Goal: Check status: Check status

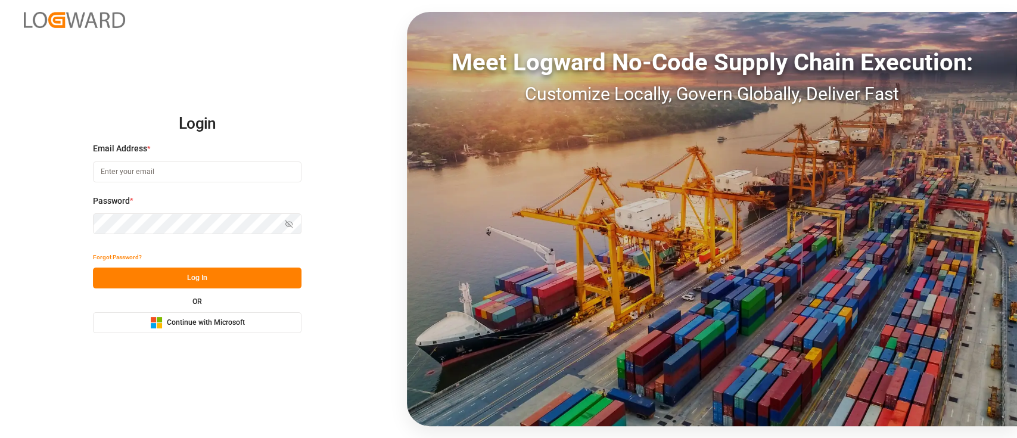
click at [217, 326] on span "Continue with Microsoft" at bounding box center [206, 322] width 78 height 11
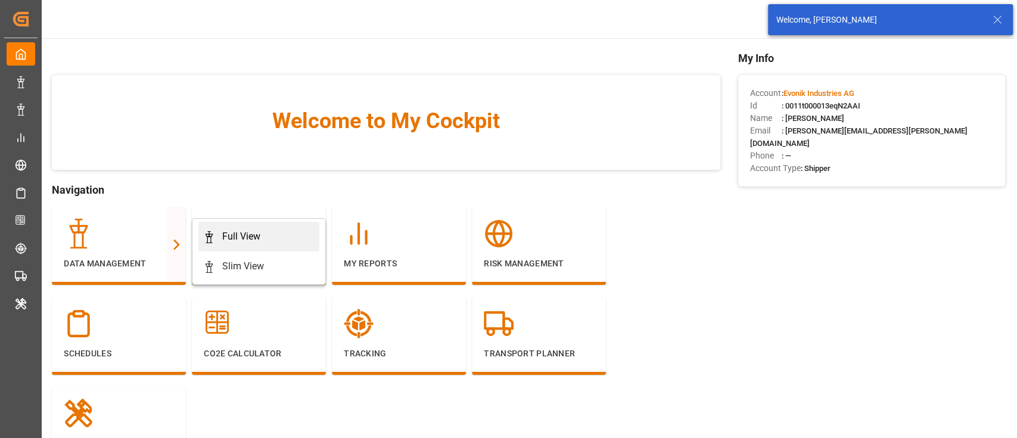
click at [244, 229] on div "Full View" at bounding box center [241, 236] width 38 height 14
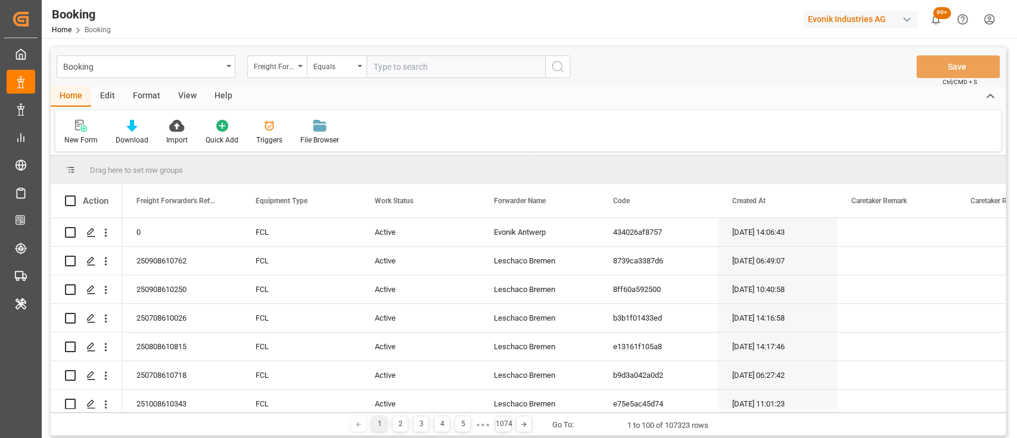
click at [145, 96] on div "Format" at bounding box center [146, 96] width 45 height 20
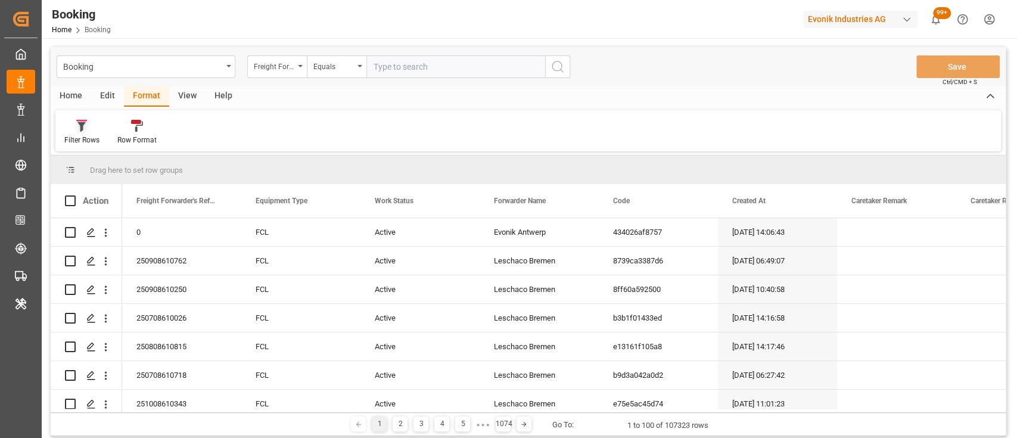
click at [83, 130] on icon at bounding box center [81, 126] width 11 height 12
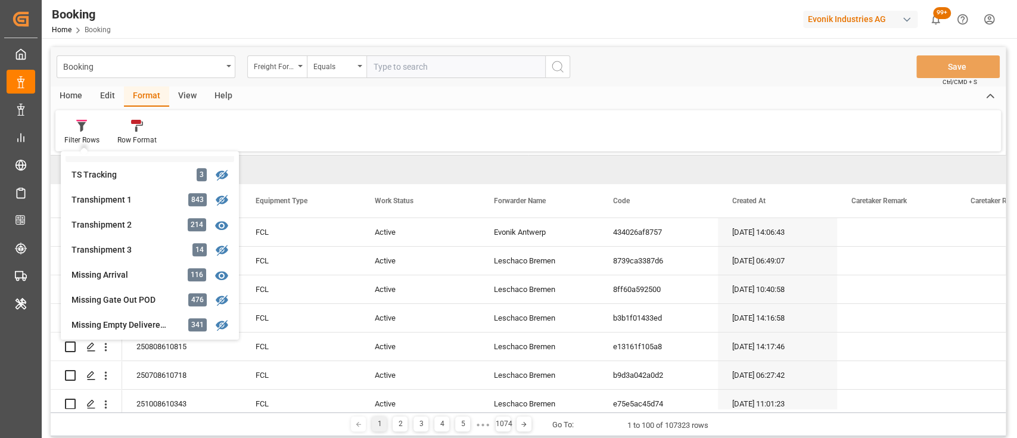
scroll to position [371, 0]
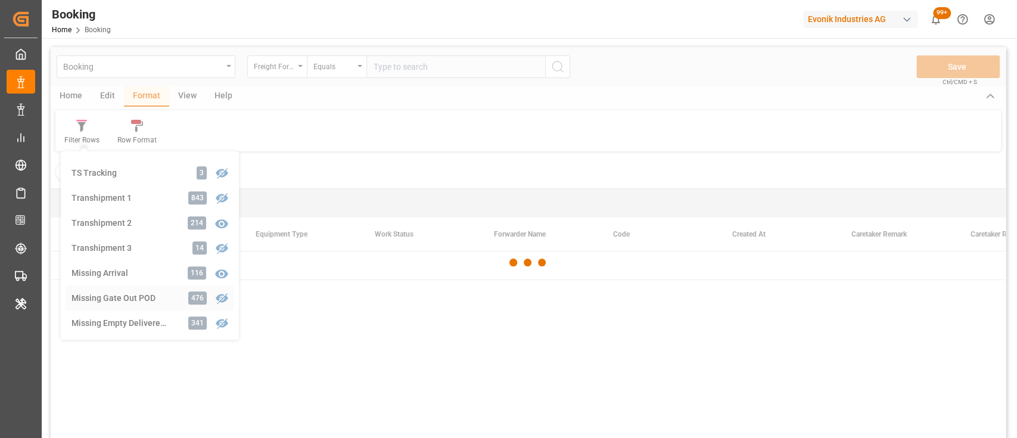
click at [120, 289] on div "Booking Freight Forwarder's Reference No. Equals Save Ctrl/CMD + S Home Edit Fo…" at bounding box center [528, 258] width 955 height 422
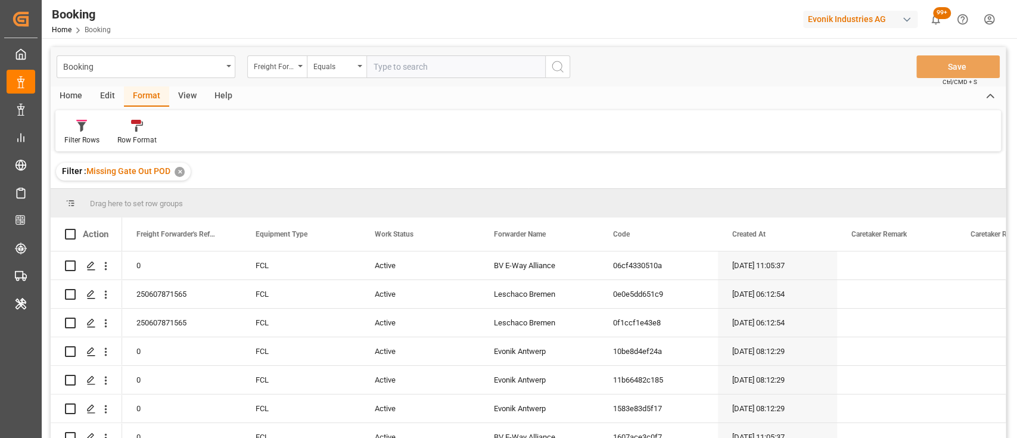
click at [189, 102] on div "View" at bounding box center [187, 96] width 36 height 20
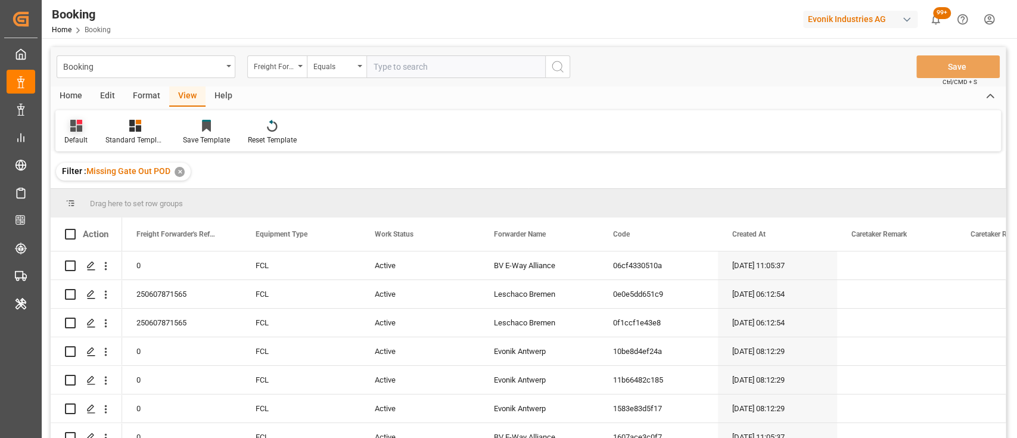
click at [84, 121] on div at bounding box center [75, 125] width 23 height 13
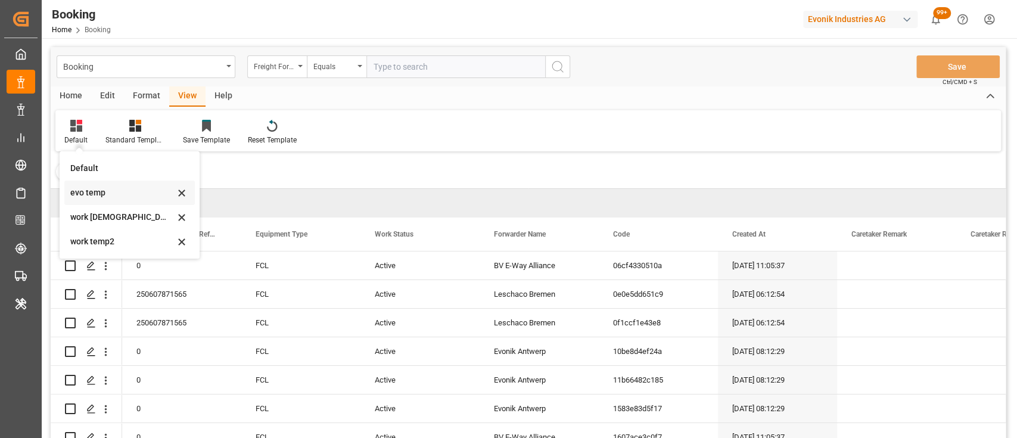
click at [87, 189] on div "evo temp" at bounding box center [122, 192] width 104 height 13
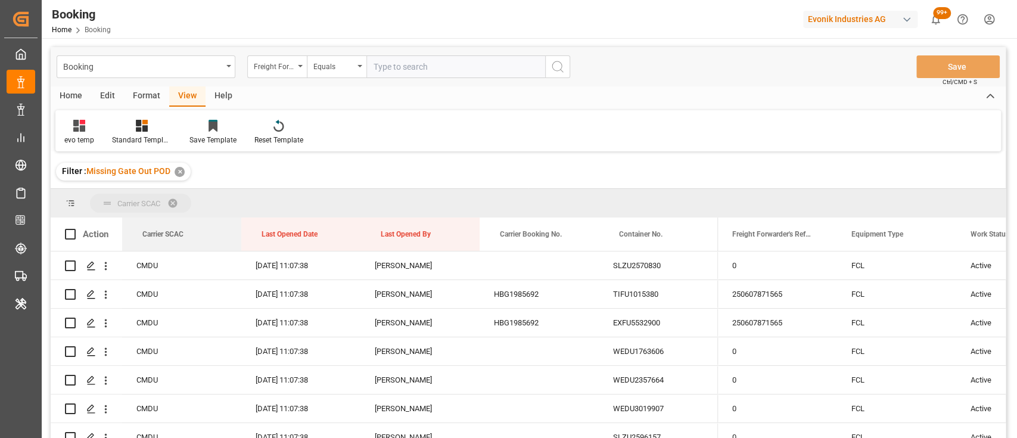
drag, startPoint x: 162, startPoint y: 233, endPoint x: 145, endPoint y: 202, distance: 34.9
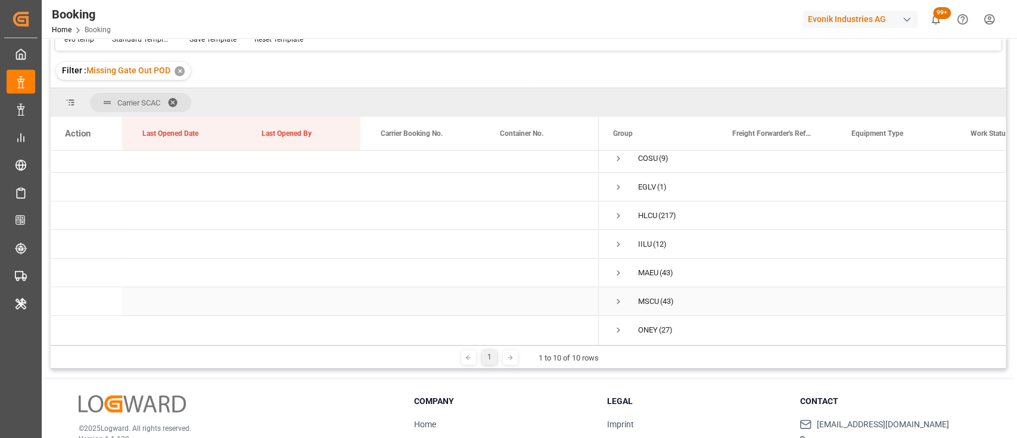
scroll to position [99, 0]
click at [210, 391] on div "© 2025 Logward. All rights reserved. Version 1.1.132 Company Home About Us Part…" at bounding box center [528, 445] width 972 height 135
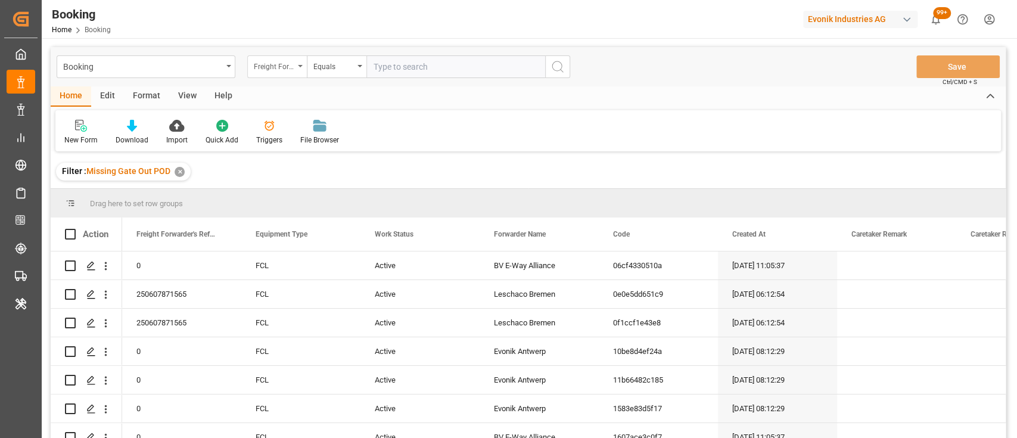
click at [300, 67] on icon "open menu" at bounding box center [300, 66] width 5 height 2
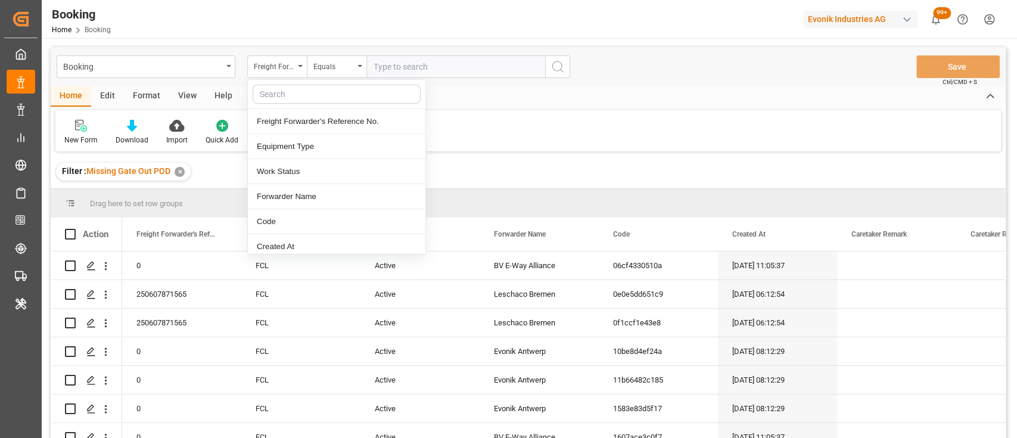
type input "s"
type input "scac"
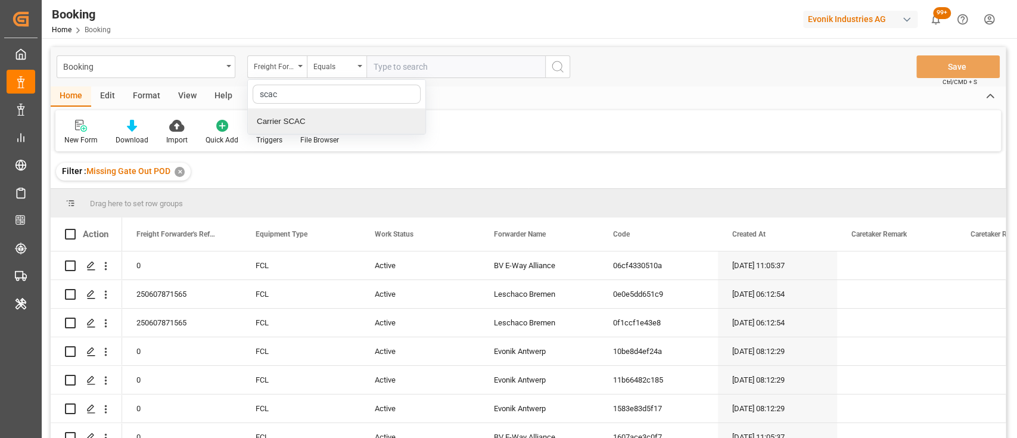
click at [288, 119] on div "Carrier SCAC" at bounding box center [336, 121] width 177 height 25
click at [393, 67] on input "text" at bounding box center [455, 66] width 179 height 23
type input "iilu"
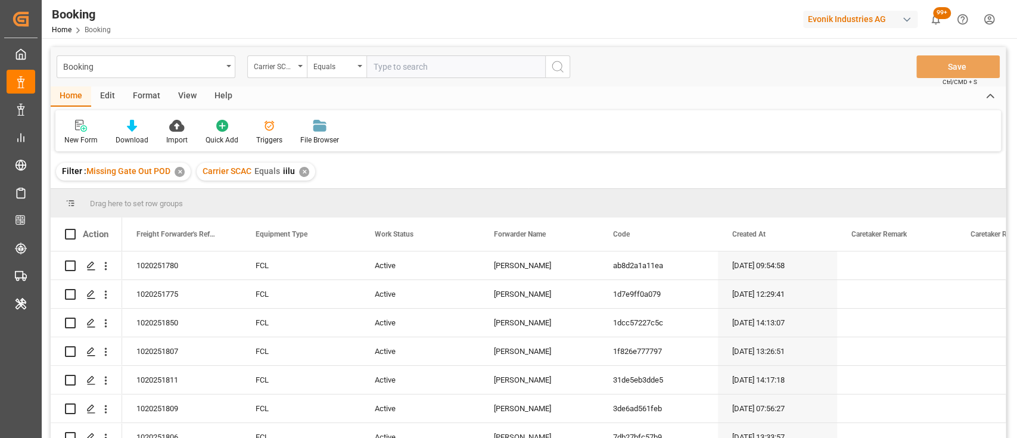
click at [183, 94] on div "View" at bounding box center [187, 96] width 36 height 20
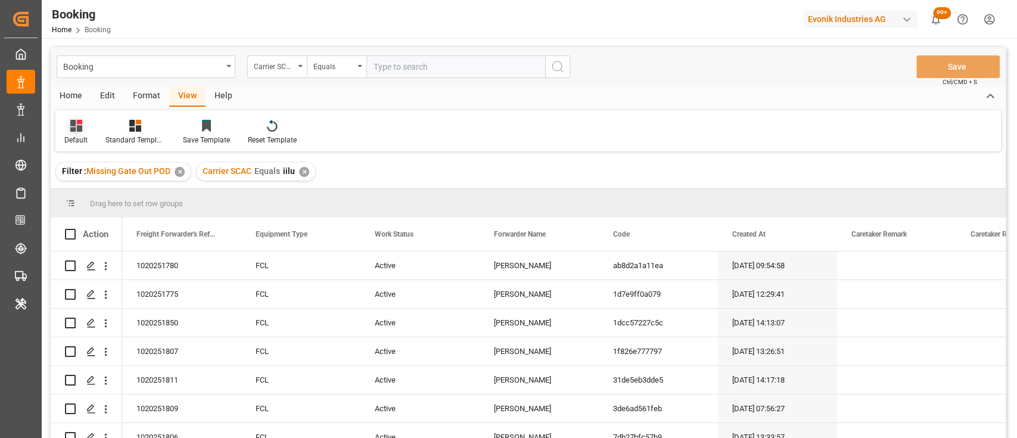
click at [79, 136] on div "Default" at bounding box center [75, 140] width 23 height 11
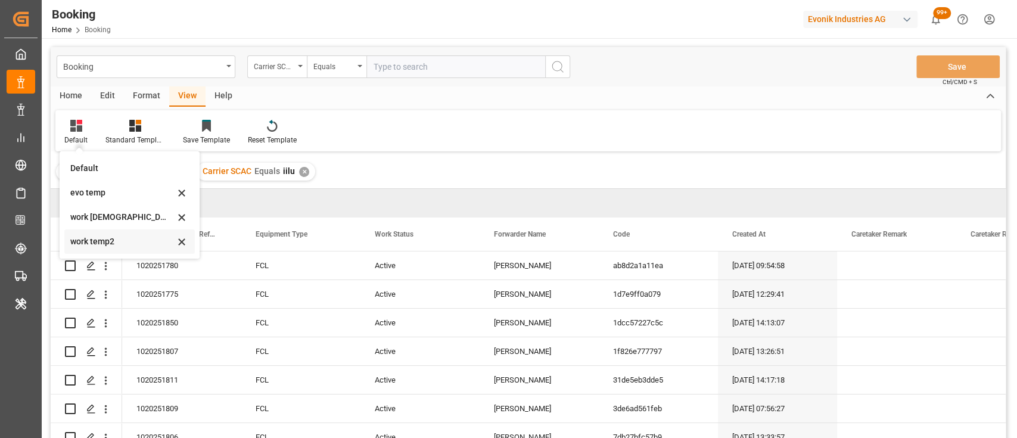
click at [99, 249] on div "work temp2" at bounding box center [129, 241] width 130 height 24
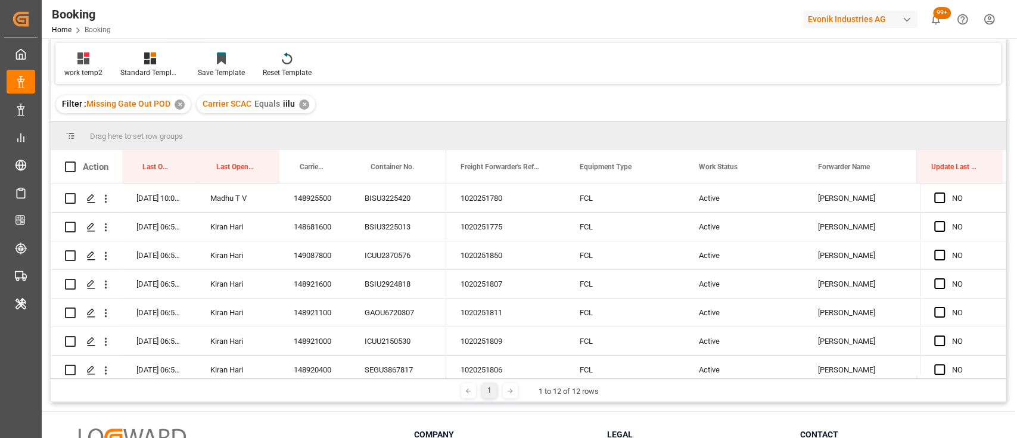
scroll to position [68, 0]
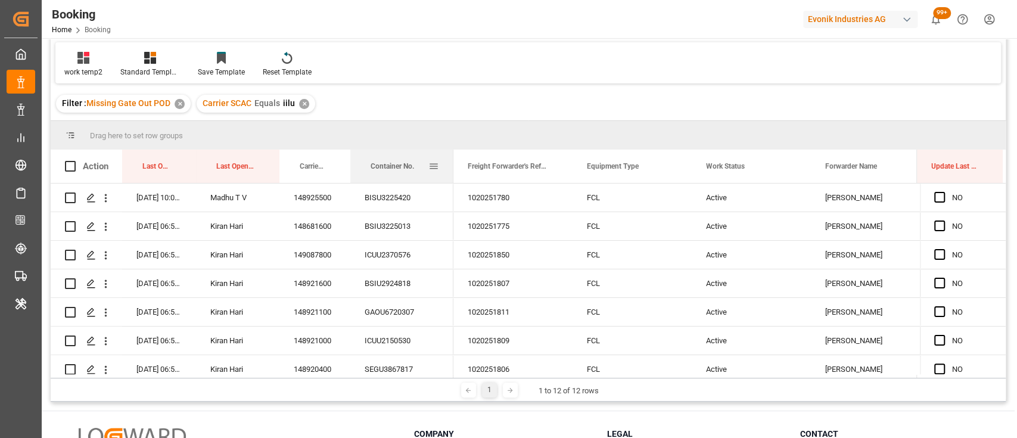
drag, startPoint x: 445, startPoint y: 179, endPoint x: 451, endPoint y: 172, distance: 9.3
click at [451, 172] on div at bounding box center [453, 165] width 5 height 33
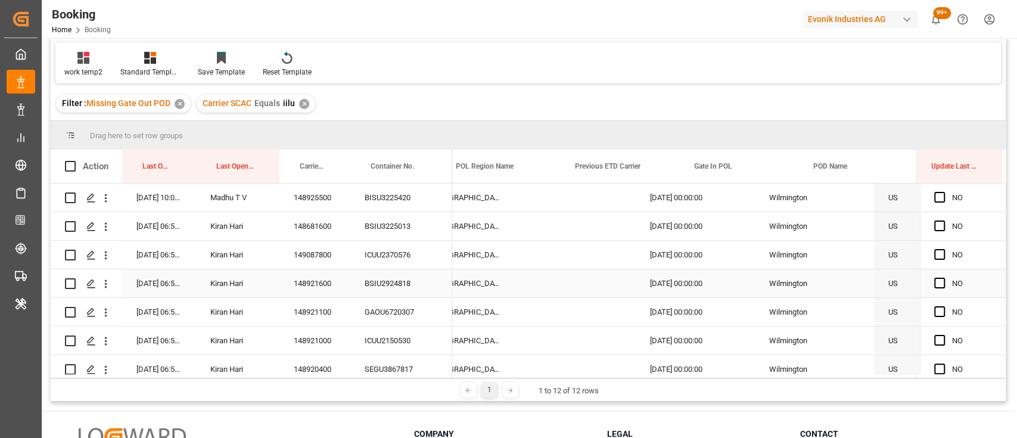
scroll to position [0, 4845]
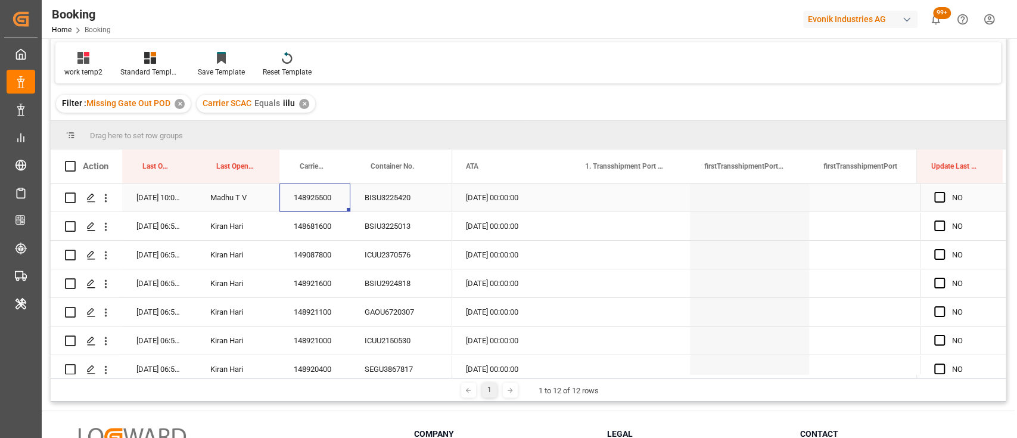
click at [348, 198] on div "148925500" at bounding box center [314, 197] width 71 height 28
click at [937, 190] on div "Press SPACE to select this row." at bounding box center [943, 197] width 18 height 27
click at [937, 200] on span "Press SPACE to select this row." at bounding box center [939, 197] width 11 height 11
click at [943, 192] on input "Press SPACE to select this row." at bounding box center [943, 192] width 0 height 0
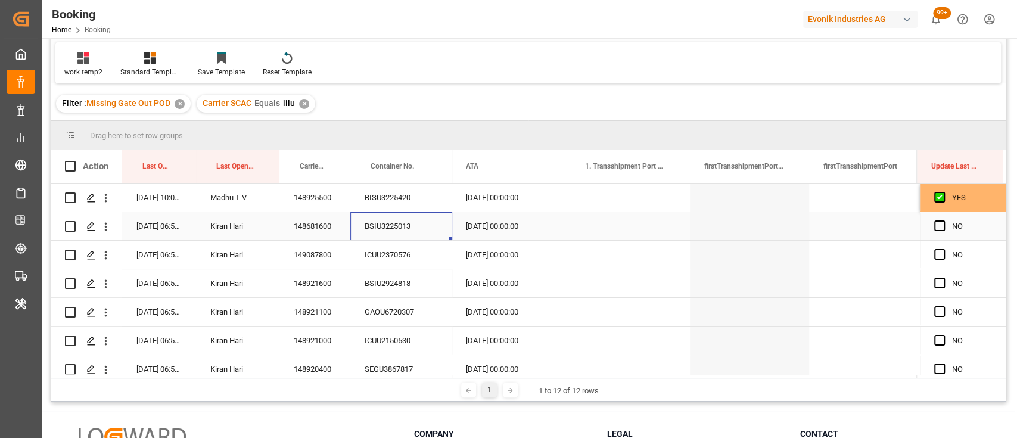
click at [386, 223] on div "BSIU3225013" at bounding box center [401, 226] width 102 height 28
click at [324, 213] on div "148681600" at bounding box center [314, 226] width 71 height 28
click at [319, 254] on div "149087800" at bounding box center [314, 255] width 71 height 28
click at [325, 283] on div "148921600" at bounding box center [314, 283] width 71 height 28
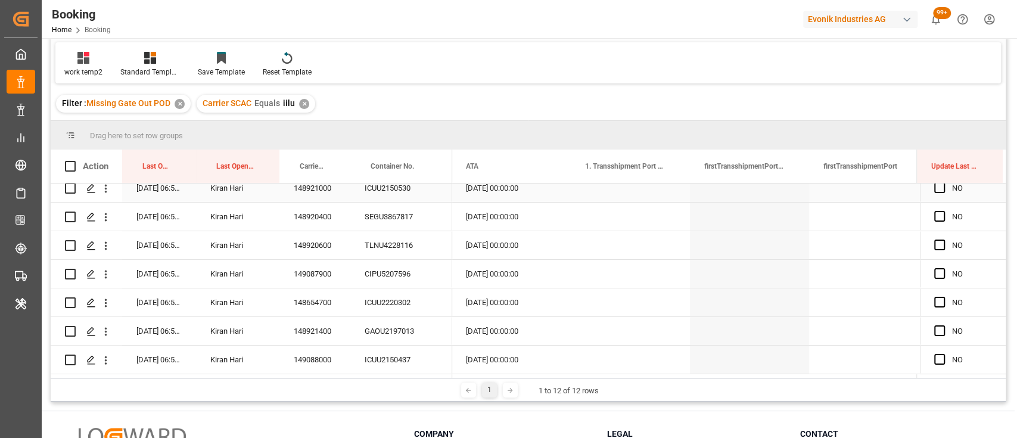
scroll to position [0, 0]
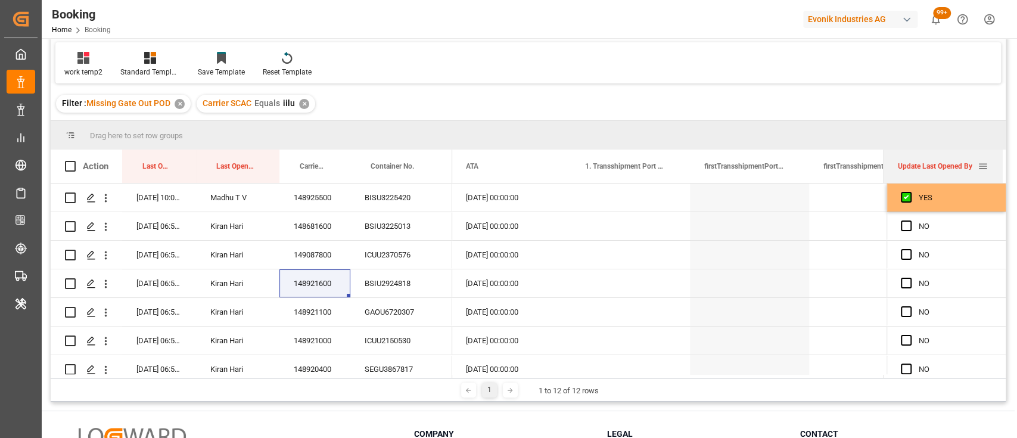
drag, startPoint x: 916, startPoint y: 169, endPoint x: 877, endPoint y: 168, distance: 39.9
click at [881, 168] on div at bounding box center [883, 165] width 5 height 33
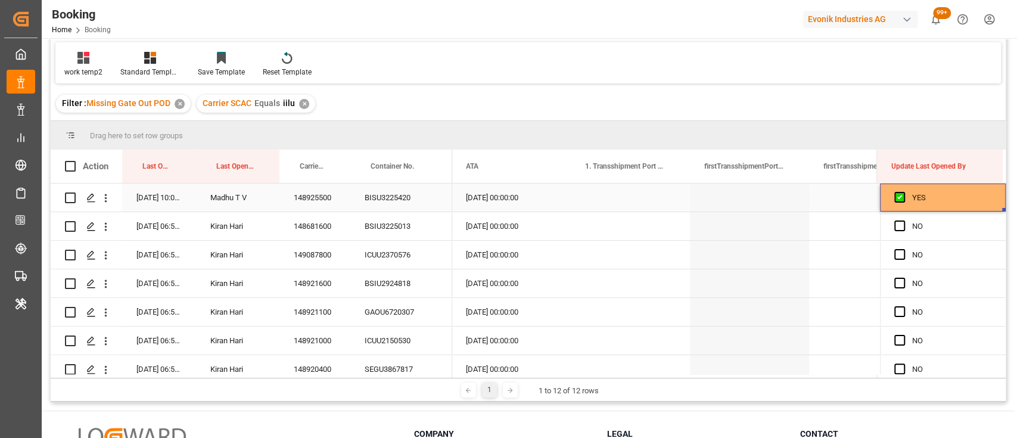
click at [963, 184] on div "YES" at bounding box center [951, 197] width 79 height 27
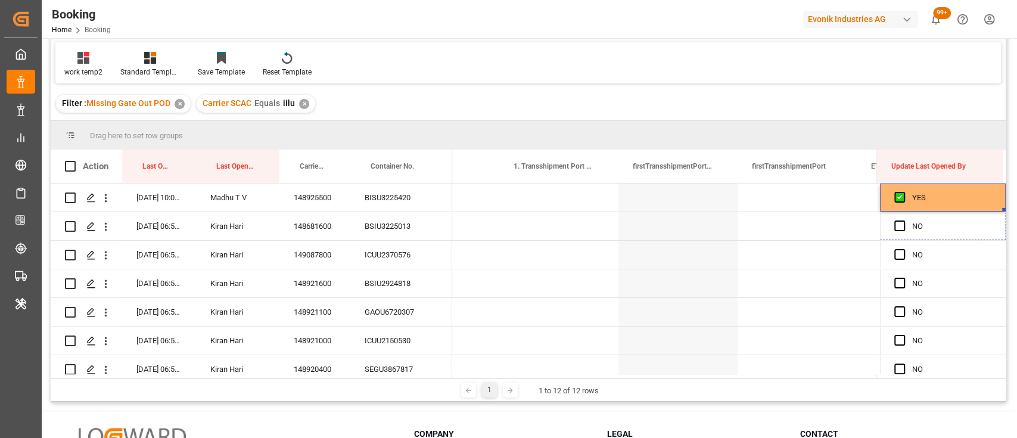
scroll to position [0, 11933]
drag, startPoint x: 998, startPoint y: 207, endPoint x: 999, endPoint y: 387, distance: 179.8
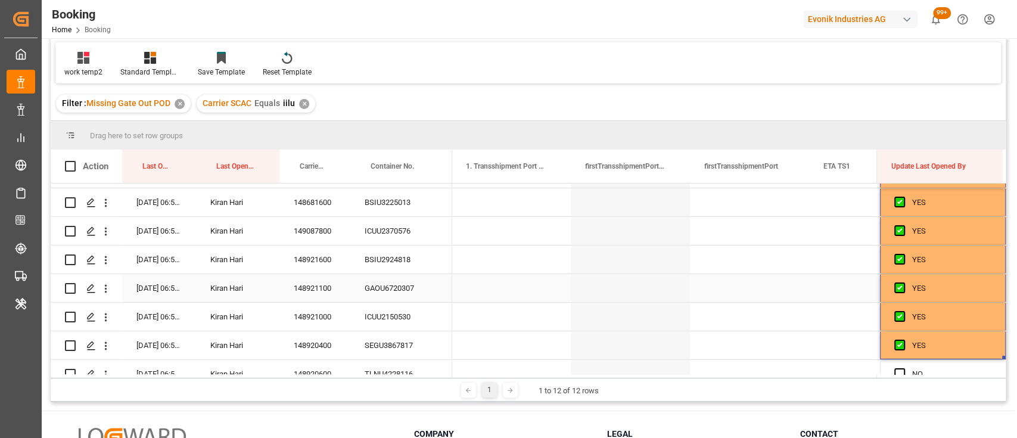
scroll to position [156, 0]
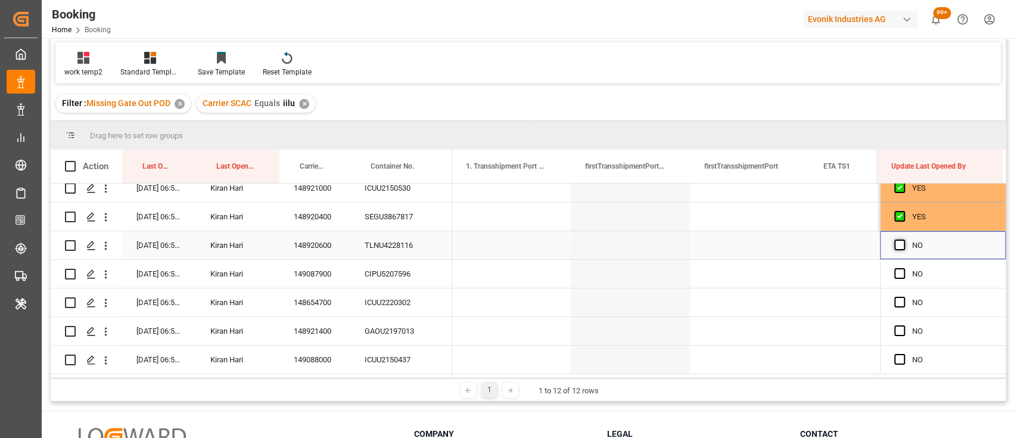
click at [894, 245] on span "Press SPACE to select this row." at bounding box center [899, 244] width 11 height 11
click at [903, 239] on input "Press SPACE to select this row." at bounding box center [903, 239] width 0 height 0
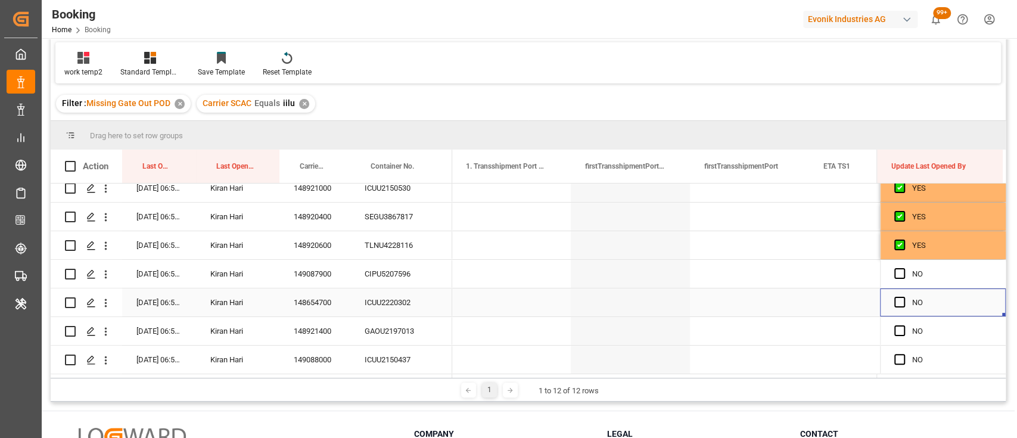
click at [905, 294] on div "Press SPACE to select this row." at bounding box center [903, 302] width 18 height 27
click at [894, 270] on span "Press SPACE to select this row." at bounding box center [899, 273] width 11 height 11
click at [903, 268] on input "Press SPACE to select this row." at bounding box center [903, 268] width 0 height 0
click at [895, 301] on span "Press SPACE to select this row." at bounding box center [899, 302] width 11 height 11
click at [903, 297] on input "Press SPACE to select this row." at bounding box center [903, 297] width 0 height 0
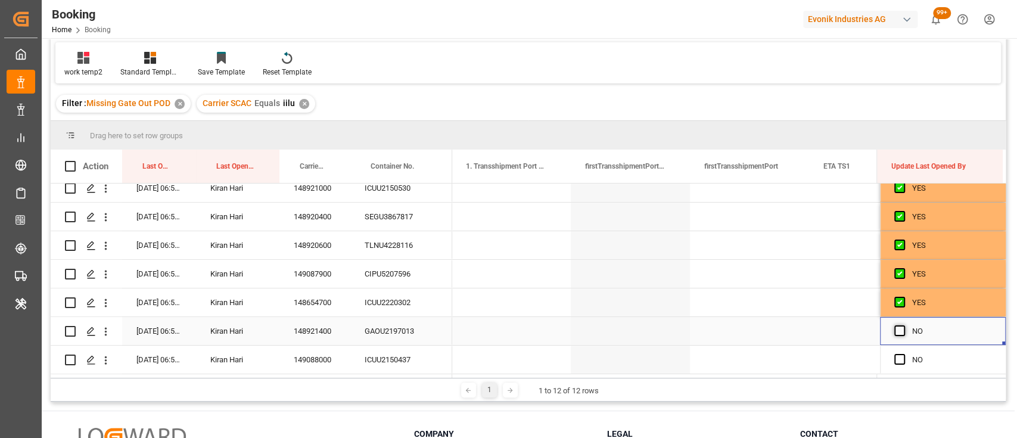
click at [896, 325] on span "Press SPACE to select this row." at bounding box center [899, 330] width 11 height 11
click at [903, 325] on input "Press SPACE to select this row." at bounding box center [903, 325] width 0 height 0
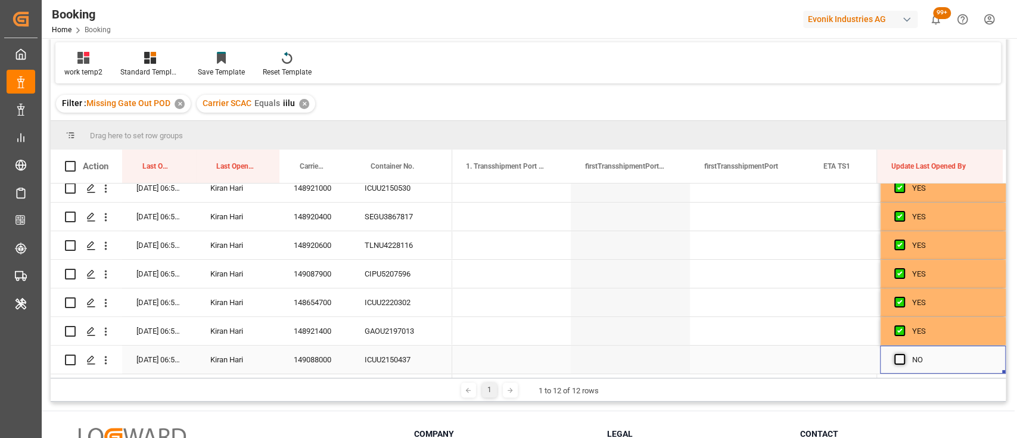
click at [894, 355] on span "Press SPACE to select this row." at bounding box center [899, 359] width 11 height 11
click at [903, 354] on input "Press SPACE to select this row." at bounding box center [903, 354] width 0 height 0
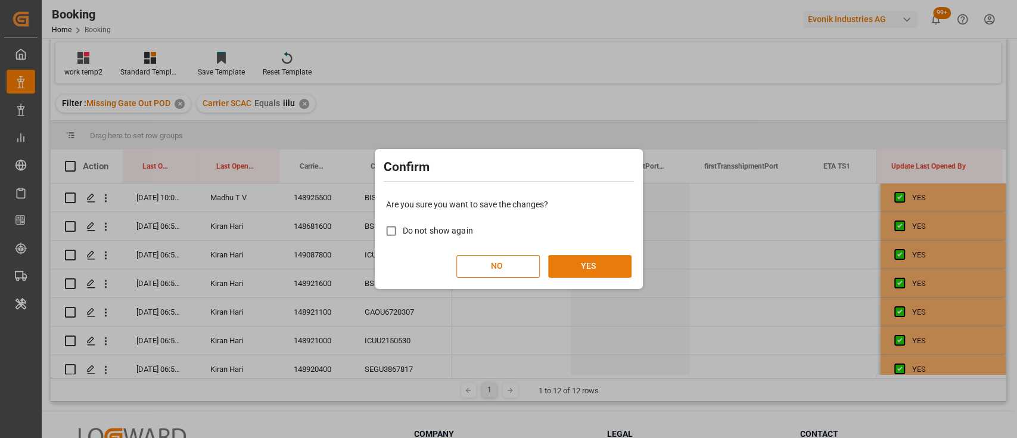
click at [600, 272] on button "YES" at bounding box center [589, 266] width 83 height 23
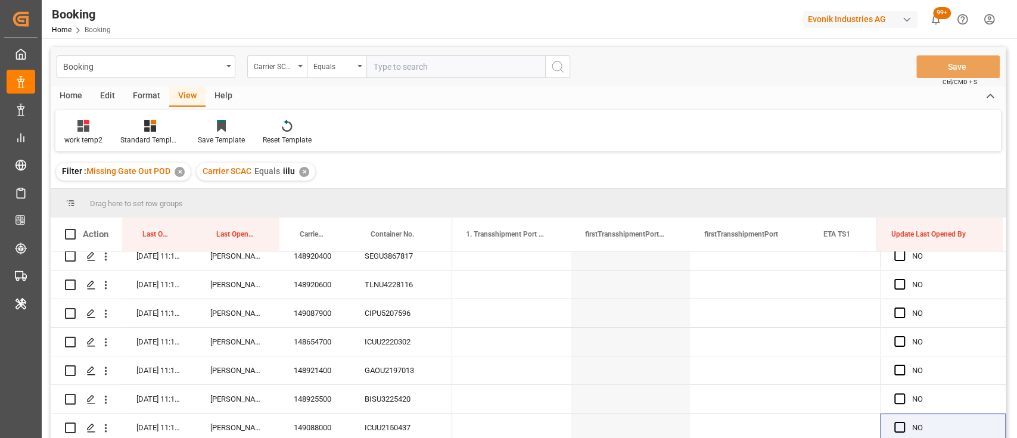
click at [299, 171] on div "✕" at bounding box center [304, 172] width 10 height 10
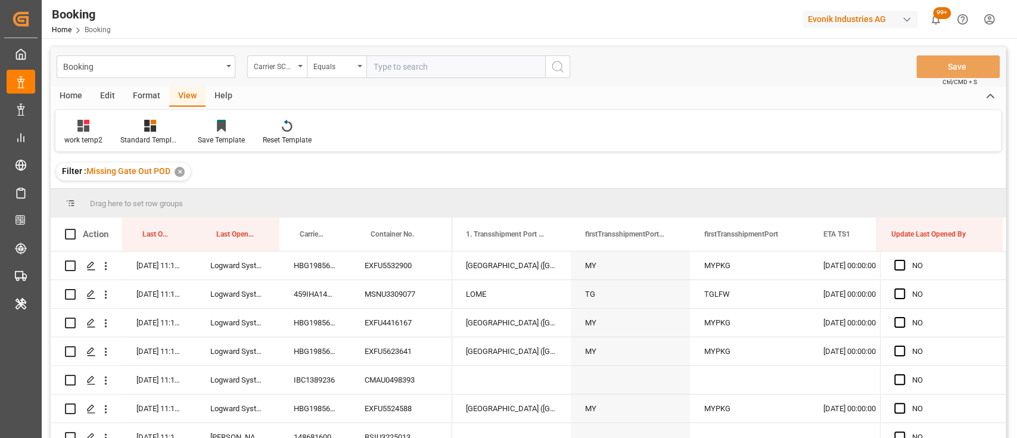
click at [395, 71] on input "text" at bounding box center [455, 66] width 179 height 23
type input "maeu"
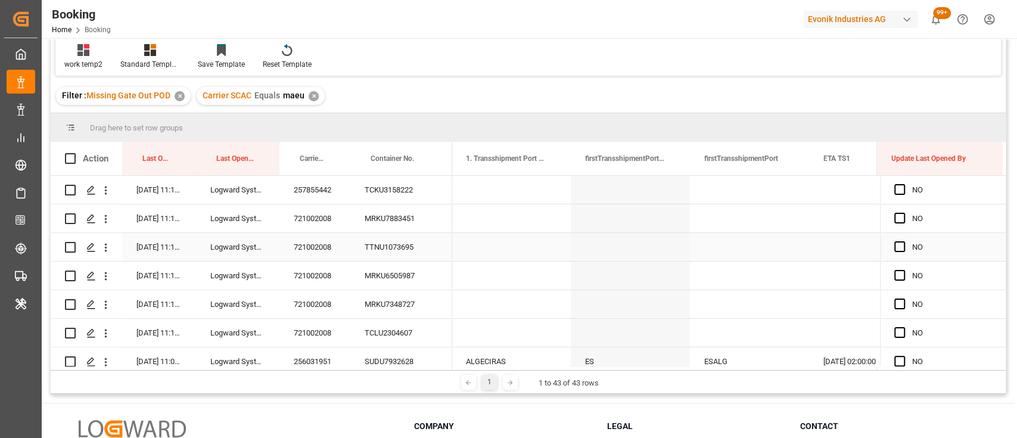
scroll to position [74, 0]
click at [313, 193] on div "257855442" at bounding box center [314, 191] width 71 height 28
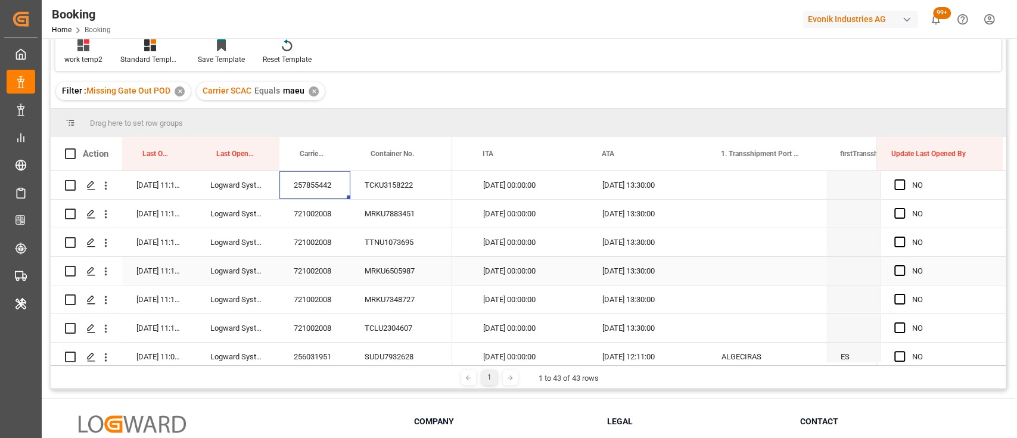
scroll to position [81, 0]
click at [894, 186] on span "Press SPACE to select this row." at bounding box center [899, 184] width 11 height 11
click at [903, 179] on input "Press SPACE to select this row." at bounding box center [903, 179] width 0 height 0
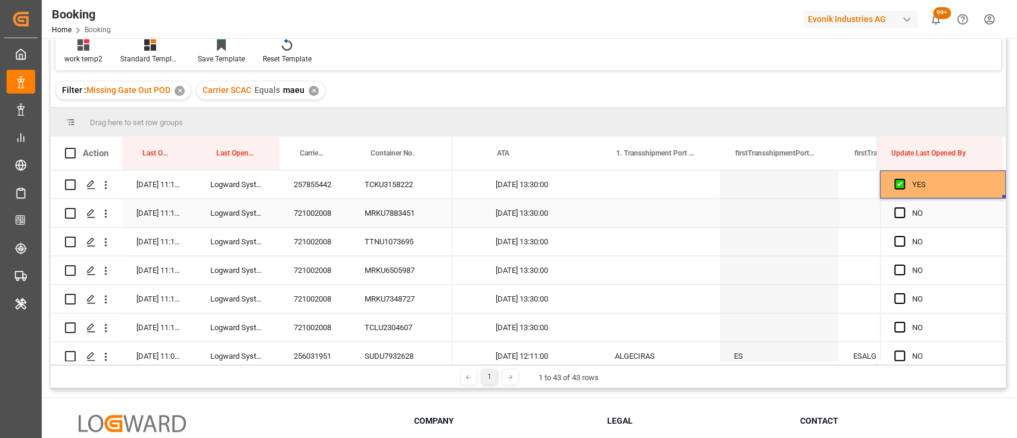
scroll to position [0, 11806]
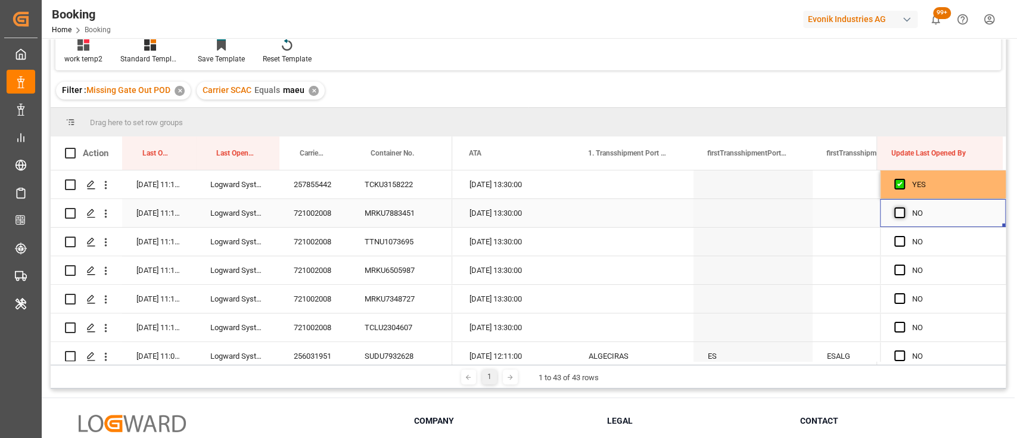
click at [894, 212] on span "Press SPACE to select this row." at bounding box center [899, 212] width 11 height 11
click at [903, 207] on input "Press SPACE to select this row." at bounding box center [903, 207] width 0 height 0
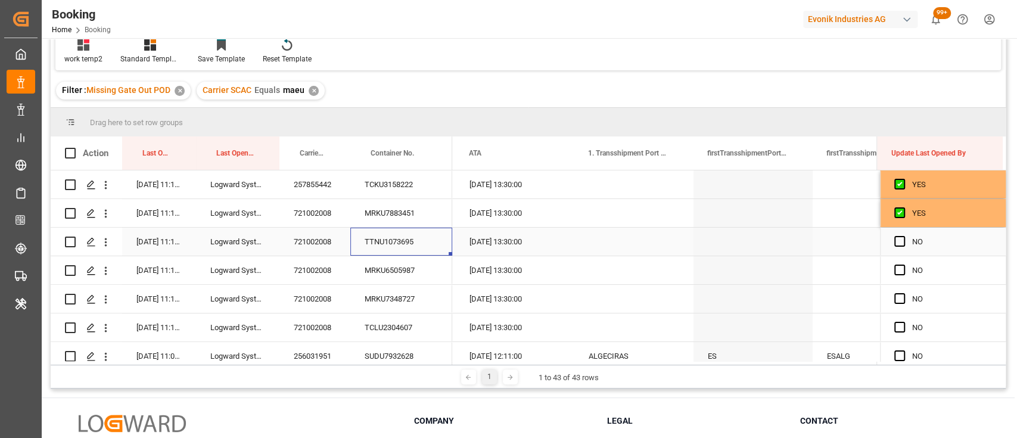
click at [391, 237] on div "TTNU1073695" at bounding box center [401, 241] width 102 height 28
click at [897, 245] on span "Press SPACE to select this row." at bounding box center [899, 241] width 11 height 11
click at [903, 236] on input "Press SPACE to select this row." at bounding box center [903, 236] width 0 height 0
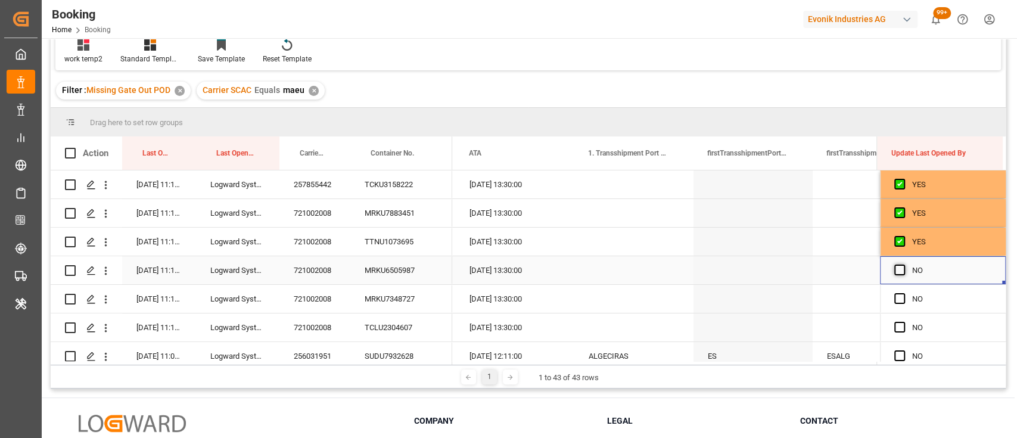
click at [894, 271] on span "Press SPACE to select this row." at bounding box center [899, 269] width 11 height 11
click at [903, 264] on input "Press SPACE to select this row." at bounding box center [903, 264] width 0 height 0
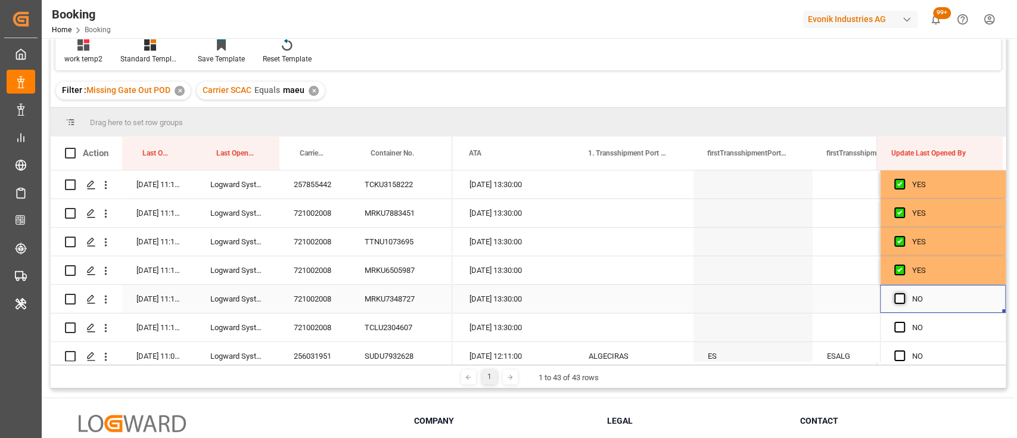
click at [894, 300] on span "Press SPACE to select this row." at bounding box center [899, 298] width 11 height 11
click at [903, 293] on input "Press SPACE to select this row." at bounding box center [903, 293] width 0 height 0
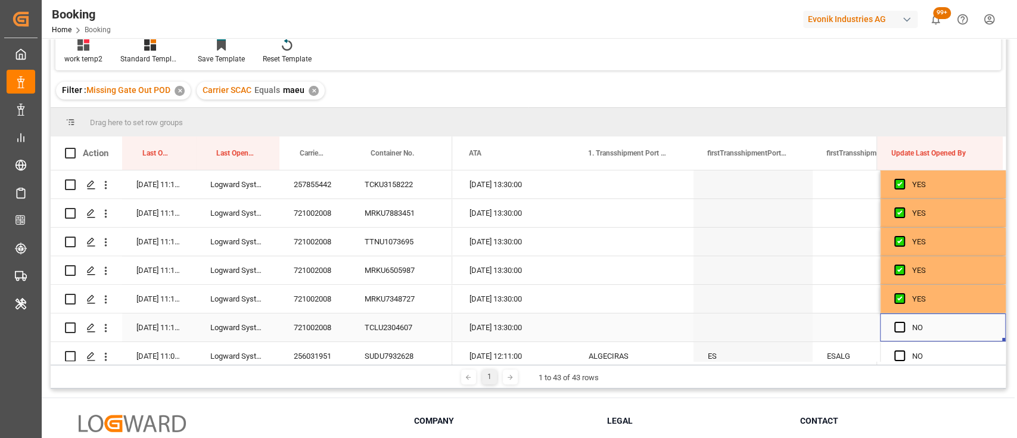
click at [896, 321] on div "Press SPACE to select this row." at bounding box center [903, 327] width 18 height 27
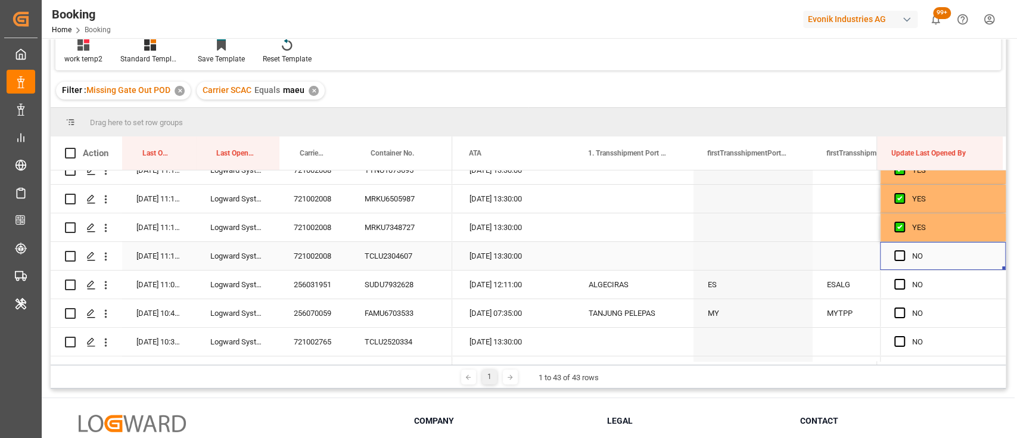
scroll to position [82, 0]
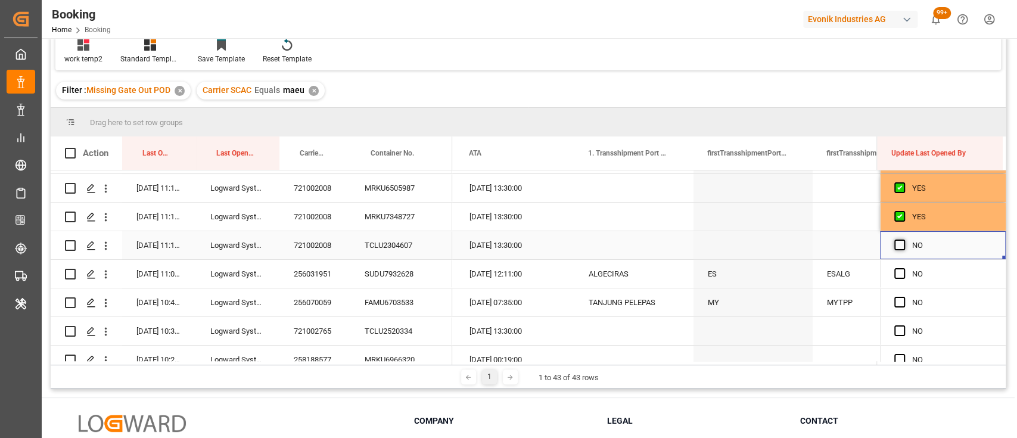
click at [895, 245] on span "Press SPACE to select this row." at bounding box center [899, 244] width 11 height 11
click at [903, 239] on input "Press SPACE to select this row." at bounding box center [903, 239] width 0 height 0
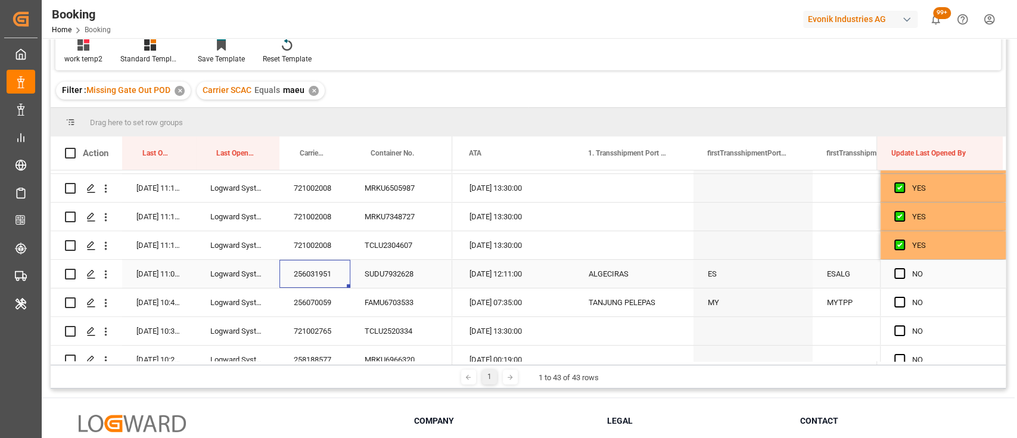
click at [329, 277] on div "256031951" at bounding box center [314, 274] width 71 height 28
click at [894, 274] on span "Press SPACE to select this row." at bounding box center [899, 273] width 11 height 11
click at [903, 268] on input "Press SPACE to select this row." at bounding box center [903, 268] width 0 height 0
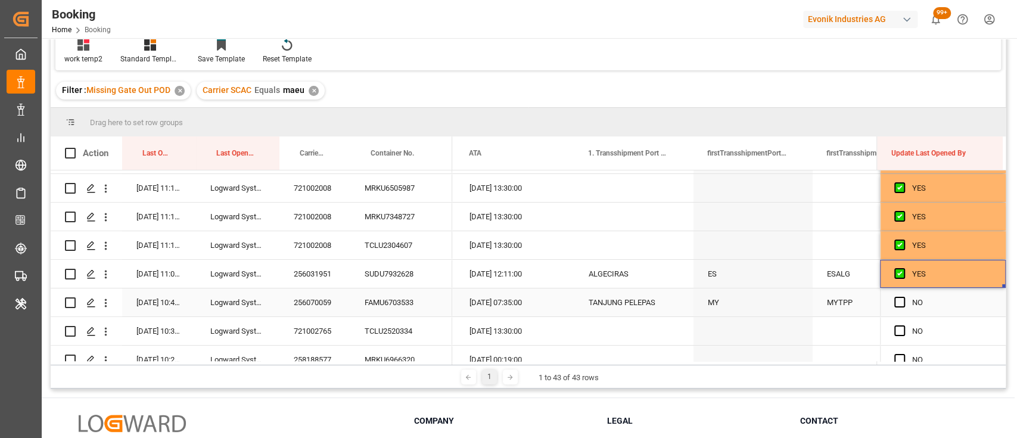
click at [310, 302] on div "256070059" at bounding box center [314, 302] width 71 height 28
click at [894, 297] on span "Press SPACE to select this row." at bounding box center [899, 302] width 11 height 11
click at [903, 297] on input "Press SPACE to select this row." at bounding box center [903, 297] width 0 height 0
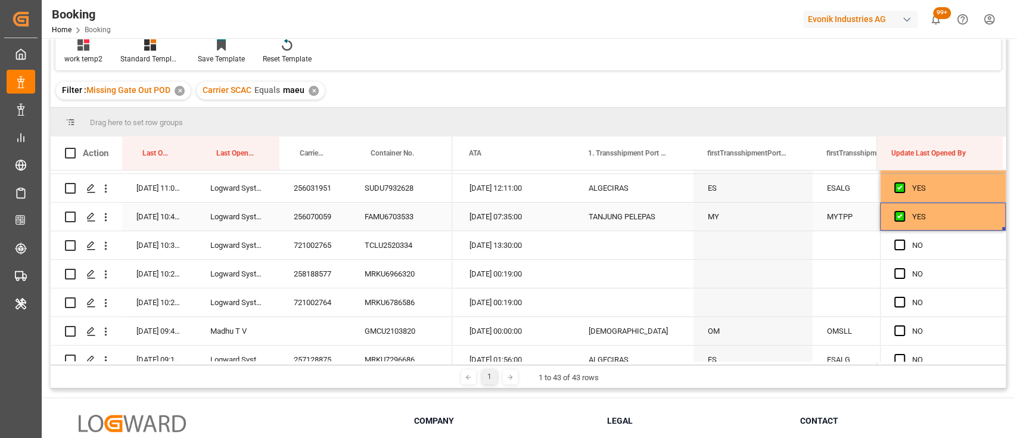
scroll to position [174, 0]
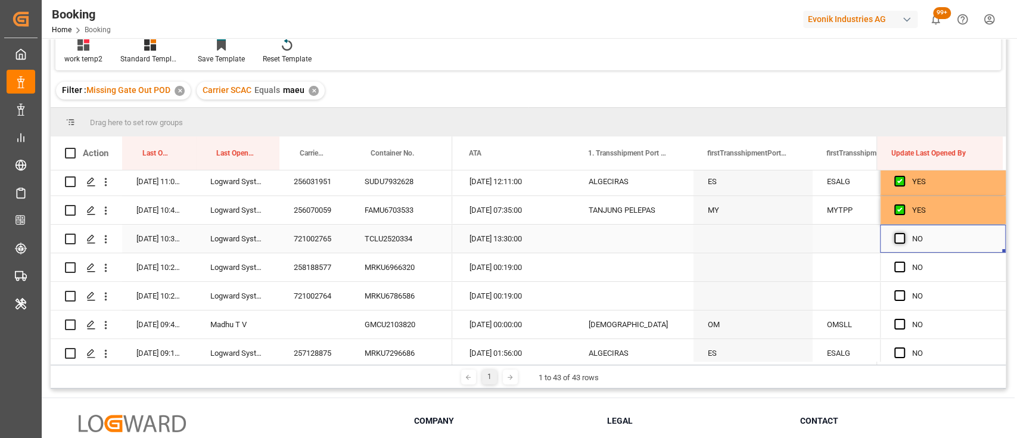
click at [897, 241] on span "Press SPACE to select this row." at bounding box center [899, 238] width 11 height 11
click at [903, 233] on input "Press SPACE to select this row." at bounding box center [903, 233] width 0 height 0
click at [316, 271] on div "258188577" at bounding box center [314, 267] width 71 height 28
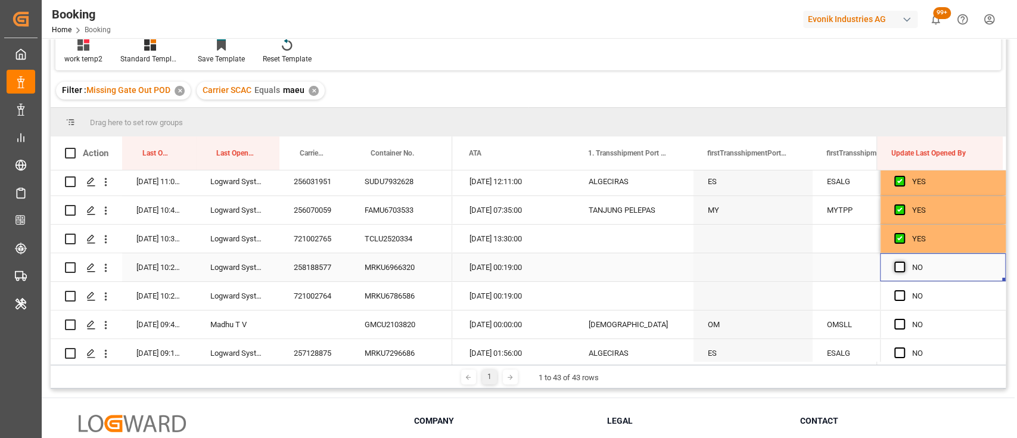
click at [894, 271] on span "Press SPACE to select this row." at bounding box center [899, 266] width 11 height 11
click at [903, 261] on input "Press SPACE to select this row." at bounding box center [903, 261] width 0 height 0
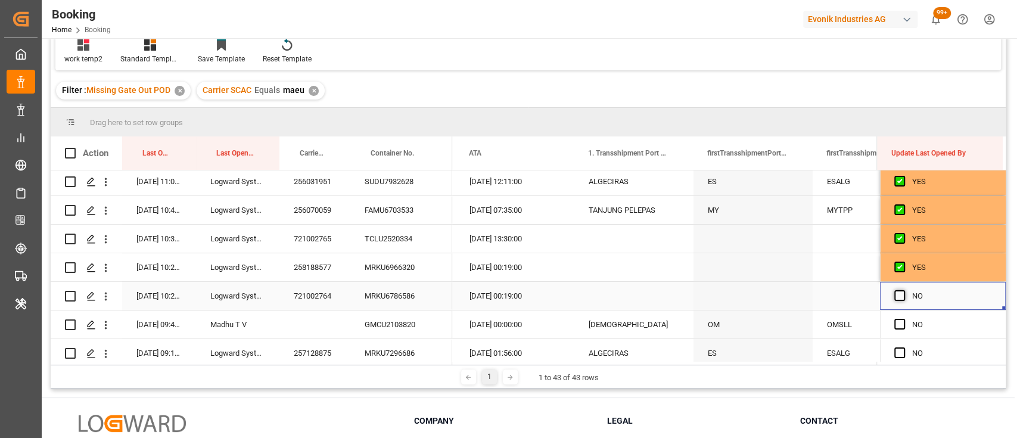
click at [895, 291] on span "Press SPACE to select this row." at bounding box center [899, 295] width 11 height 11
click at [903, 290] on input "Press SPACE to select this row." at bounding box center [903, 290] width 0 height 0
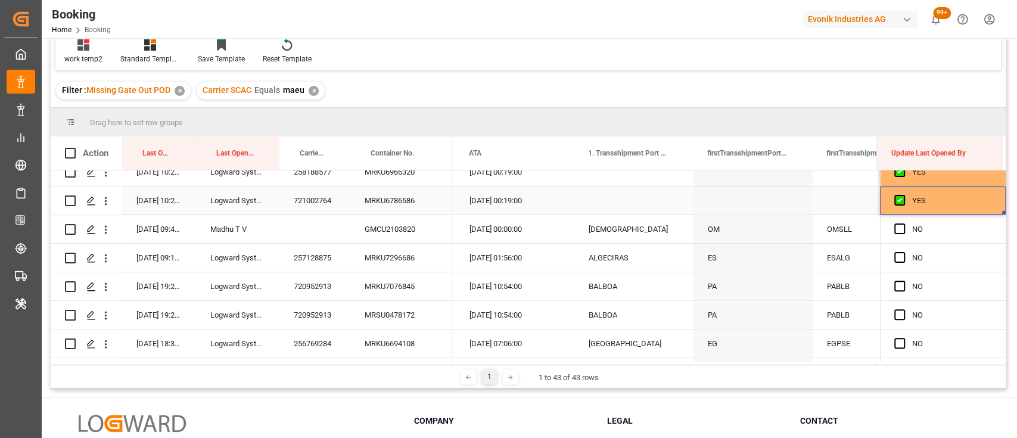
scroll to position [279, 0]
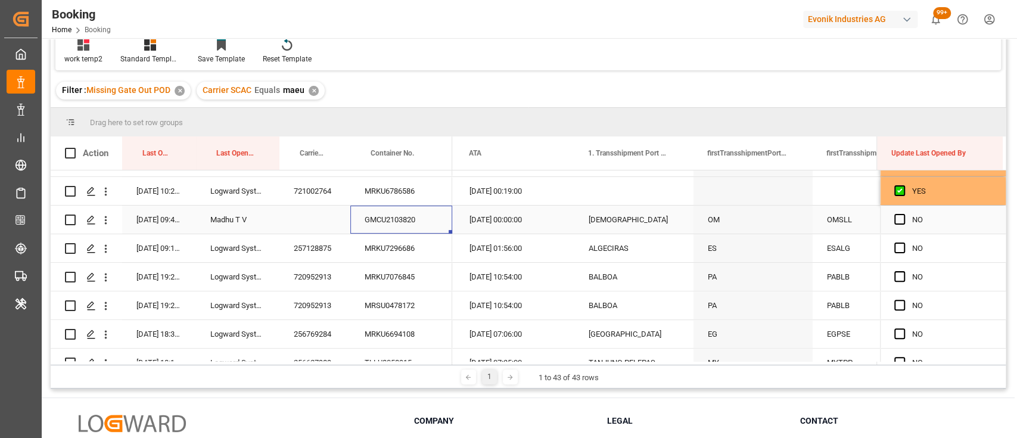
click at [393, 225] on div "GMCU2103820" at bounding box center [401, 219] width 102 height 28
click at [894, 216] on span "Press SPACE to select this row." at bounding box center [899, 219] width 11 height 11
click at [903, 214] on input "Press SPACE to select this row." at bounding box center [903, 214] width 0 height 0
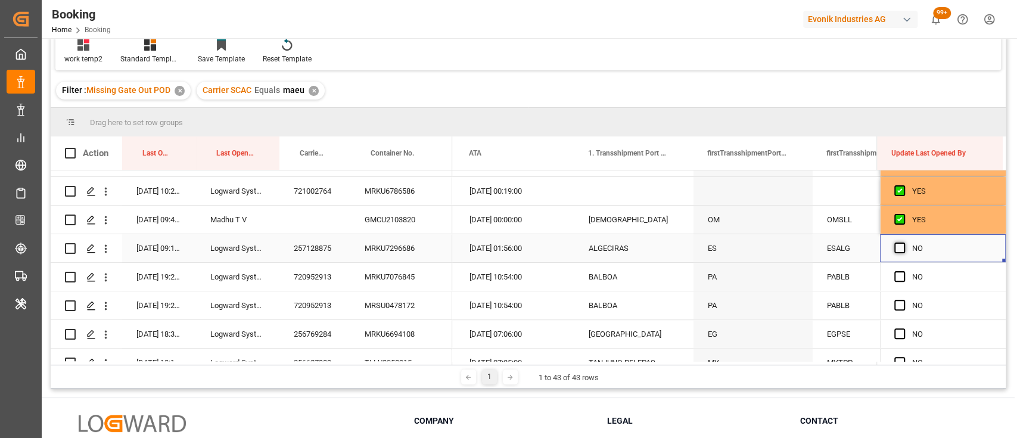
click at [896, 247] on span "Press SPACE to select this row." at bounding box center [899, 247] width 11 height 11
click at [903, 242] on input "Press SPACE to select this row." at bounding box center [903, 242] width 0 height 0
click at [369, 241] on div "MRKU7296686" at bounding box center [401, 248] width 102 height 28
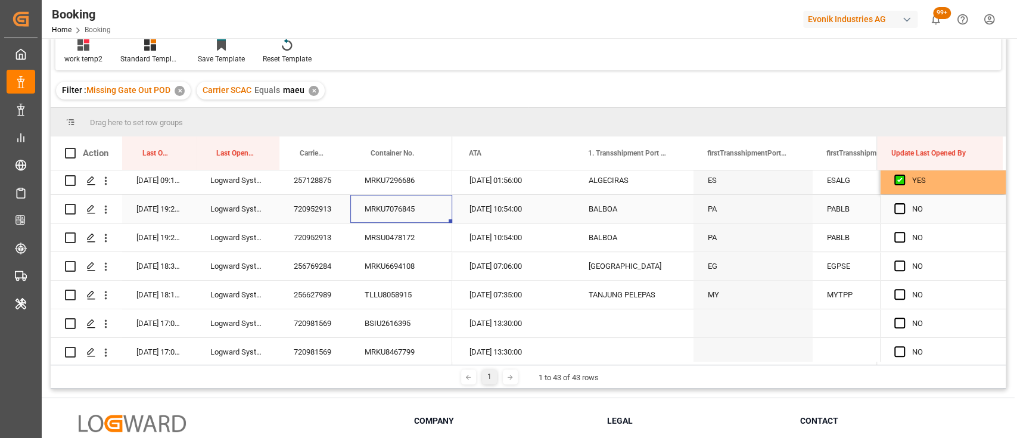
click at [391, 208] on div "MRKU7076845" at bounding box center [401, 209] width 102 height 28
click at [888, 205] on div "NO" at bounding box center [943, 209] width 126 height 28
click at [894, 210] on span "Press SPACE to select this row." at bounding box center [899, 208] width 11 height 11
click at [903, 203] on input "Press SPACE to select this row." at bounding box center [903, 203] width 0 height 0
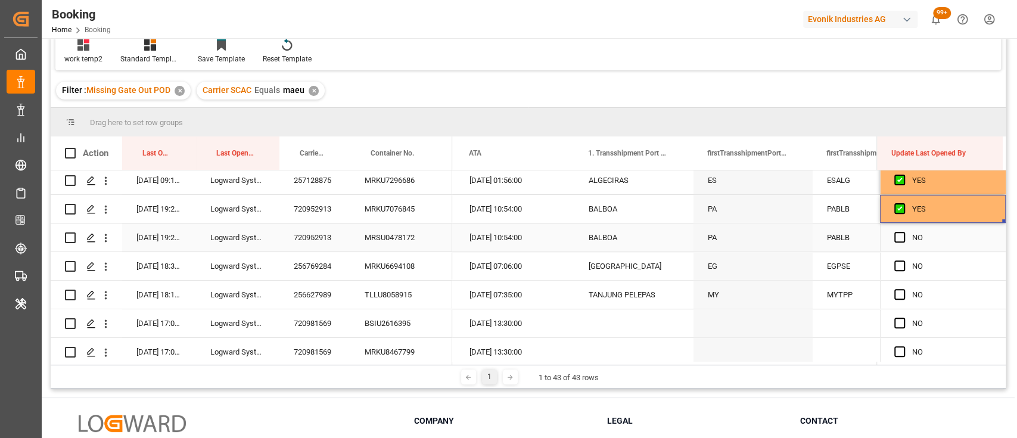
click at [316, 241] on div "720952913" at bounding box center [314, 237] width 71 height 28
click at [896, 233] on span "Press SPACE to select this row." at bounding box center [899, 237] width 11 height 11
click at [903, 232] on input "Press SPACE to select this row." at bounding box center [903, 232] width 0 height 0
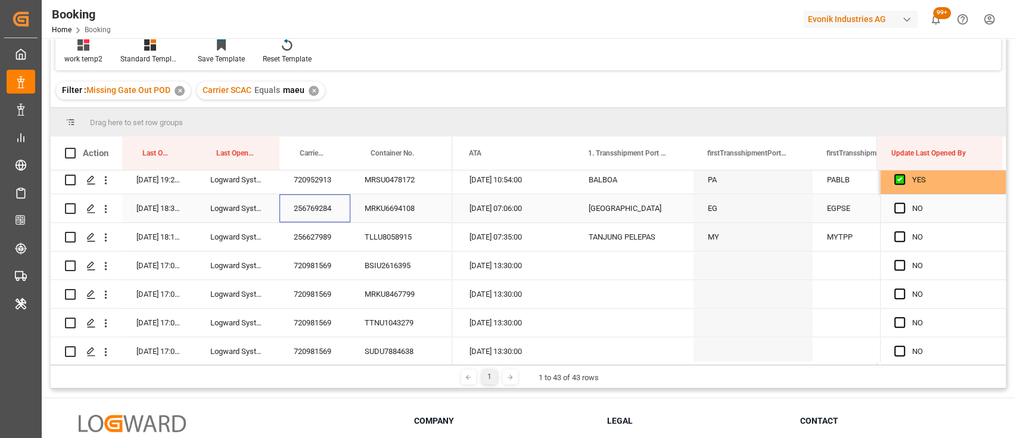
click at [311, 207] on div "256769284" at bounding box center [314, 208] width 71 height 28
click at [895, 205] on span "Press SPACE to select this row." at bounding box center [899, 207] width 11 height 11
click at [903, 202] on input "Press SPACE to select this row." at bounding box center [903, 202] width 0 height 0
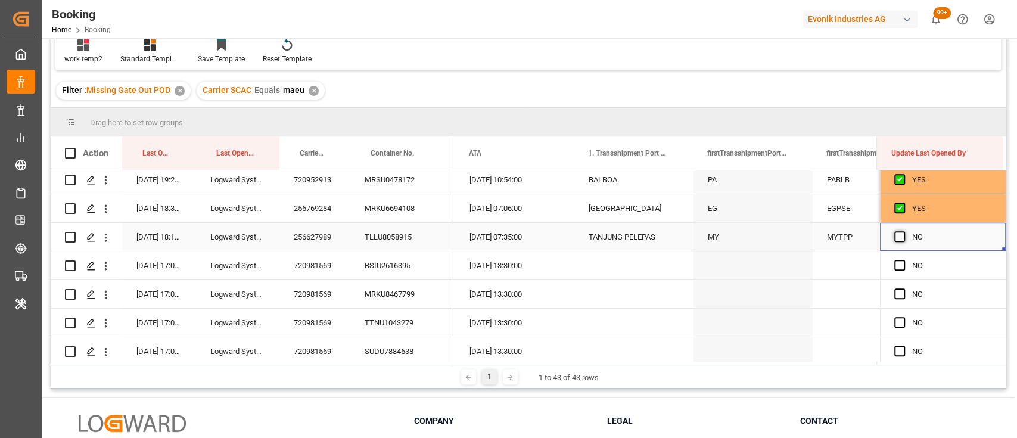
click at [896, 241] on span "Press SPACE to select this row." at bounding box center [899, 236] width 11 height 11
click at [903, 231] on input "Press SPACE to select this row." at bounding box center [903, 231] width 0 height 0
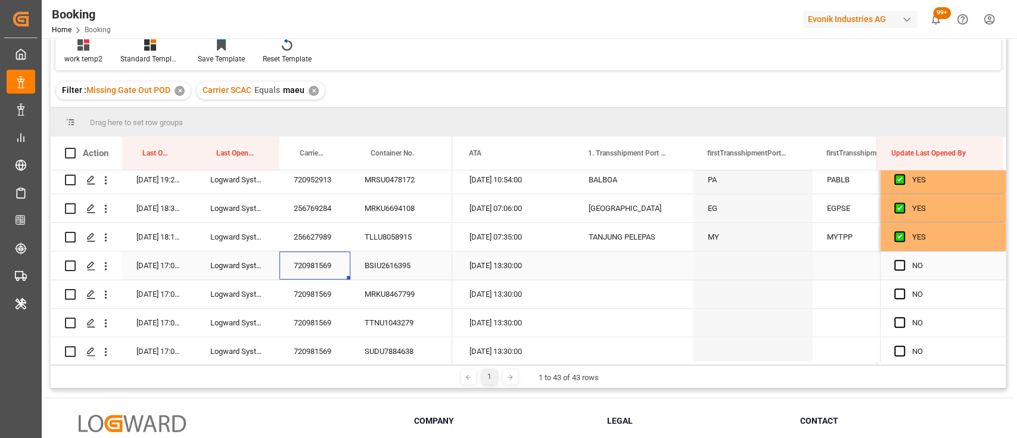
click at [299, 262] on div "720981569" at bounding box center [314, 265] width 71 height 28
click at [900, 261] on span "Press SPACE to select this row." at bounding box center [899, 265] width 11 height 11
click at [903, 260] on input "Press SPACE to select this row." at bounding box center [903, 260] width 0 height 0
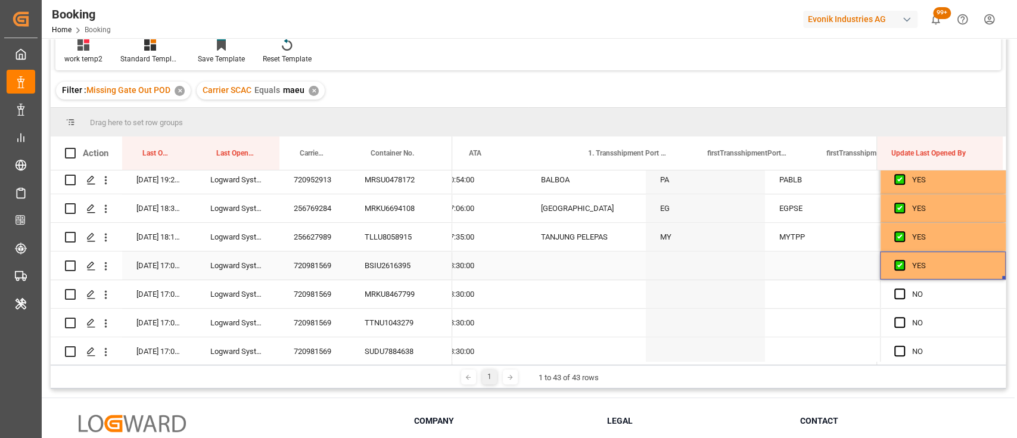
scroll to position [0, 11858]
drag, startPoint x: 998, startPoint y: 279, endPoint x: 1000, endPoint y: 392, distance: 113.8
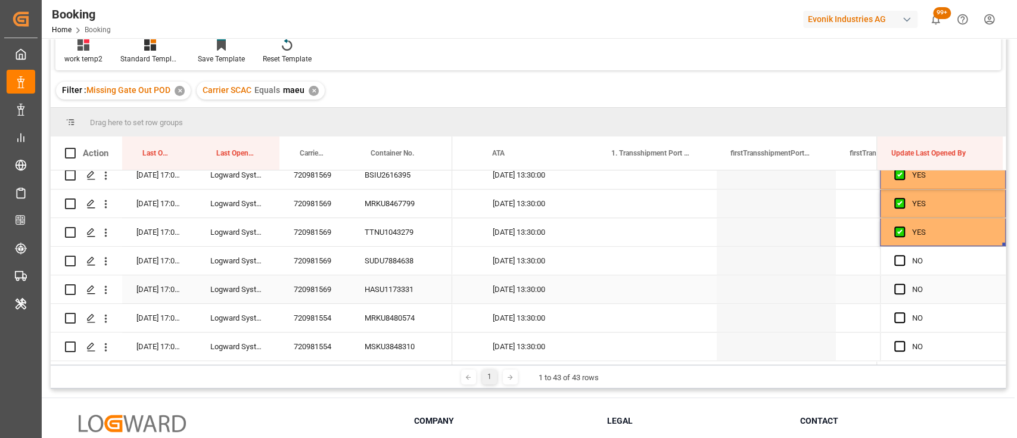
scroll to position [0, 11787]
click at [894, 260] on span "Press SPACE to select this row." at bounding box center [899, 260] width 11 height 11
click at [903, 255] on input "Press SPACE to select this row." at bounding box center [903, 255] width 0 height 0
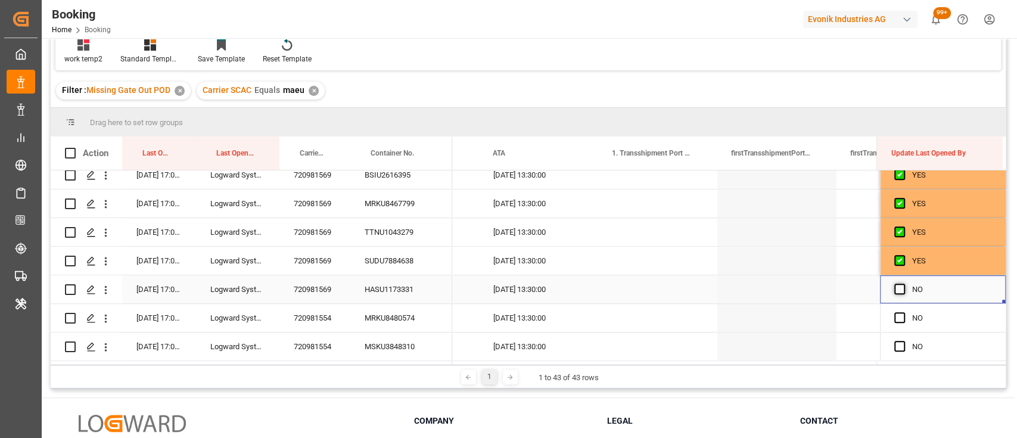
click at [896, 290] on span "Press SPACE to select this row." at bounding box center [899, 288] width 11 height 11
click at [903, 283] on input "Press SPACE to select this row." at bounding box center [903, 283] width 0 height 0
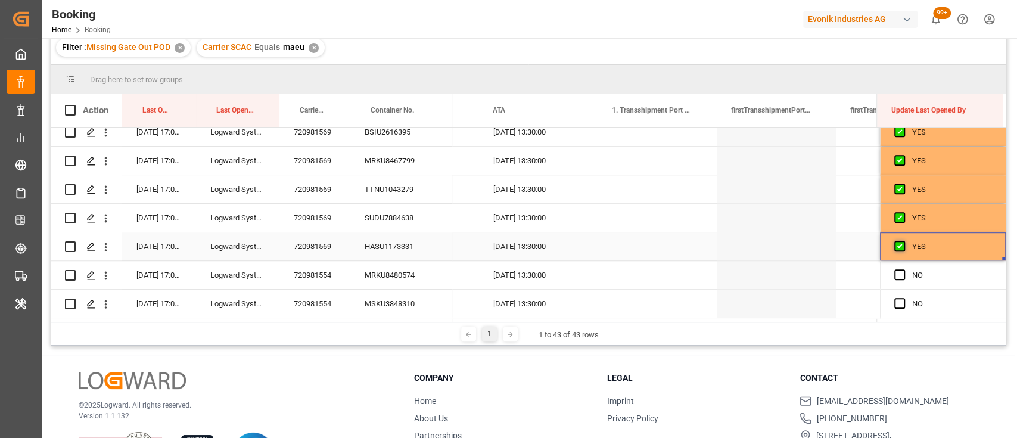
scroll to position [81, 0]
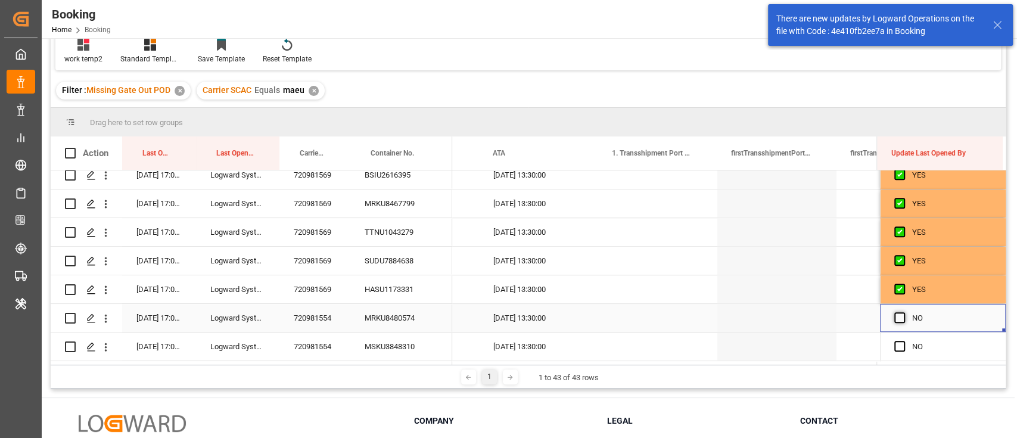
click at [896, 320] on span "Press SPACE to select this row." at bounding box center [899, 317] width 11 height 11
click at [903, 312] on input "Press SPACE to select this row." at bounding box center [903, 312] width 0 height 0
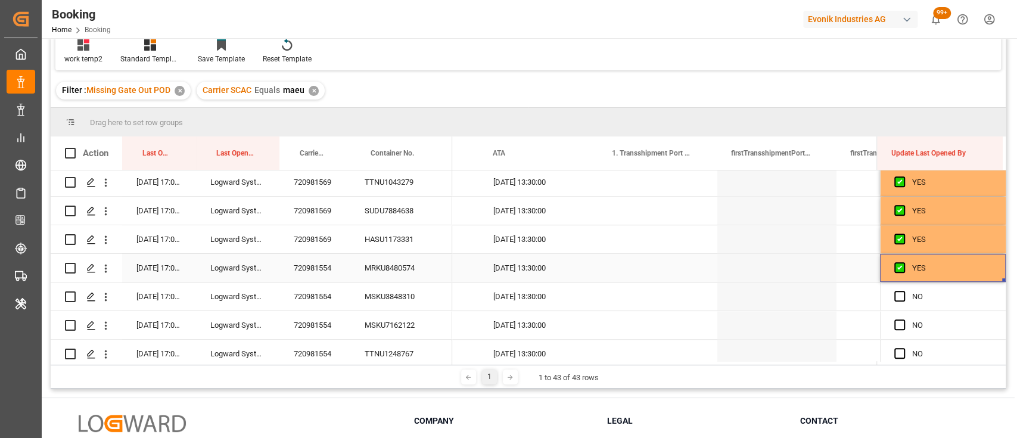
scroll to position [544, 0]
click at [307, 272] on div "720981554" at bounding box center [314, 269] width 71 height 28
click at [894, 297] on span "Press SPACE to select this row." at bounding box center [899, 297] width 11 height 11
click at [903, 292] on input "Press SPACE to select this row." at bounding box center [903, 292] width 0 height 0
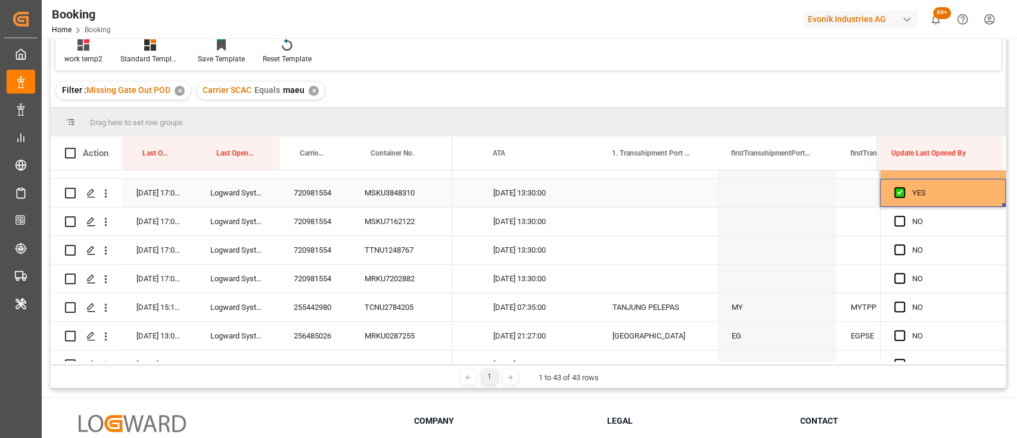
scroll to position [650, 0]
click at [897, 222] on span "Press SPACE to select this row." at bounding box center [899, 219] width 11 height 11
click at [903, 214] on input "Press SPACE to select this row." at bounding box center [903, 214] width 0 height 0
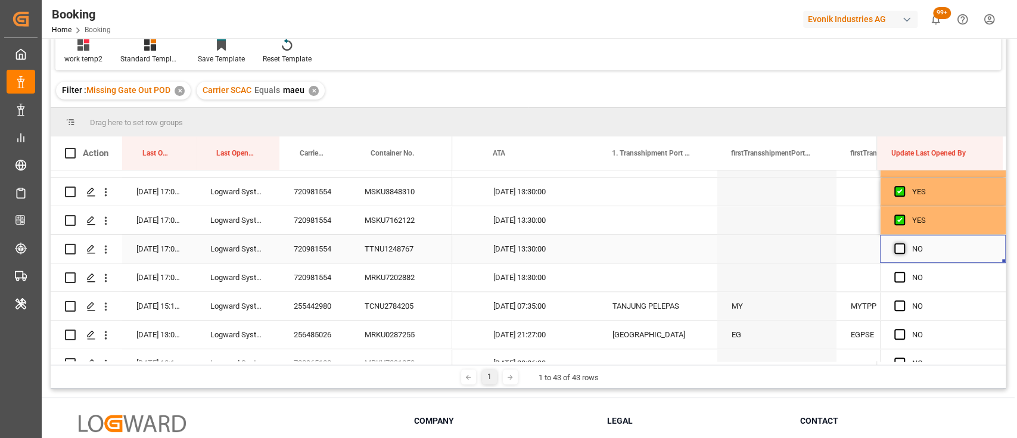
click at [895, 245] on span "Press SPACE to select this row." at bounding box center [899, 248] width 11 height 11
click at [903, 243] on input "Press SPACE to select this row." at bounding box center [903, 243] width 0 height 0
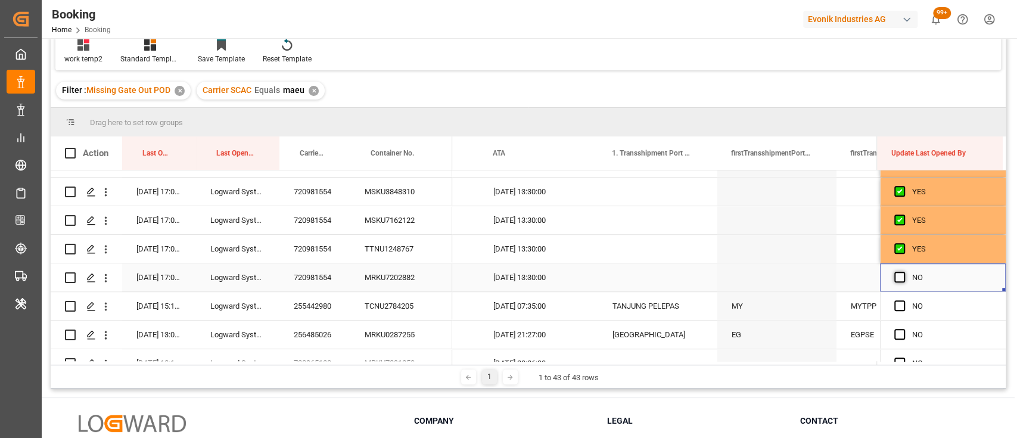
click at [894, 277] on span "Press SPACE to select this row." at bounding box center [899, 277] width 11 height 11
click at [903, 272] on input "Press SPACE to select this row." at bounding box center [903, 272] width 0 height 0
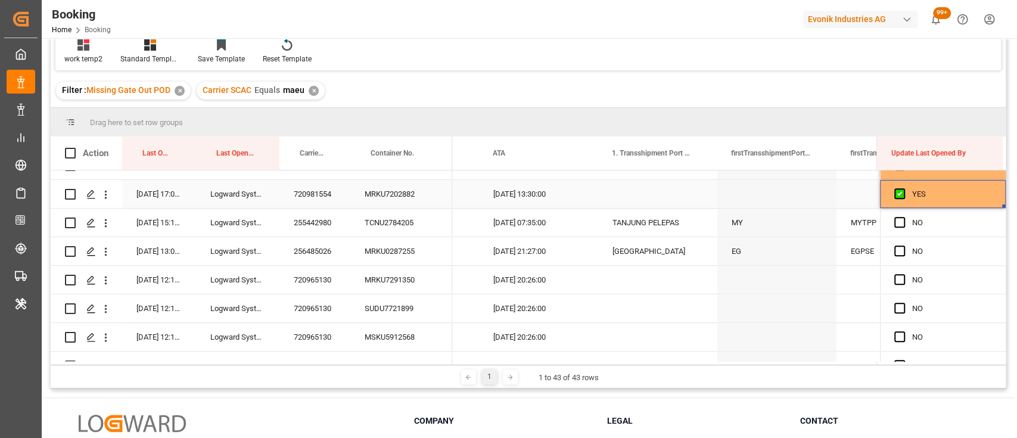
scroll to position [734, 0]
click at [894, 226] on div "Press SPACE to select this row." at bounding box center [903, 221] width 18 height 27
click at [317, 273] on div "720965130" at bounding box center [314, 279] width 71 height 28
click at [894, 274] on span "Press SPACE to select this row." at bounding box center [899, 278] width 11 height 11
click at [903, 273] on input "Press SPACE to select this row." at bounding box center [903, 273] width 0 height 0
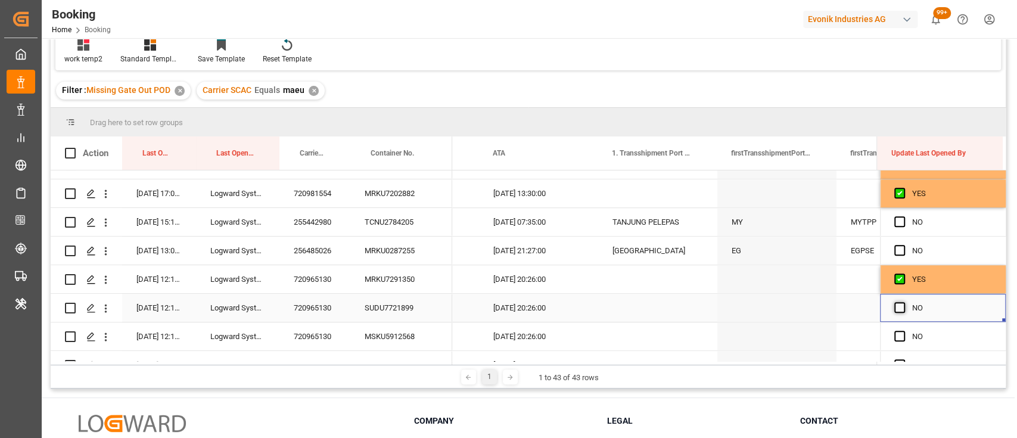
click at [894, 303] on span "Press SPACE to select this row." at bounding box center [899, 307] width 11 height 11
click at [903, 302] on input "Press SPACE to select this row." at bounding box center [903, 302] width 0 height 0
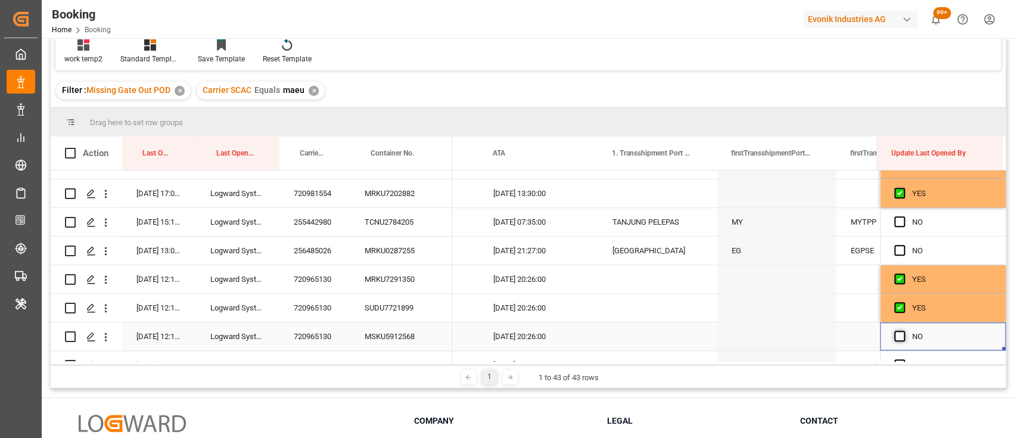
click at [894, 332] on span "Press SPACE to select this row." at bounding box center [899, 335] width 11 height 11
click at [903, 330] on input "Press SPACE to select this row." at bounding box center [903, 330] width 0 height 0
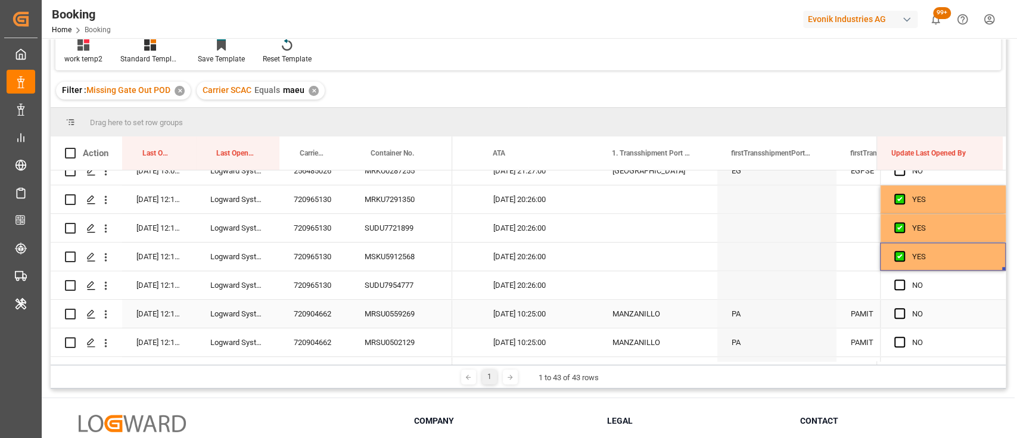
scroll to position [124, 0]
click at [894, 289] on span "Press SPACE to select this row." at bounding box center [899, 284] width 11 height 11
click at [903, 279] on input "Press SPACE to select this row." at bounding box center [903, 279] width 0 height 0
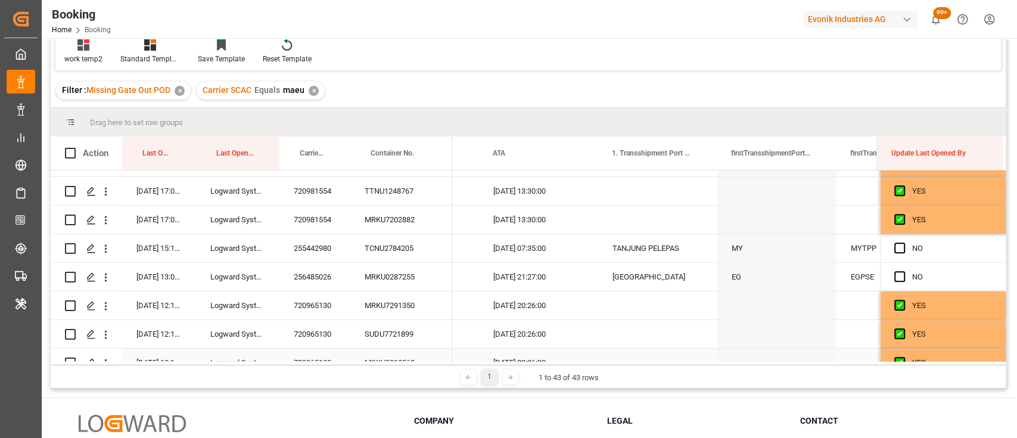
scroll to position [706, 0]
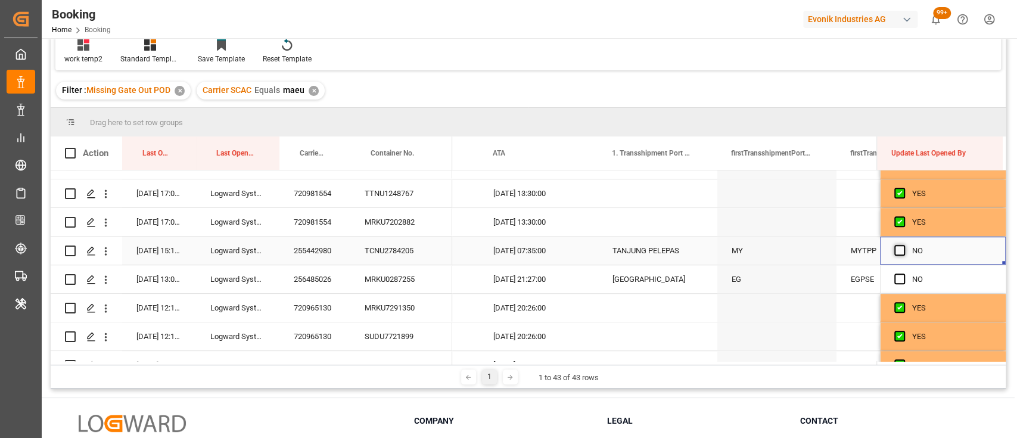
click at [900, 248] on span "Press SPACE to select this row." at bounding box center [899, 250] width 11 height 11
click at [903, 245] on input "Press SPACE to select this row." at bounding box center [903, 245] width 0 height 0
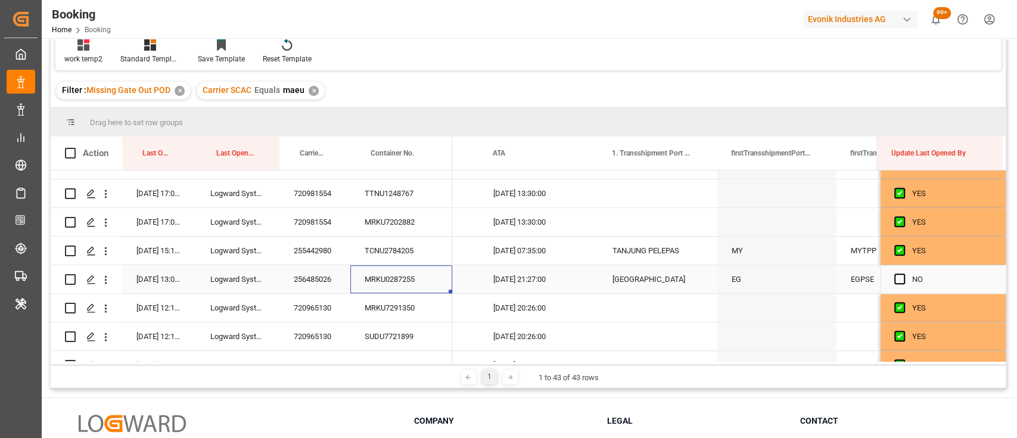
click at [389, 279] on div "MRKU0287255" at bounding box center [401, 279] width 102 height 28
click at [898, 274] on span "Press SPACE to select this row." at bounding box center [899, 278] width 11 height 11
click at [903, 273] on input "Press SPACE to select this row." at bounding box center [903, 273] width 0 height 0
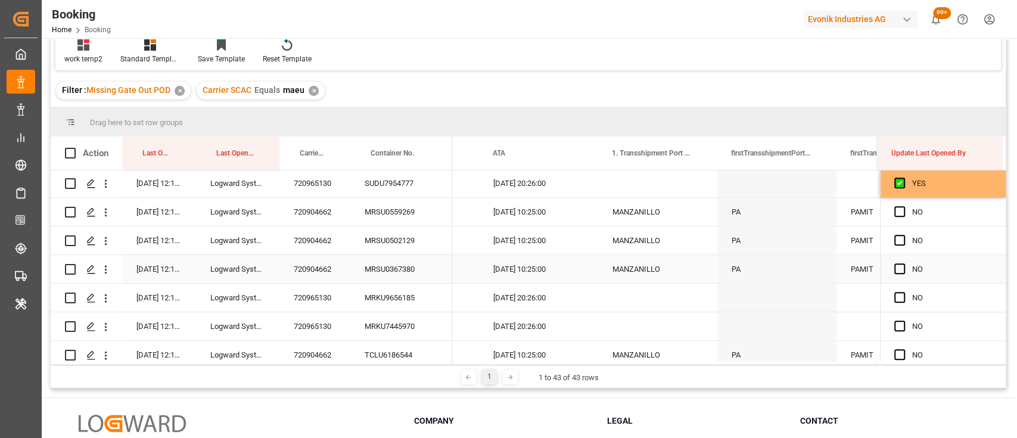
scroll to position [917, 0]
click at [314, 210] on div "720904662" at bounding box center [314, 211] width 71 height 28
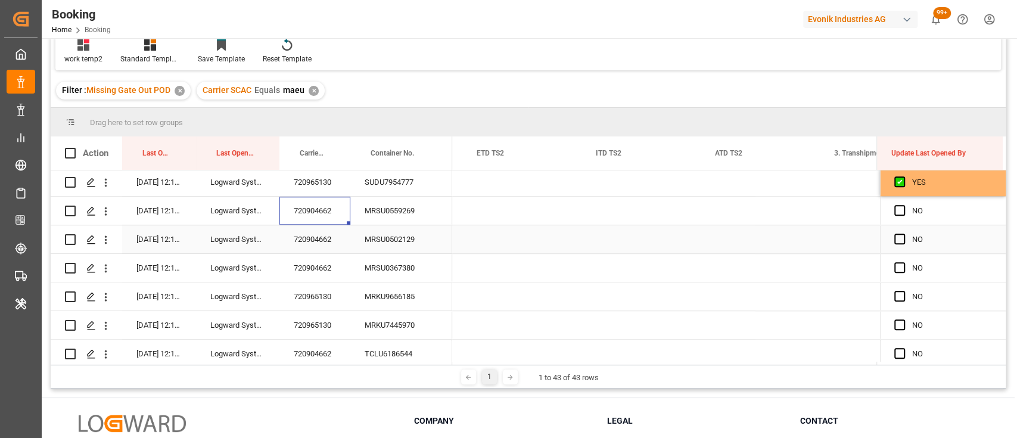
scroll to position [0, 13830]
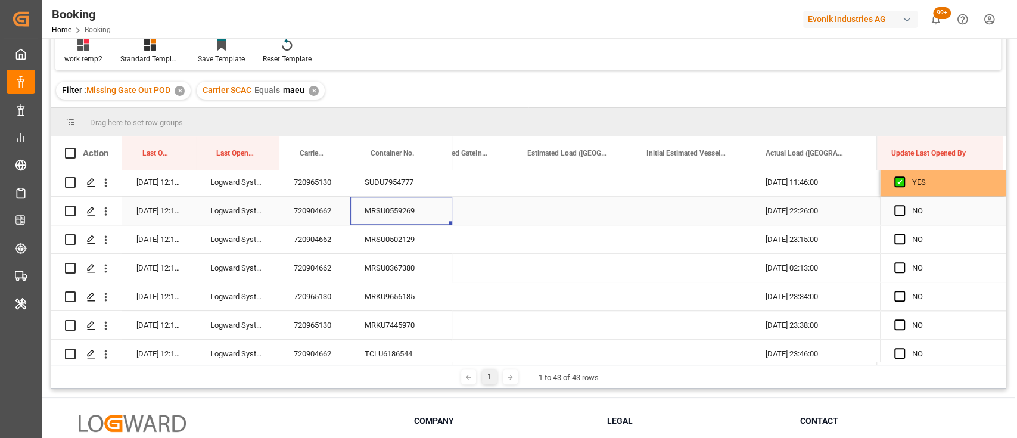
click at [394, 214] on div "MRSU0559269" at bounding box center [401, 211] width 102 height 28
click at [613, 152] on span at bounding box center [612, 153] width 11 height 11
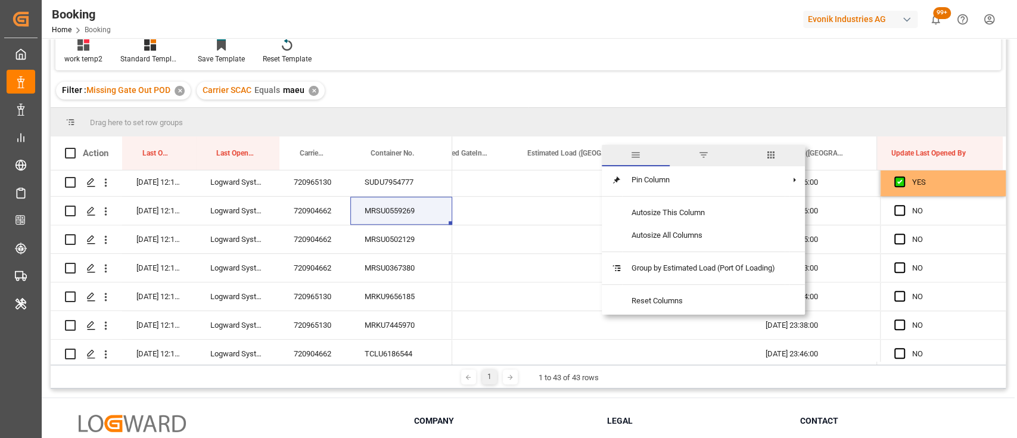
click at [775, 149] on span "columns" at bounding box center [770, 154] width 11 height 11
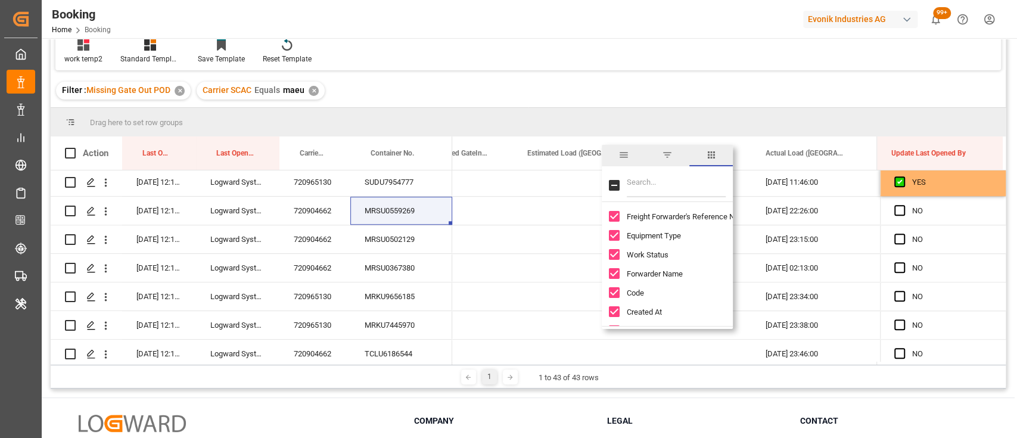
click at [638, 191] on input "Filter Columns Input" at bounding box center [675, 185] width 99 height 24
type input "gate"
checkbox input "true"
type input "gate"
click at [607, 255] on div "Gate In POL Date Comments Gate Out Full Terminal Gate Out Full Terminal Gate In…" at bounding box center [666, 426] width 131 height 438
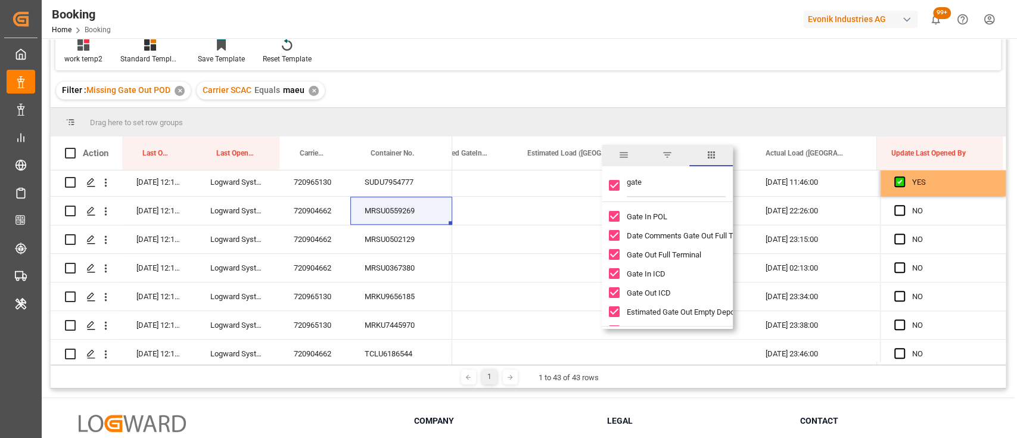
click at [609, 255] on input "Gate Out Full Terminal column toggle visibility (visible)" at bounding box center [614, 254] width 11 height 11
checkbox input "false"
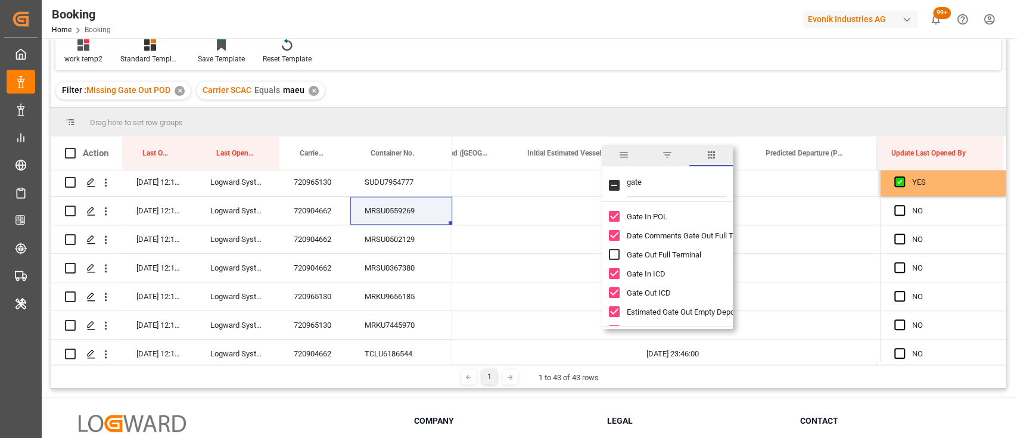
click at [609, 255] on input "Gate Out Full Terminal column toggle visibility (hidden)" at bounding box center [614, 254] width 11 height 11
checkbox input "true"
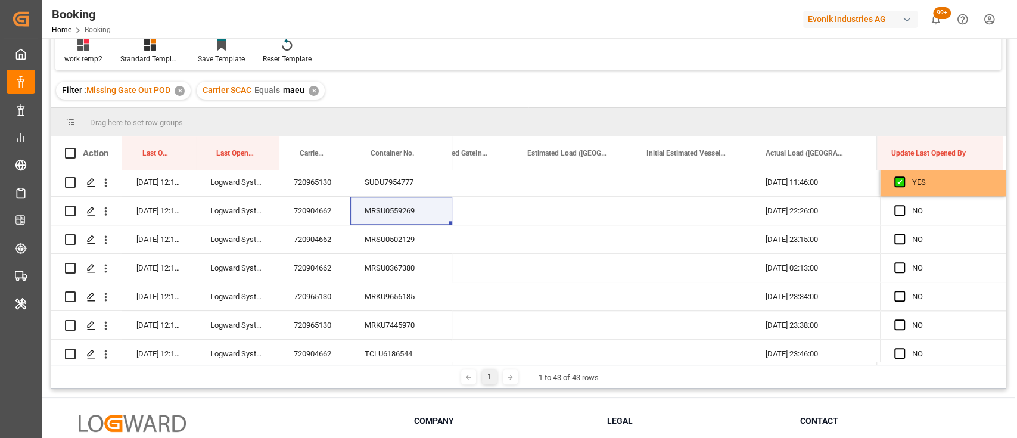
click at [760, 126] on div "Drag here to set row groups" at bounding box center [528, 122] width 955 height 29
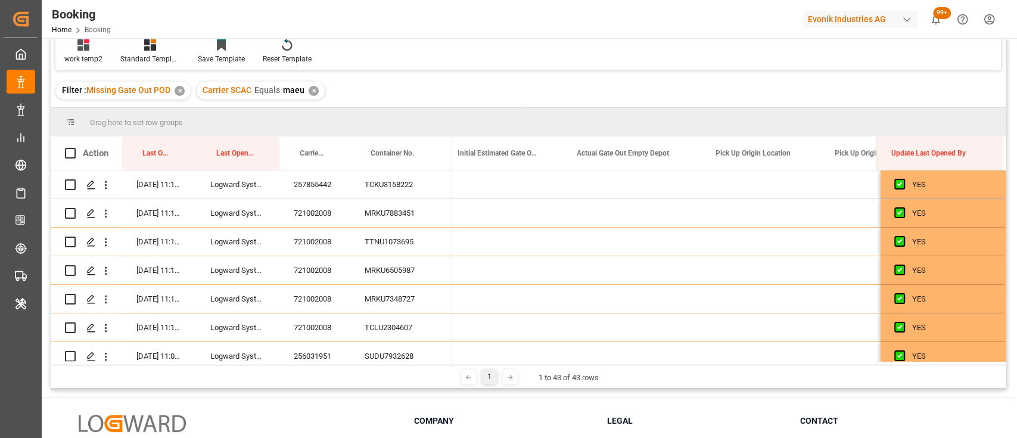
scroll to position [0, 18373]
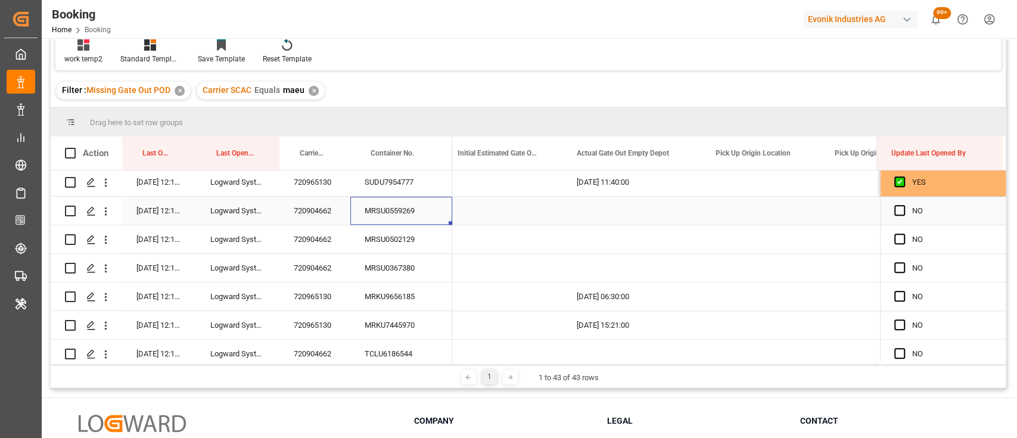
click at [409, 219] on div "MRSU0559269" at bounding box center [401, 211] width 102 height 28
click at [897, 217] on div "Press SPACE to select this row." at bounding box center [903, 210] width 18 height 27
click at [894, 212] on span "Press SPACE to select this row." at bounding box center [899, 210] width 11 height 11
click at [903, 205] on input "Press SPACE to select this row." at bounding box center [903, 205] width 0 height 0
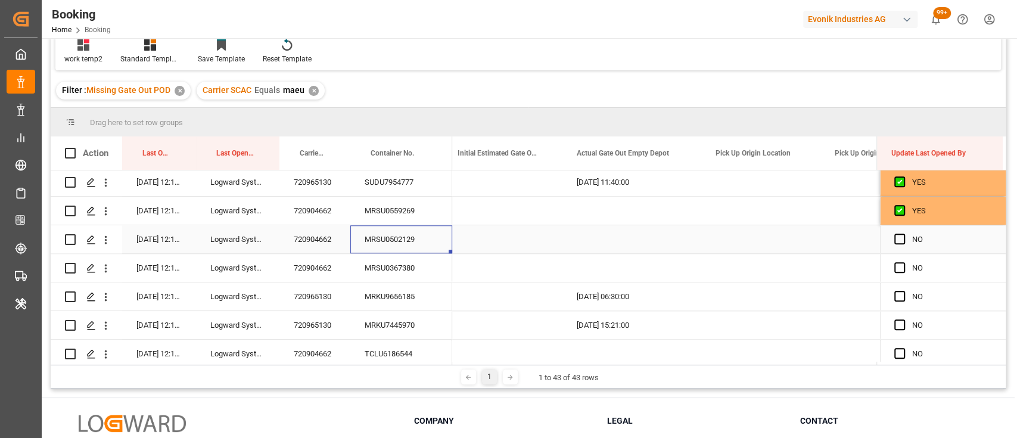
click at [364, 245] on div "MRSU0502129" at bounding box center [401, 239] width 102 height 28
click at [896, 241] on span "Press SPACE to select this row." at bounding box center [899, 238] width 11 height 11
click at [903, 233] on input "Press SPACE to select this row." at bounding box center [903, 233] width 0 height 0
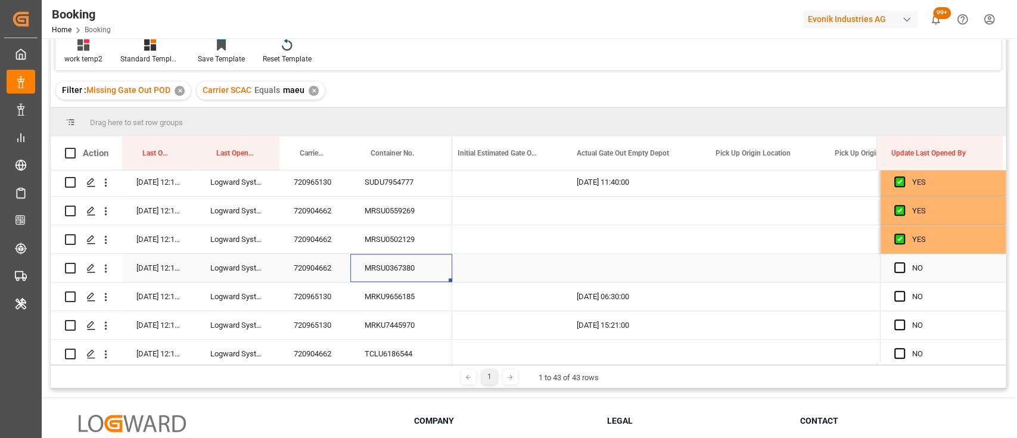
click at [390, 277] on div "MRSU0367380" at bounding box center [401, 268] width 102 height 28
click at [896, 269] on span "Press SPACE to select this row." at bounding box center [899, 267] width 11 height 11
click at [903, 262] on input "Press SPACE to select this row." at bounding box center [903, 262] width 0 height 0
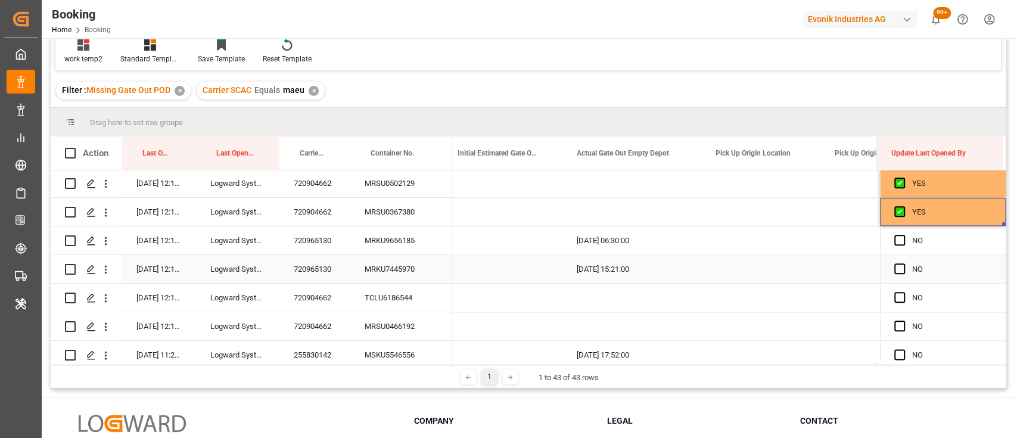
scroll to position [1005, 0]
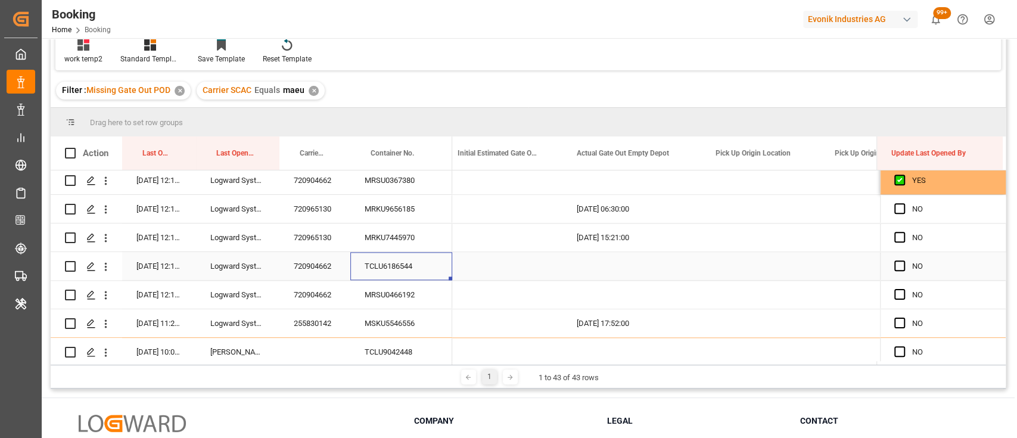
click at [391, 260] on div "TCLU6186544" at bounding box center [401, 266] width 102 height 28
click at [896, 265] on span "Press SPACE to select this row." at bounding box center [899, 265] width 11 height 11
click at [903, 260] on input "Press SPACE to select this row." at bounding box center [903, 260] width 0 height 0
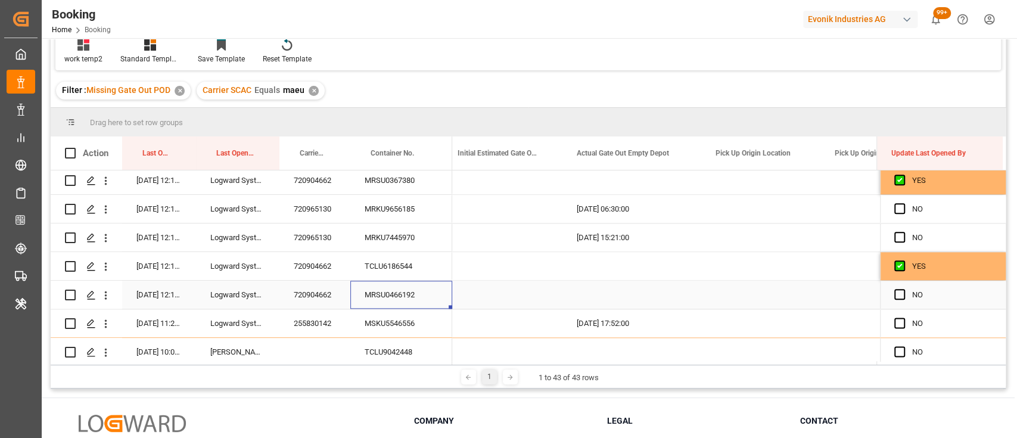
click at [388, 299] on div "MRSU0466192" at bounding box center [401, 294] width 102 height 28
click at [894, 294] on span "Press SPACE to select this row." at bounding box center [899, 294] width 11 height 11
click at [903, 289] on input "Press SPACE to select this row." at bounding box center [903, 289] width 0 height 0
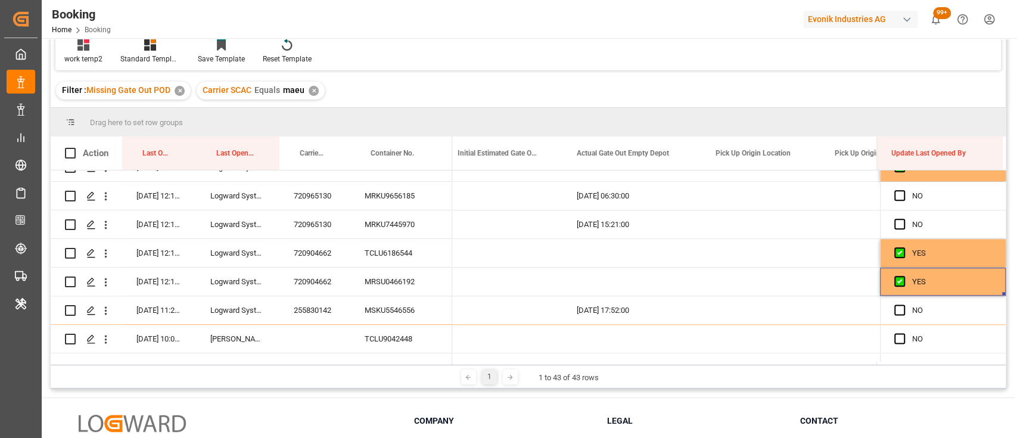
scroll to position [1018, 0]
click at [318, 194] on div "720965130" at bounding box center [314, 195] width 71 height 28
click at [413, 202] on div "MRKU9656185" at bounding box center [401, 195] width 102 height 28
click at [894, 196] on span "Press SPACE to select this row." at bounding box center [899, 194] width 11 height 11
click at [903, 189] on input "Press SPACE to select this row." at bounding box center [903, 189] width 0 height 0
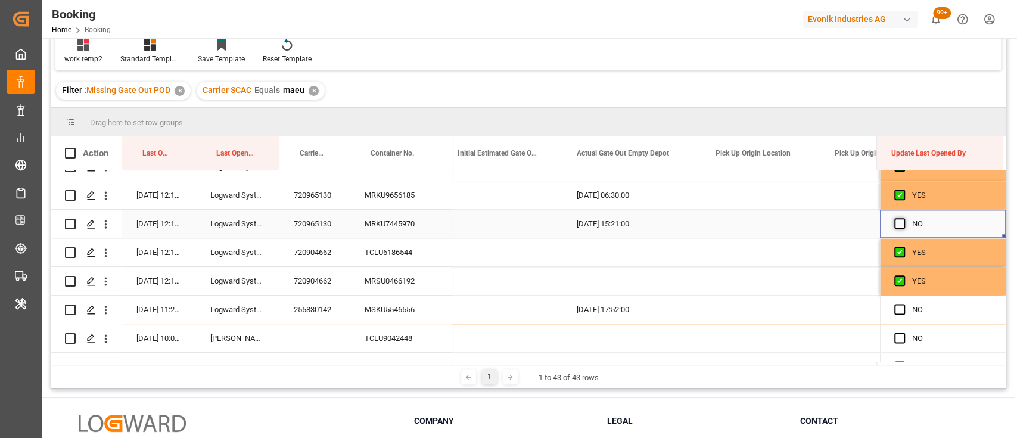
click at [900, 220] on span "Press SPACE to select this row." at bounding box center [899, 223] width 11 height 11
click at [903, 218] on input "Press SPACE to select this row." at bounding box center [903, 218] width 0 height 0
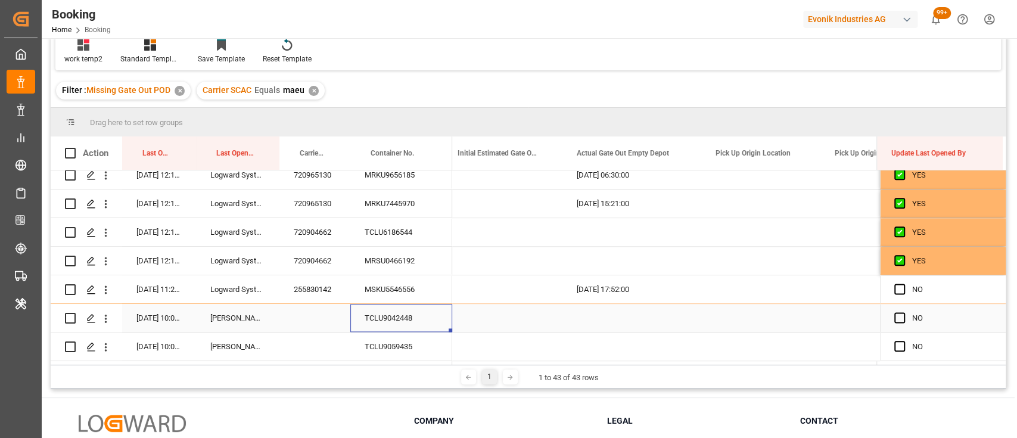
click at [386, 318] on div "TCLU9042448" at bounding box center [401, 318] width 102 height 28
click at [894, 312] on span "Press SPACE to select this row." at bounding box center [899, 317] width 11 height 11
click at [903, 312] on input "Press SPACE to select this row." at bounding box center [903, 312] width 0 height 0
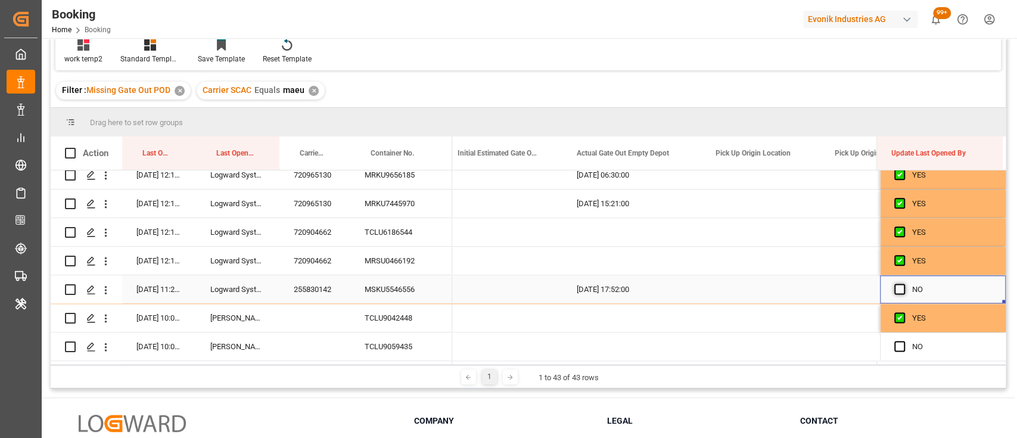
click at [894, 283] on span "Press SPACE to select this row." at bounding box center [899, 288] width 11 height 11
click at [903, 283] on input "Press SPACE to select this row." at bounding box center [903, 283] width 0 height 0
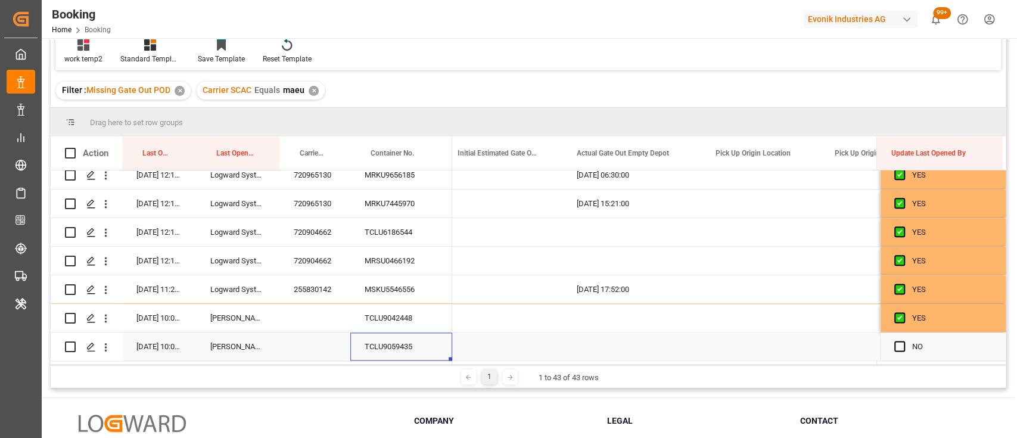
click at [381, 345] on div "TCLU9059435" at bounding box center [401, 346] width 102 height 28
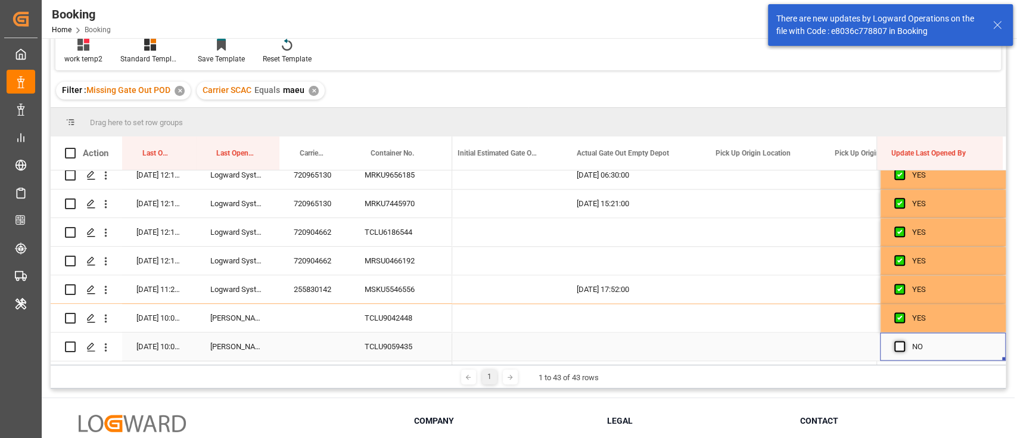
click at [895, 341] on span "Press SPACE to select this row." at bounding box center [899, 346] width 11 height 11
click at [903, 341] on input "Press SPACE to select this row." at bounding box center [903, 341] width 0 height 0
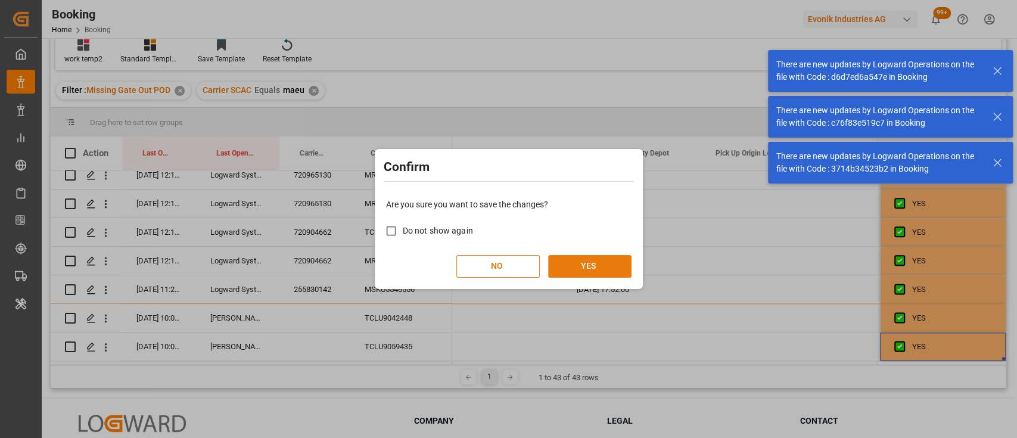
click at [590, 261] on button "YES" at bounding box center [589, 266] width 83 height 23
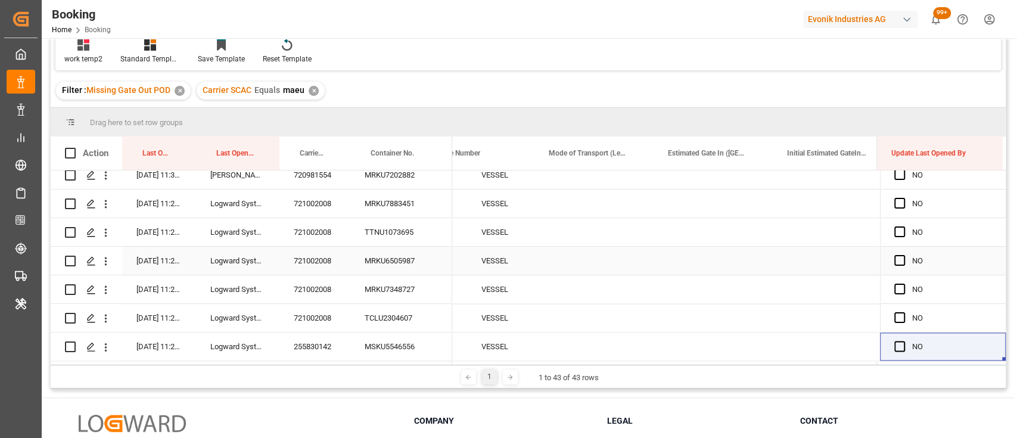
scroll to position [0, 20368]
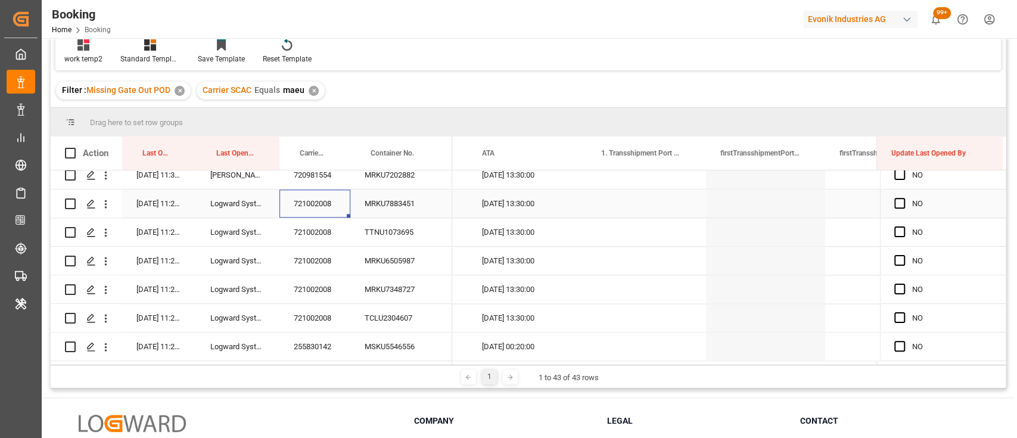
click at [300, 207] on div "721002008" at bounding box center [314, 203] width 71 height 28
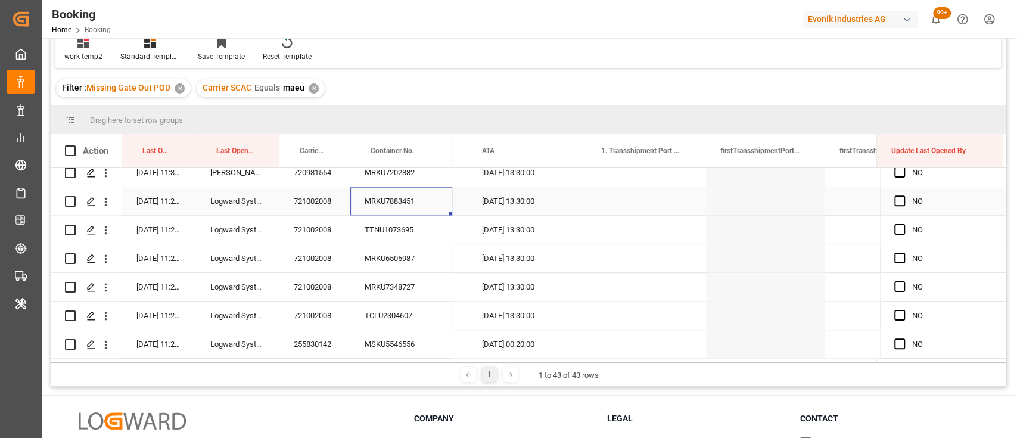
click at [438, 201] on div "MRKU7883451" at bounding box center [401, 201] width 102 height 28
click at [895, 199] on span "Press SPACE to select this row." at bounding box center [899, 200] width 11 height 11
click at [903, 195] on input "Press SPACE to select this row." at bounding box center [903, 195] width 0 height 0
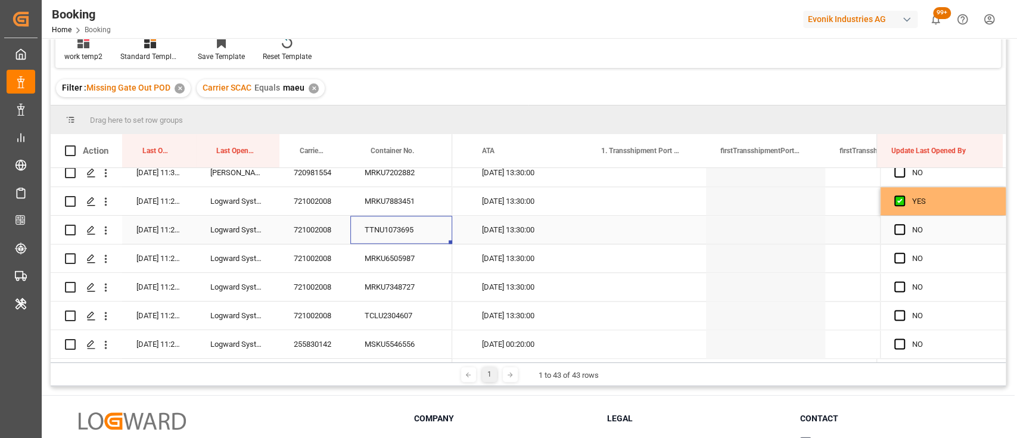
click at [395, 222] on div "TTNU1073695" at bounding box center [401, 230] width 102 height 28
click at [894, 226] on span "Press SPACE to select this row." at bounding box center [899, 229] width 11 height 11
click at [903, 224] on input "Press SPACE to select this row." at bounding box center [903, 224] width 0 height 0
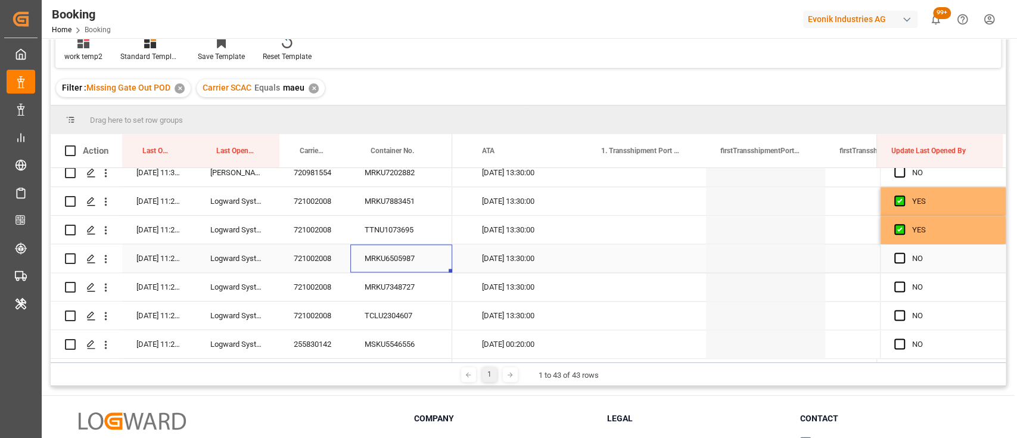
click at [404, 258] on div "MRKU6505987" at bounding box center [401, 258] width 102 height 28
click at [897, 258] on span "Press SPACE to select this row." at bounding box center [899, 257] width 11 height 11
click at [903, 252] on input "Press SPACE to select this row." at bounding box center [903, 252] width 0 height 0
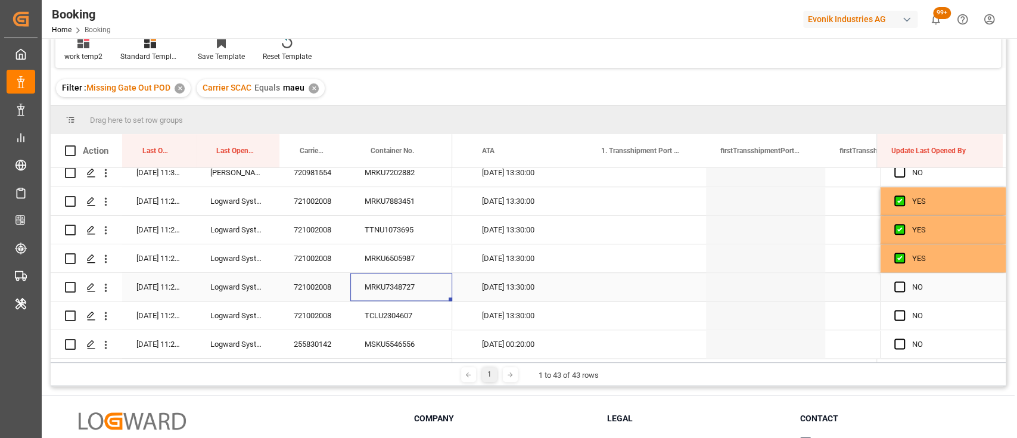
click at [412, 279] on div "MRKU7348727" at bounding box center [401, 287] width 102 height 28
click at [896, 282] on span "Press SPACE to select this row." at bounding box center [899, 286] width 11 height 11
click at [903, 281] on input "Press SPACE to select this row." at bounding box center [903, 281] width 0 height 0
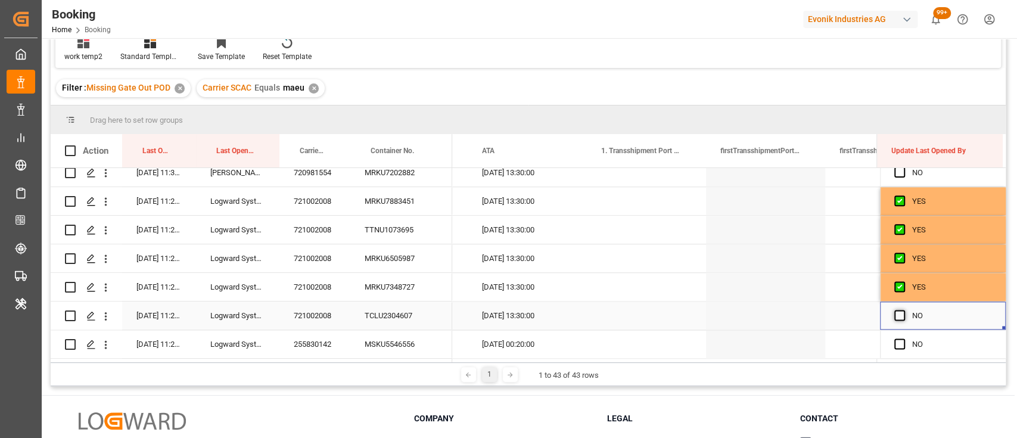
click at [896, 313] on span "Press SPACE to select this row." at bounding box center [899, 315] width 11 height 11
click at [903, 310] on input "Press SPACE to select this row." at bounding box center [903, 310] width 0 height 0
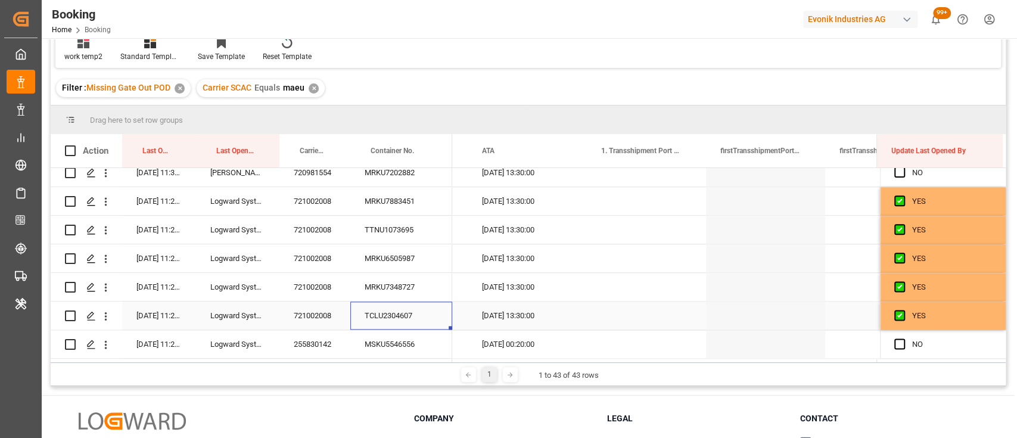
click at [397, 309] on div "TCLU2304607" at bounding box center [401, 315] width 102 height 28
click at [381, 348] on div "MSKU5546556" at bounding box center [401, 344] width 102 height 28
click at [894, 344] on span "Press SPACE to select this row." at bounding box center [899, 343] width 11 height 11
click at [903, 338] on input "Press SPACE to select this row." at bounding box center [903, 338] width 0 height 0
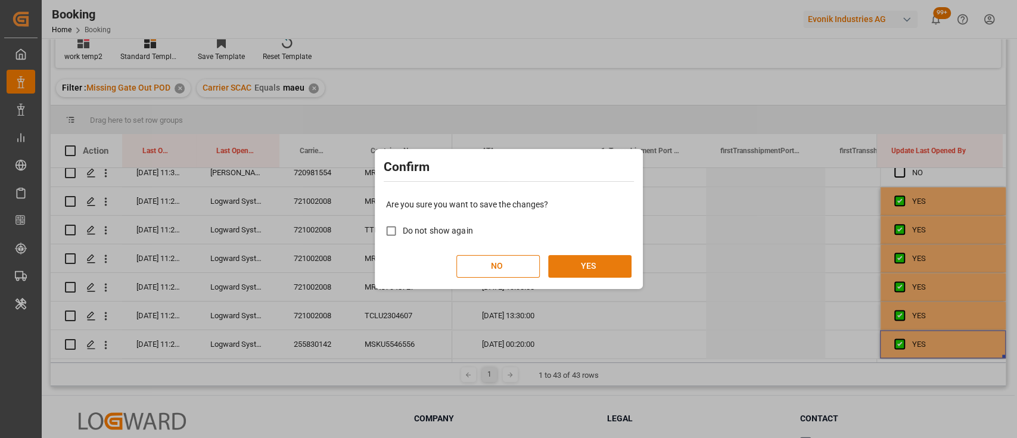
click at [587, 263] on button "YES" at bounding box center [589, 266] width 83 height 23
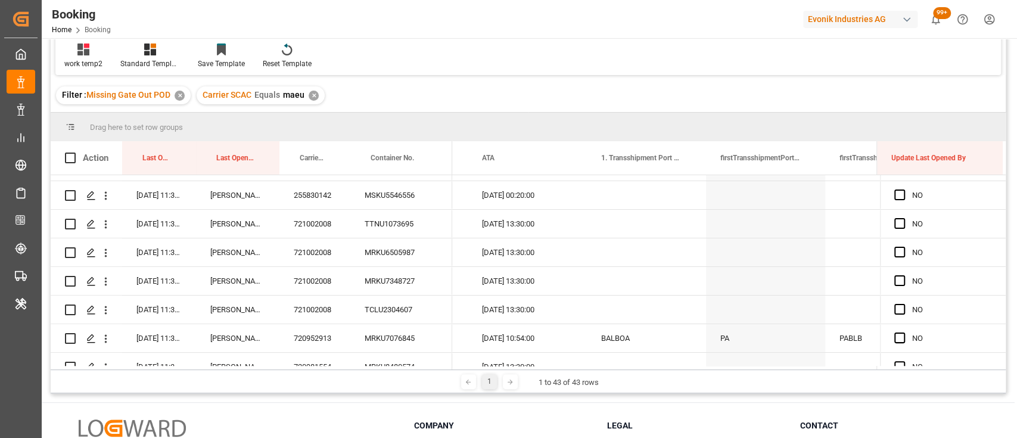
scroll to position [0, 0]
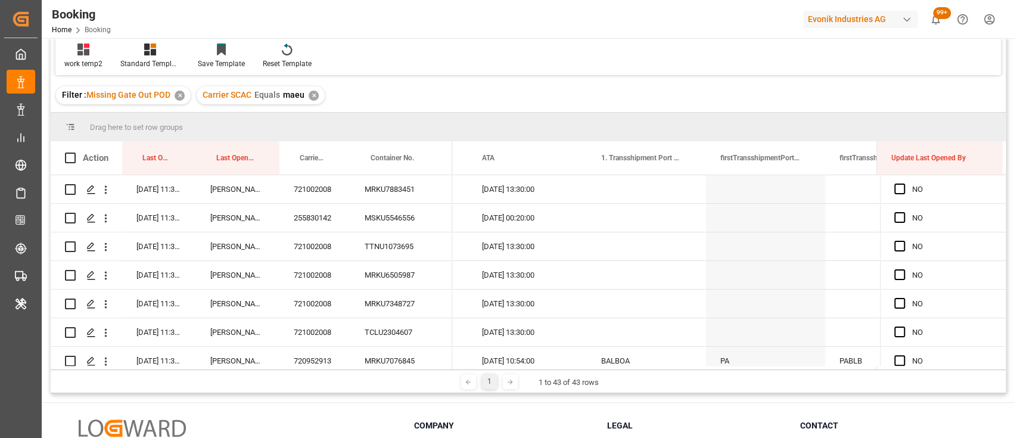
click at [312, 96] on div "✕" at bounding box center [313, 96] width 10 height 10
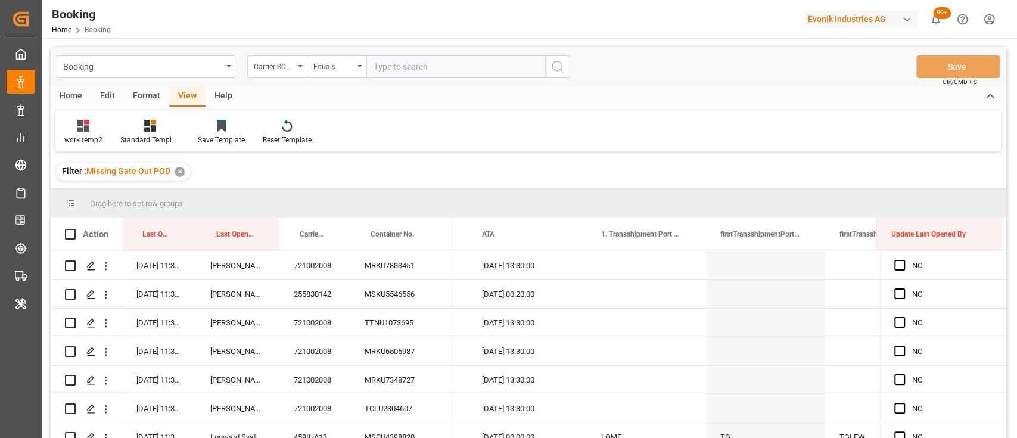
click at [403, 70] on input "text" at bounding box center [455, 66] width 179 height 23
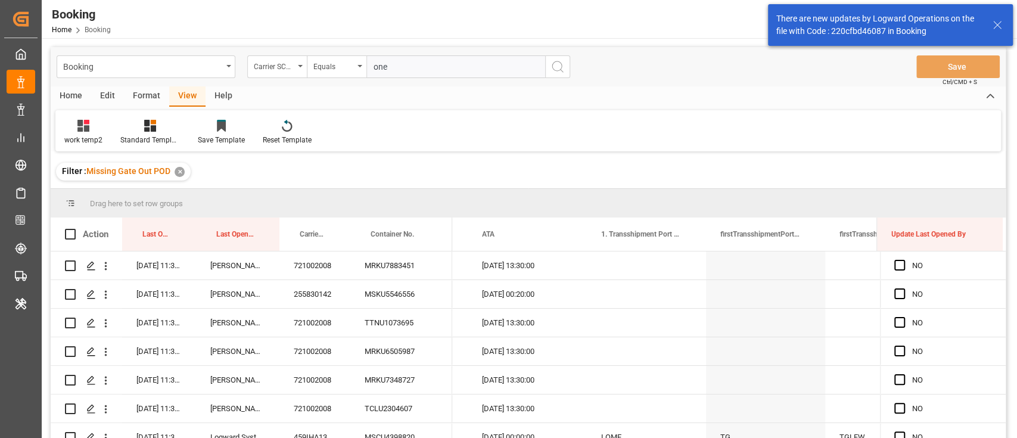
type input "oney"
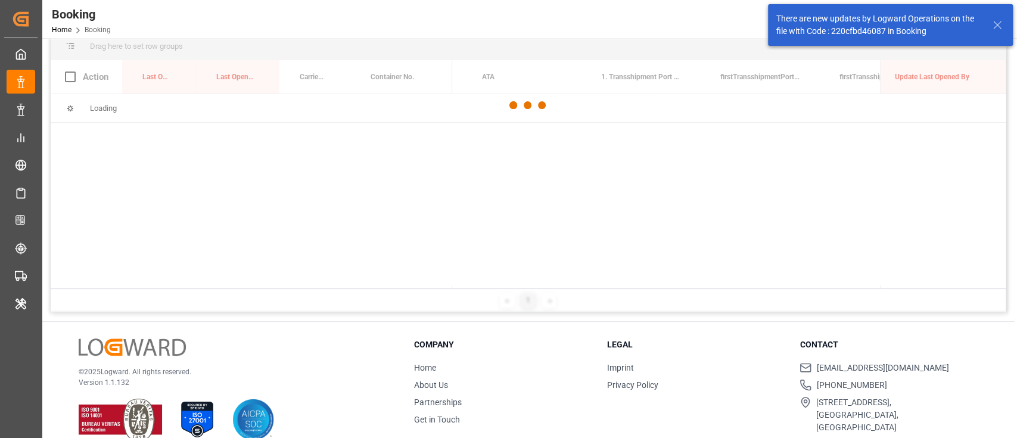
scroll to position [158, 0]
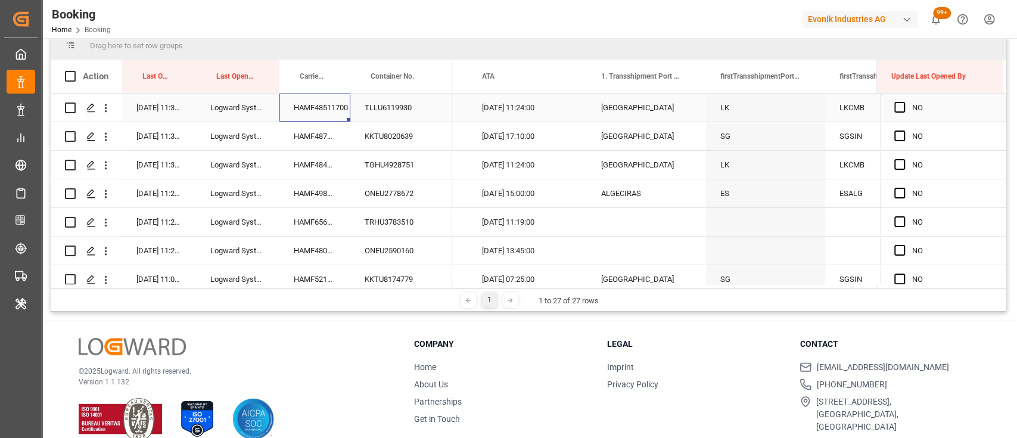
click at [322, 104] on div "HAMF48511700" at bounding box center [314, 107] width 71 height 28
click at [392, 109] on div "TLLU6119930" at bounding box center [401, 107] width 102 height 28
click at [894, 108] on span "Press SPACE to select this row." at bounding box center [899, 107] width 11 height 11
click at [903, 102] on input "Press SPACE to select this row." at bounding box center [903, 102] width 0 height 0
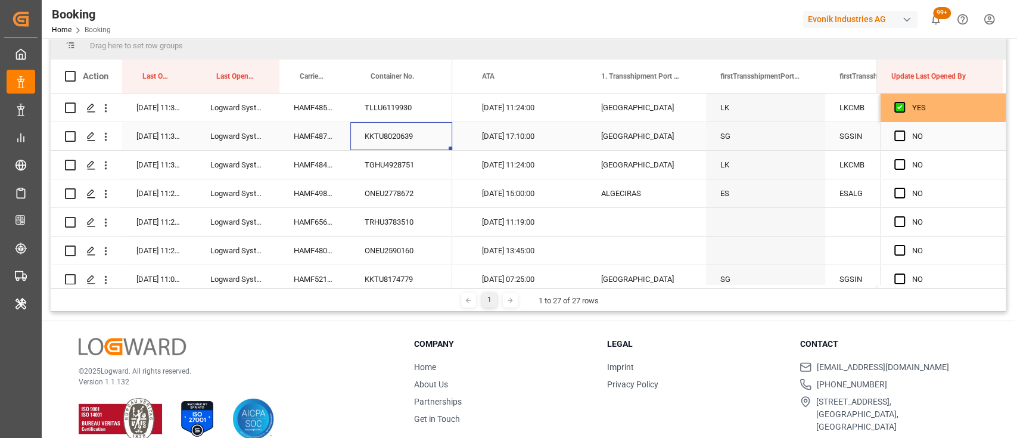
click at [402, 132] on div "KKTU8020639" at bounding box center [401, 136] width 102 height 28
click at [317, 136] on div "HAMF48787800" at bounding box center [314, 136] width 71 height 28
click at [894, 136] on span "Press SPACE to select this row." at bounding box center [899, 135] width 11 height 11
click at [903, 130] on input "Press SPACE to select this row." at bounding box center [903, 130] width 0 height 0
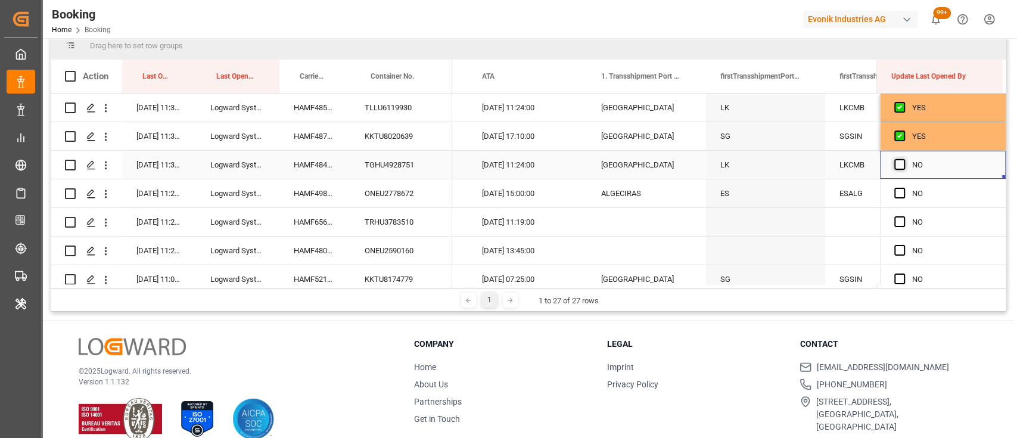
click at [896, 161] on span "Press SPACE to select this row." at bounding box center [899, 164] width 11 height 11
click at [903, 159] on input "Press SPACE to select this row." at bounding box center [903, 159] width 0 height 0
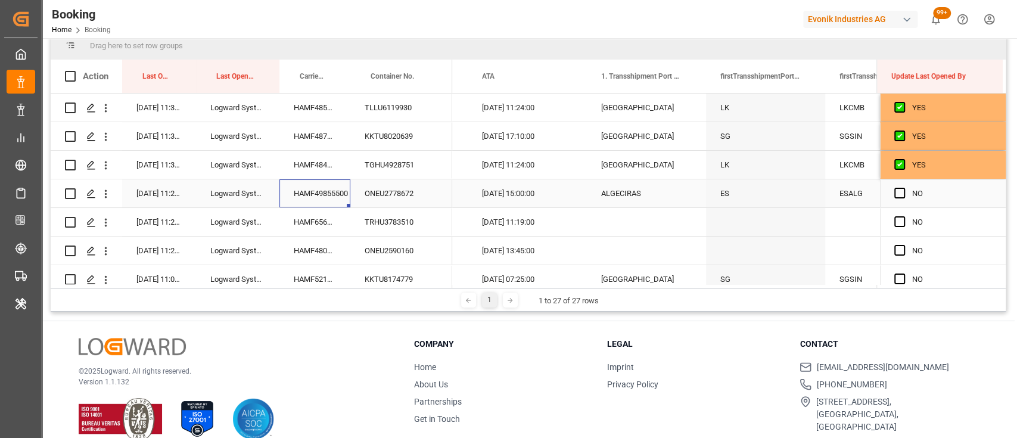
click at [313, 193] on div "HAMF49855500" at bounding box center [314, 193] width 71 height 28
click at [363, 202] on div "ONEU2778672" at bounding box center [401, 193] width 102 height 28
click at [320, 192] on div "HAMF49855500" at bounding box center [314, 193] width 71 height 28
click at [108, 201] on button "open menu" at bounding box center [105, 193] width 13 height 23
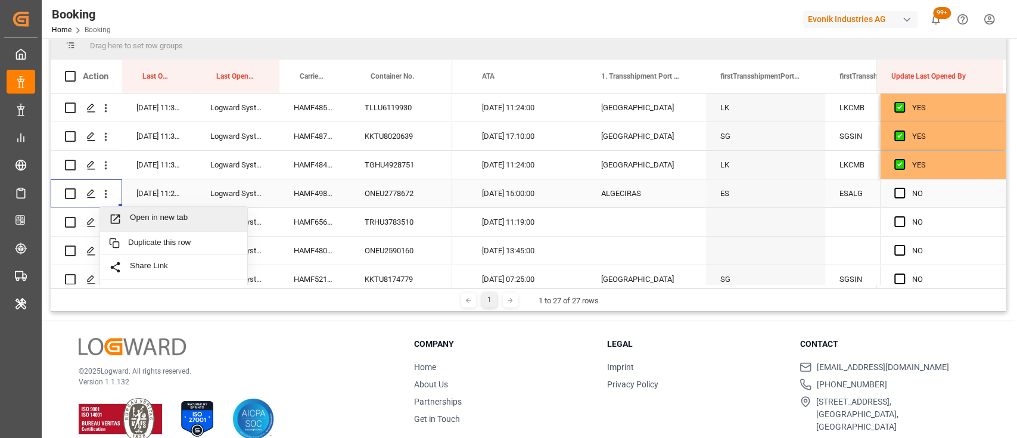
click at [157, 221] on span "Open in new tab" at bounding box center [184, 219] width 108 height 13
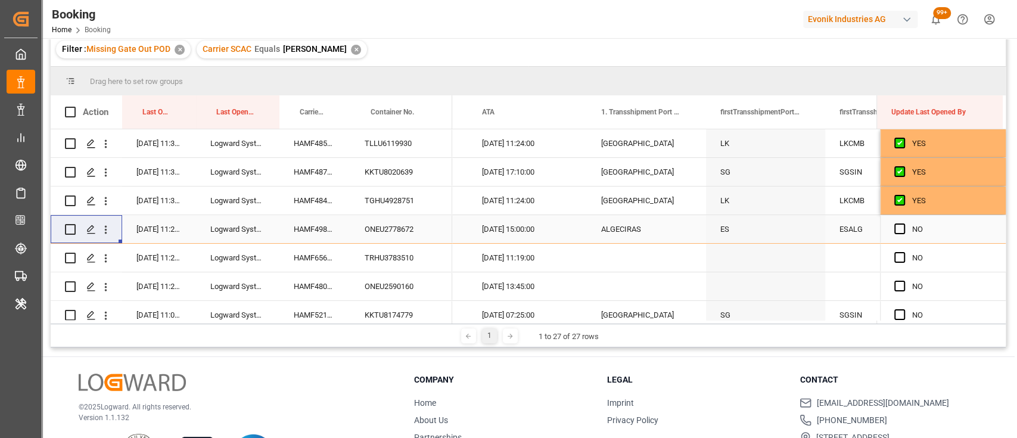
scroll to position [194, 0]
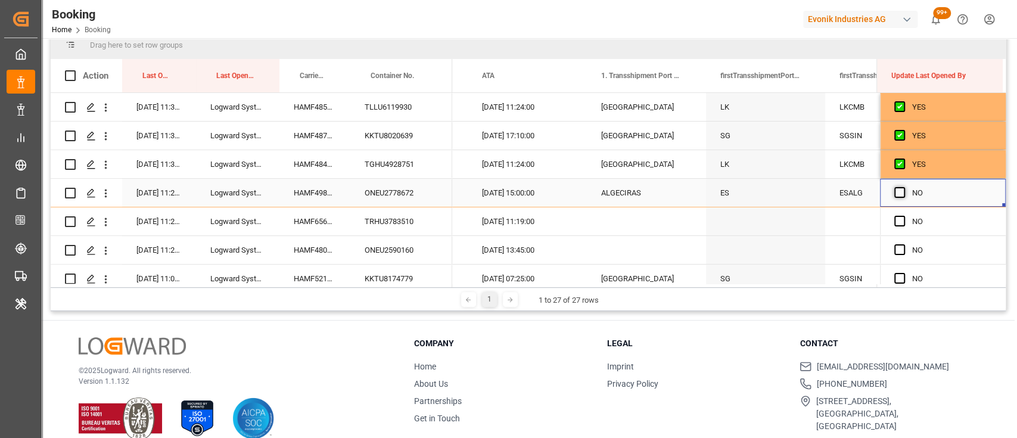
click at [898, 192] on span "Press SPACE to select this row." at bounding box center [899, 192] width 11 height 11
click at [903, 187] on input "Press SPACE to select this row." at bounding box center [903, 187] width 0 height 0
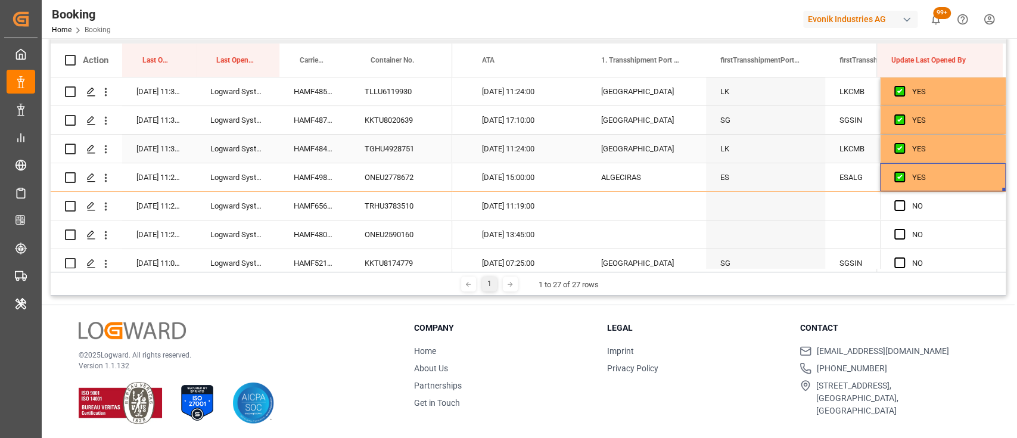
scroll to position [211, 0]
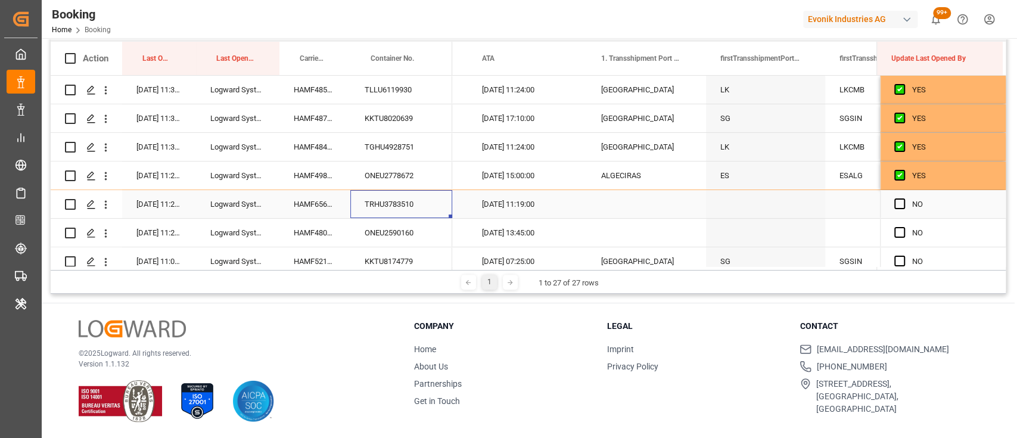
click at [410, 204] on div "TRHU3783510" at bounding box center [401, 204] width 102 height 28
click at [311, 208] on div "HAMF65690700" at bounding box center [314, 204] width 71 height 28
click at [894, 202] on span "Press SPACE to select this row." at bounding box center [899, 203] width 11 height 11
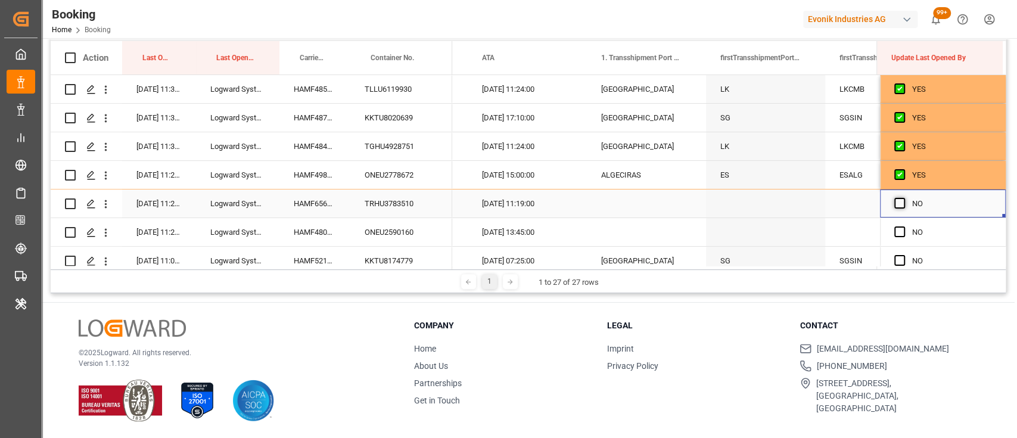
click at [903, 198] on input "Press SPACE to select this row." at bounding box center [903, 198] width 0 height 0
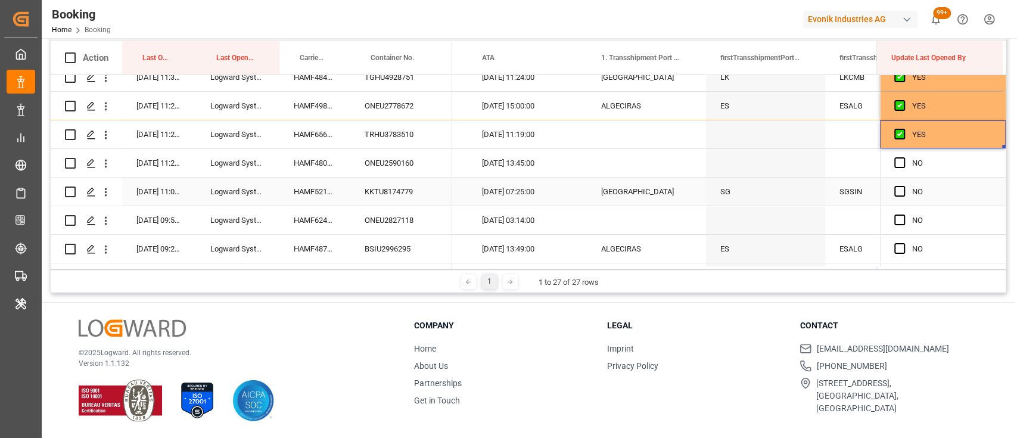
scroll to position [70, 0]
click at [896, 193] on span "Press SPACE to select this row." at bounding box center [899, 190] width 11 height 11
click at [903, 185] on input "Press SPACE to select this row." at bounding box center [903, 185] width 0 height 0
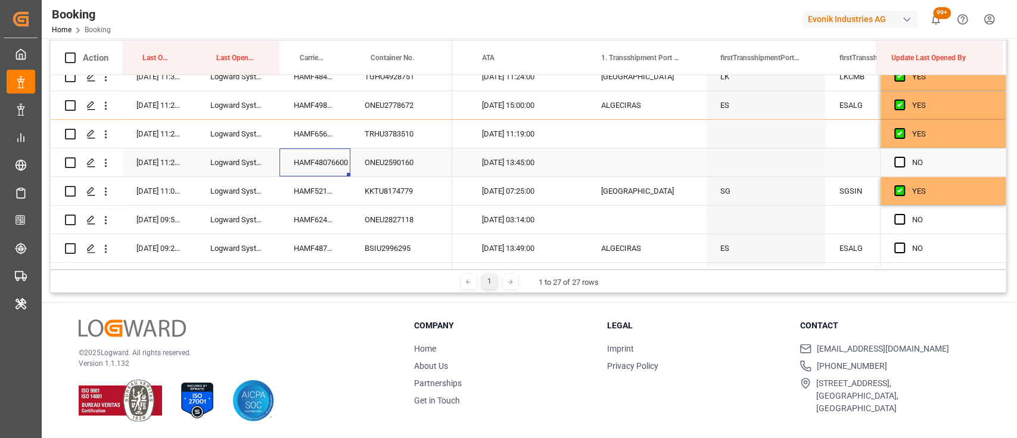
click at [307, 164] on div "HAMF48076600" at bounding box center [314, 162] width 71 height 28
click at [895, 160] on span "Press SPACE to select this row." at bounding box center [899, 162] width 11 height 11
click at [903, 157] on input "Press SPACE to select this row." at bounding box center [903, 157] width 0 height 0
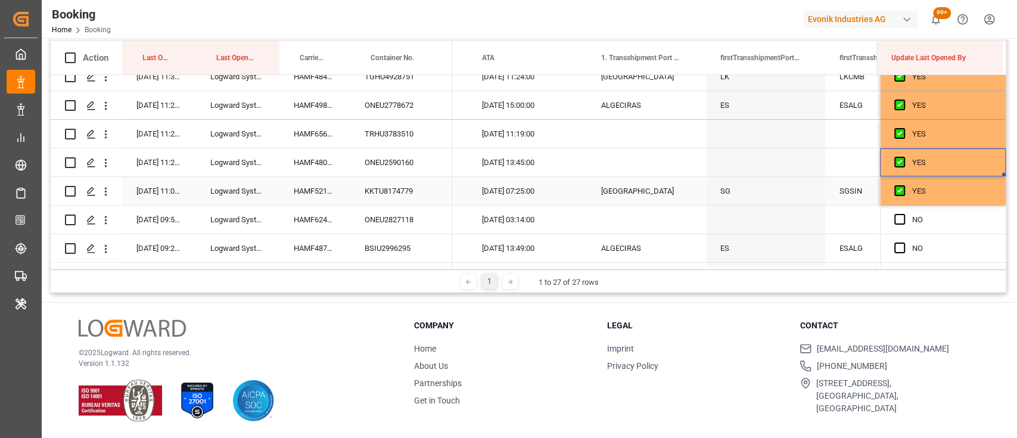
scroll to position [130, 0]
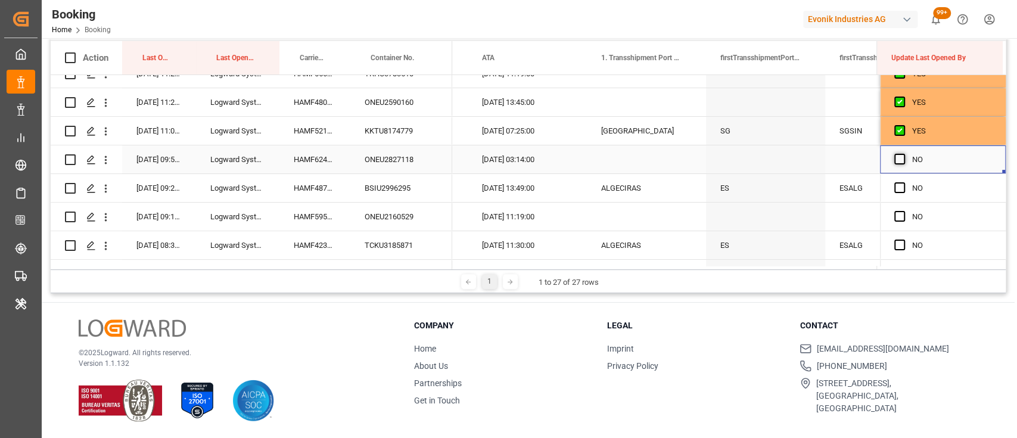
click at [895, 158] on span "Press SPACE to select this row." at bounding box center [899, 159] width 11 height 11
click at [903, 154] on input "Press SPACE to select this row." at bounding box center [903, 154] width 0 height 0
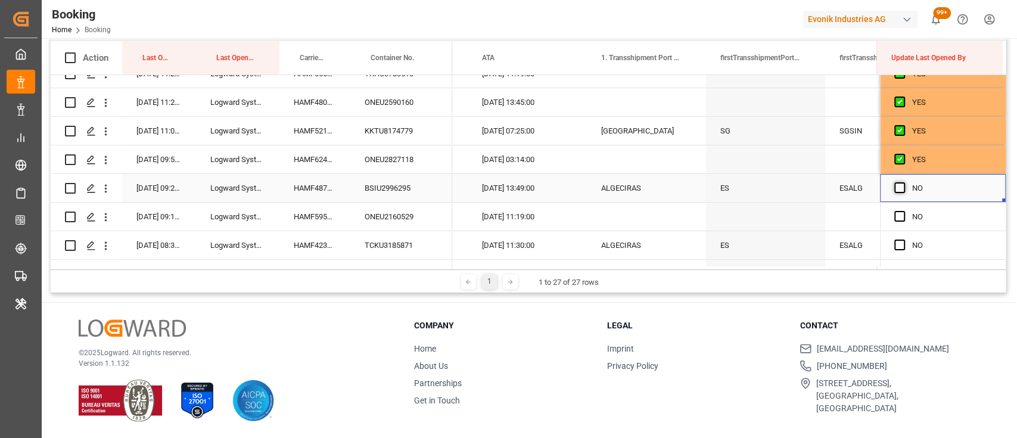
click at [896, 190] on span "Press SPACE to select this row." at bounding box center [899, 187] width 11 height 11
click at [903, 182] on input "Press SPACE to select this row." at bounding box center [903, 182] width 0 height 0
click at [301, 189] on div "HAMF48754900" at bounding box center [314, 188] width 71 height 28
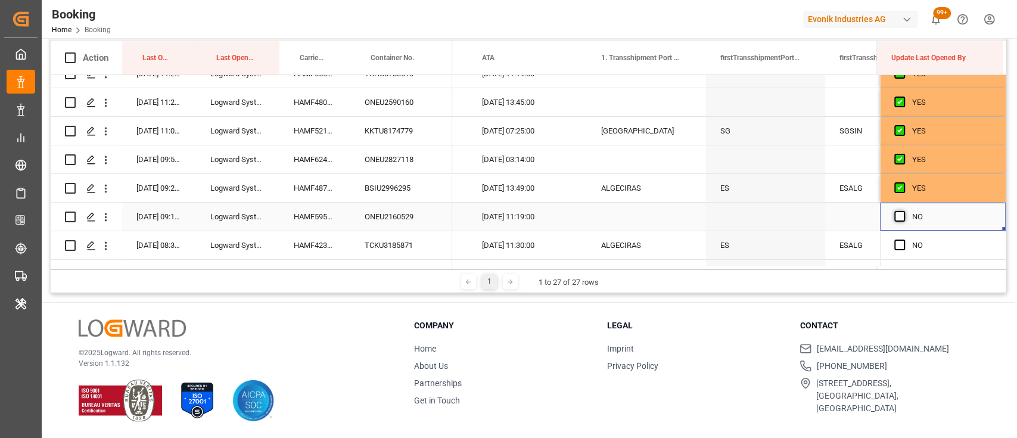
click at [894, 217] on span "Press SPACE to select this row." at bounding box center [899, 216] width 11 height 11
click at [903, 211] on input "Press SPACE to select this row." at bounding box center [903, 211] width 0 height 0
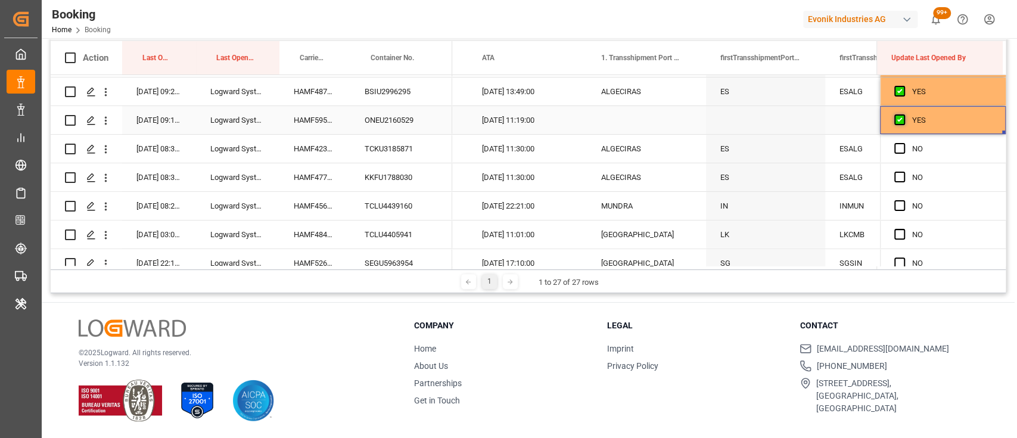
scroll to position [227, 0]
click at [310, 155] on div "HAMF42319700" at bounding box center [314, 148] width 71 height 28
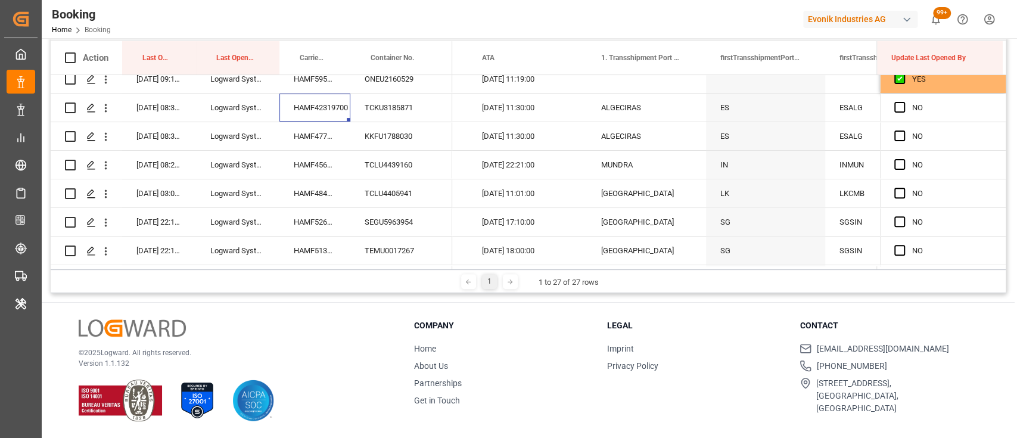
scroll to position [268, 0]
click at [895, 107] on span "Press SPACE to select this row." at bounding box center [899, 106] width 11 height 11
click at [903, 101] on input "Press SPACE to select this row." at bounding box center [903, 101] width 0 height 0
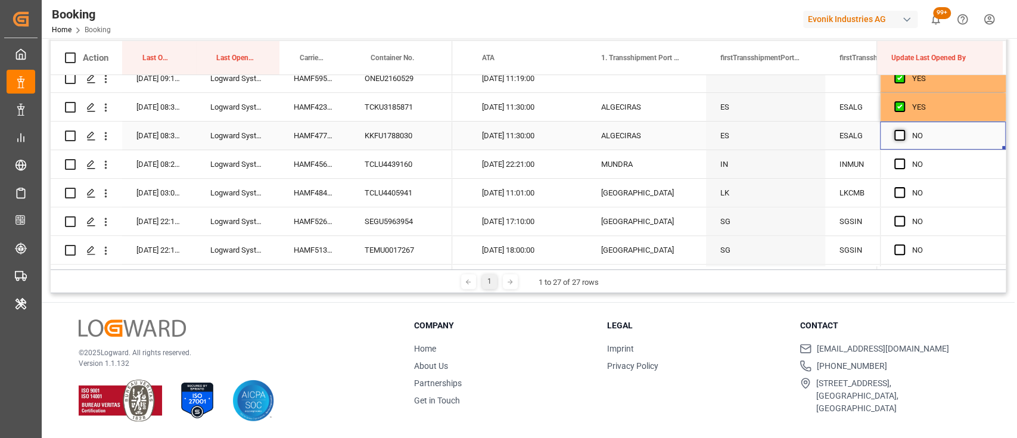
click at [894, 130] on span "Press SPACE to select this row." at bounding box center [899, 135] width 11 height 11
click at [903, 130] on input "Press SPACE to select this row." at bounding box center [903, 130] width 0 height 0
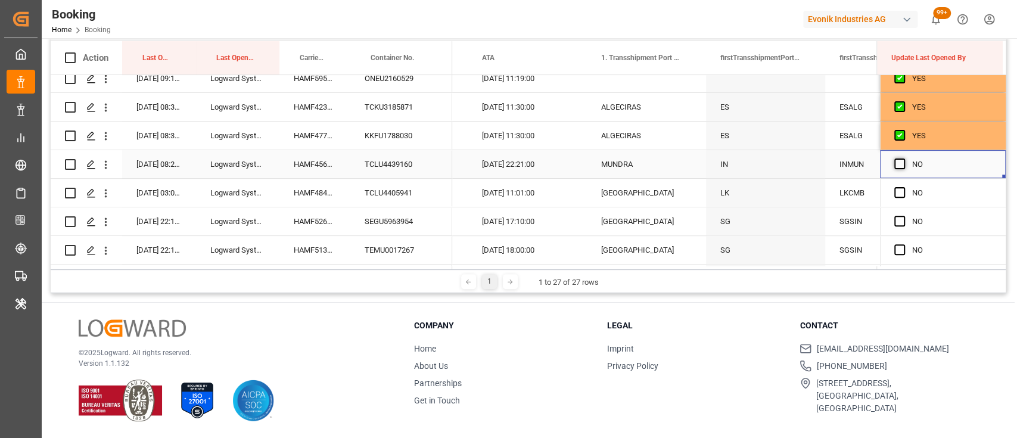
click at [896, 164] on span "Press SPACE to select this row." at bounding box center [899, 163] width 11 height 11
click at [903, 158] on input "Press SPACE to select this row." at bounding box center [903, 158] width 0 height 0
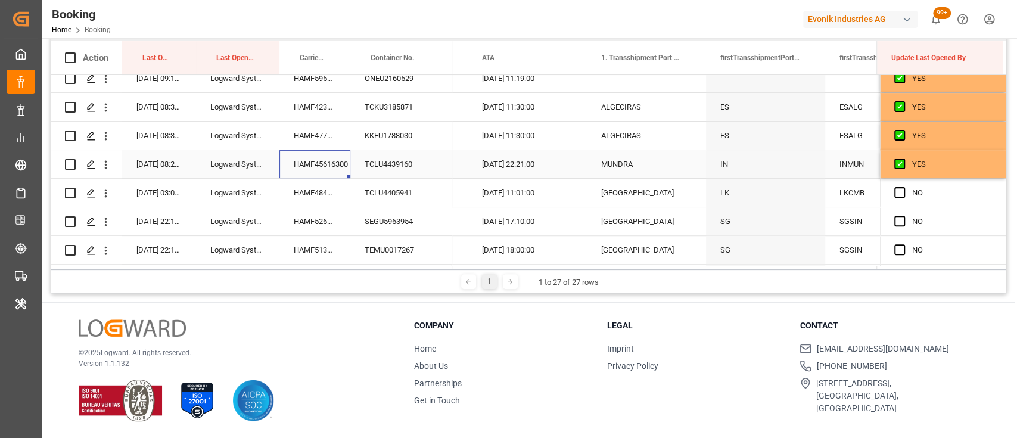
click at [333, 160] on div "HAMF45616300" at bounding box center [314, 164] width 71 height 28
click at [894, 192] on span "Press SPACE to select this row." at bounding box center [899, 192] width 11 height 11
click at [903, 187] on input "Press SPACE to select this row." at bounding box center [903, 187] width 0 height 0
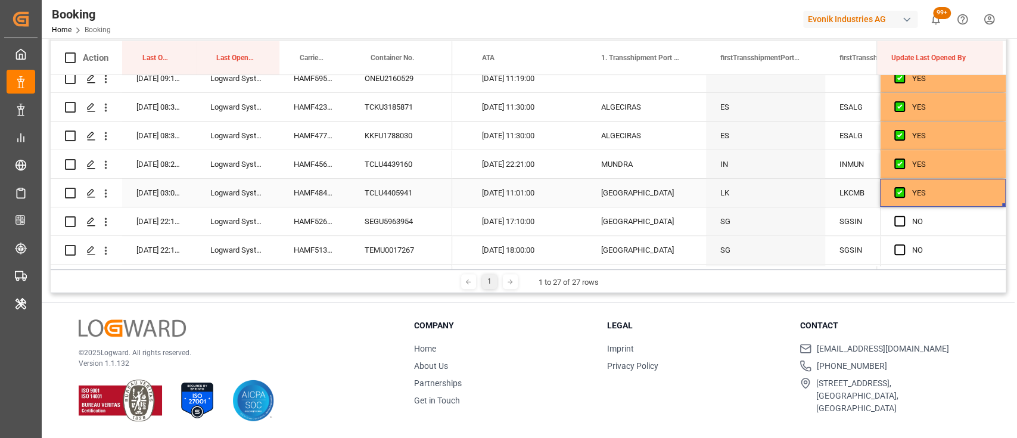
scroll to position [0, 11846]
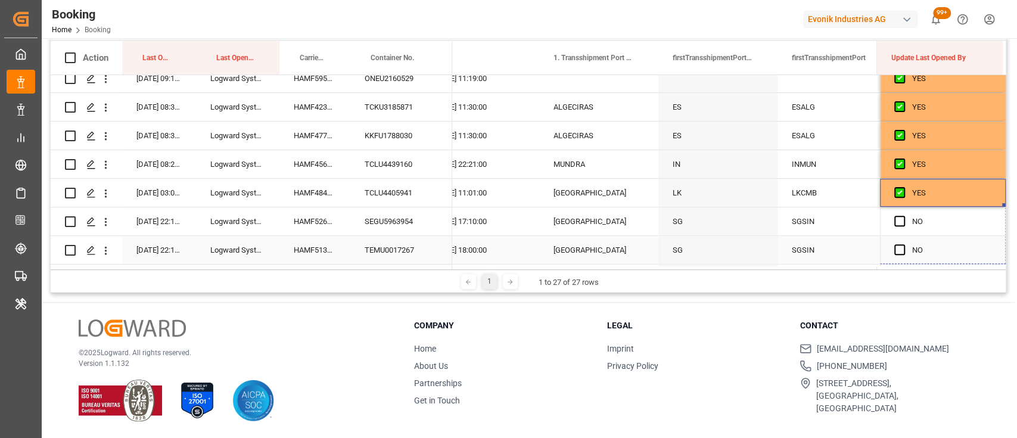
drag, startPoint x: 1000, startPoint y: 202, endPoint x: 1000, endPoint y: 305, distance: 102.4
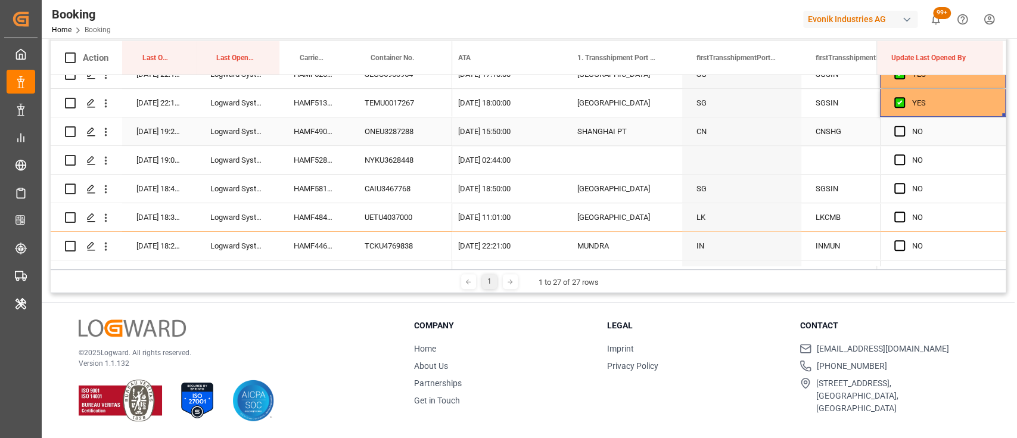
scroll to position [417, 0]
click at [894, 132] on span "Press SPACE to select this row." at bounding box center [899, 129] width 11 height 11
click at [903, 124] on input "Press SPACE to select this row." at bounding box center [903, 124] width 0 height 0
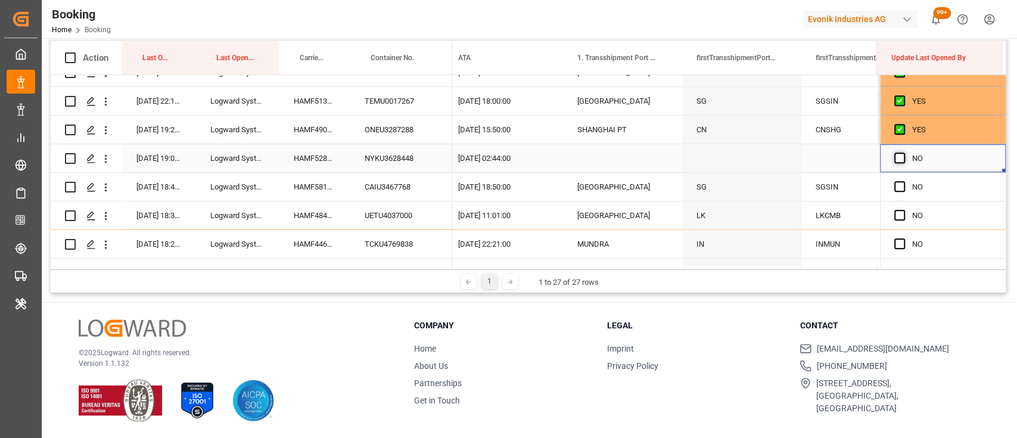
click at [894, 155] on span "Press SPACE to select this row." at bounding box center [899, 157] width 11 height 11
click at [903, 152] on input "Press SPACE to select this row." at bounding box center [903, 152] width 0 height 0
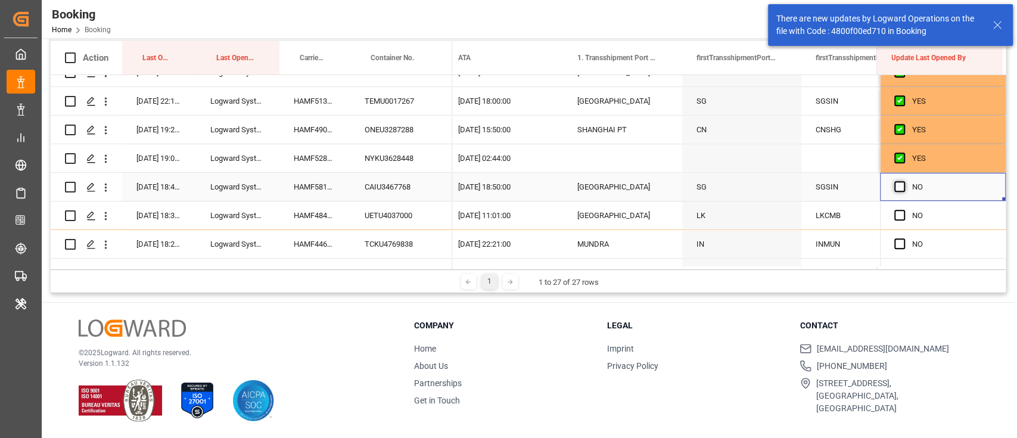
click at [894, 190] on span "Press SPACE to select this row." at bounding box center [899, 186] width 11 height 11
click at [903, 181] on input "Press SPACE to select this row." at bounding box center [903, 181] width 0 height 0
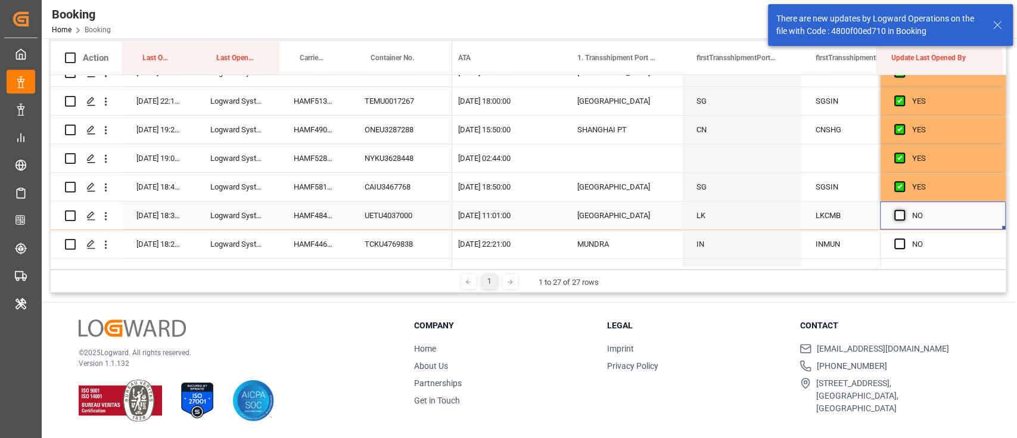
click at [894, 220] on span "Press SPACE to select this row." at bounding box center [899, 215] width 11 height 11
click at [903, 210] on input "Press SPACE to select this row." at bounding box center [903, 210] width 0 height 0
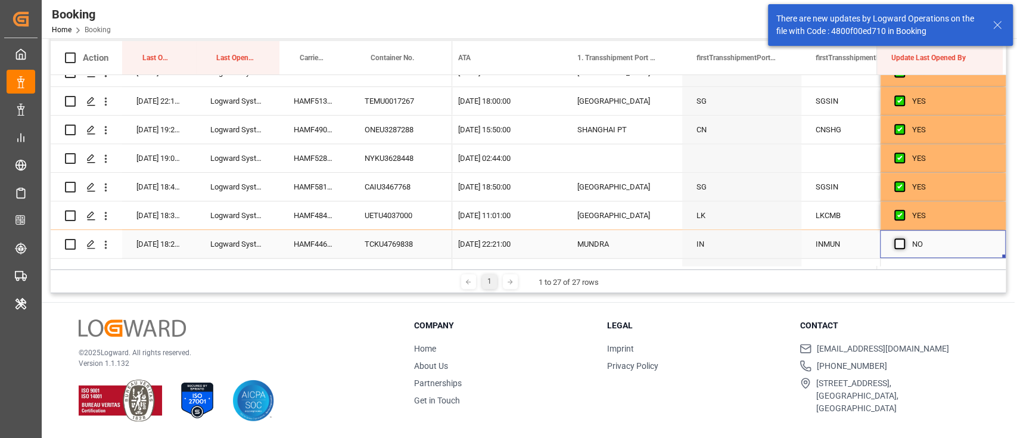
click at [894, 242] on span "Press SPACE to select this row." at bounding box center [899, 243] width 11 height 11
click at [903, 238] on input "Press SPACE to select this row." at bounding box center [903, 238] width 0 height 0
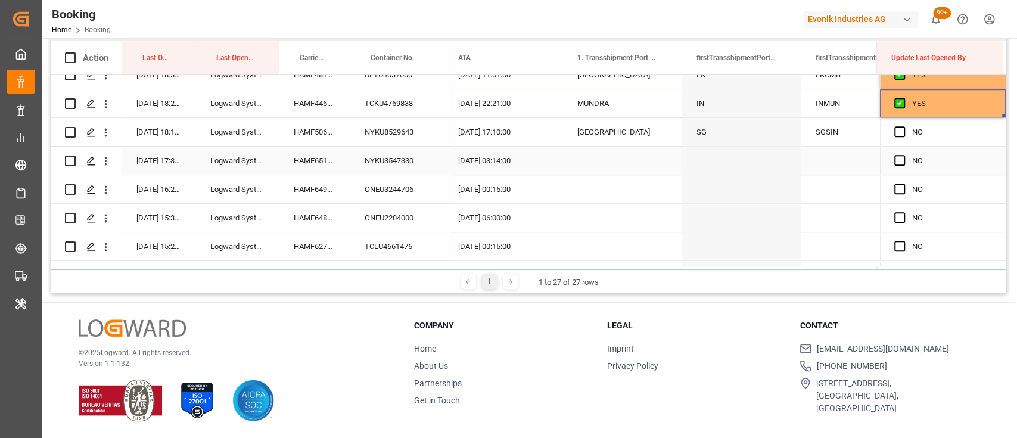
scroll to position [558, 0]
click at [896, 131] on span "Press SPACE to select this row." at bounding box center [899, 131] width 11 height 11
click at [903, 126] on input "Press SPACE to select this row." at bounding box center [903, 126] width 0 height 0
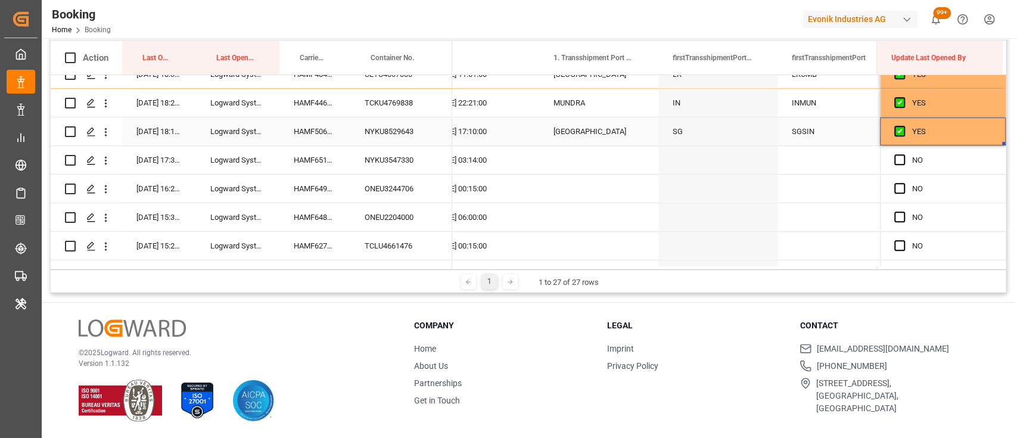
scroll to position [0, 11893]
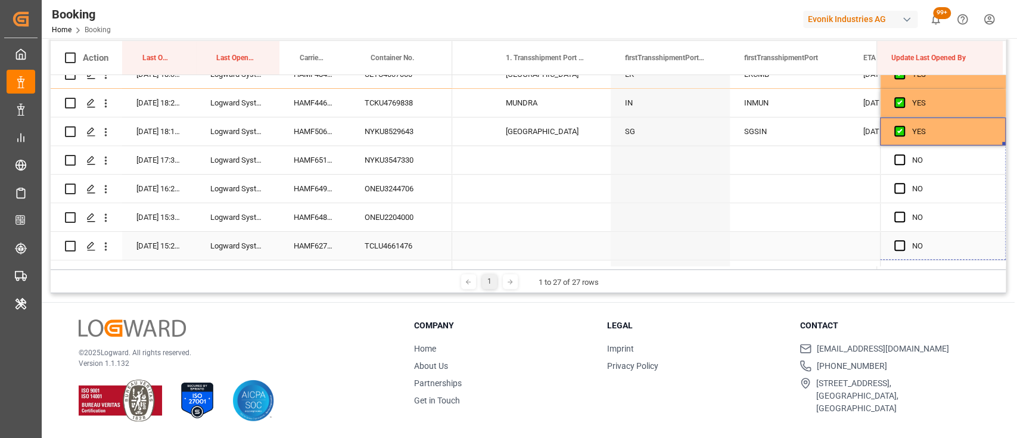
drag, startPoint x: 999, startPoint y: 142, endPoint x: 995, endPoint y: 260, distance: 118.0
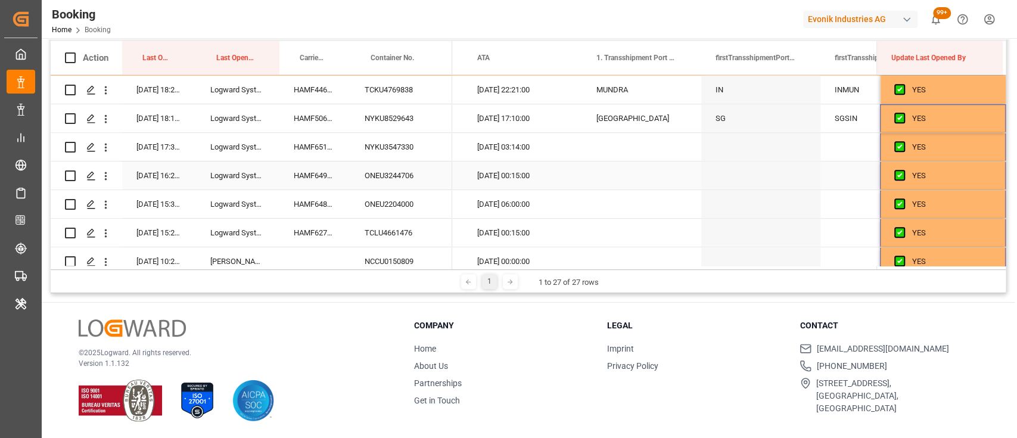
scroll to position [585, 0]
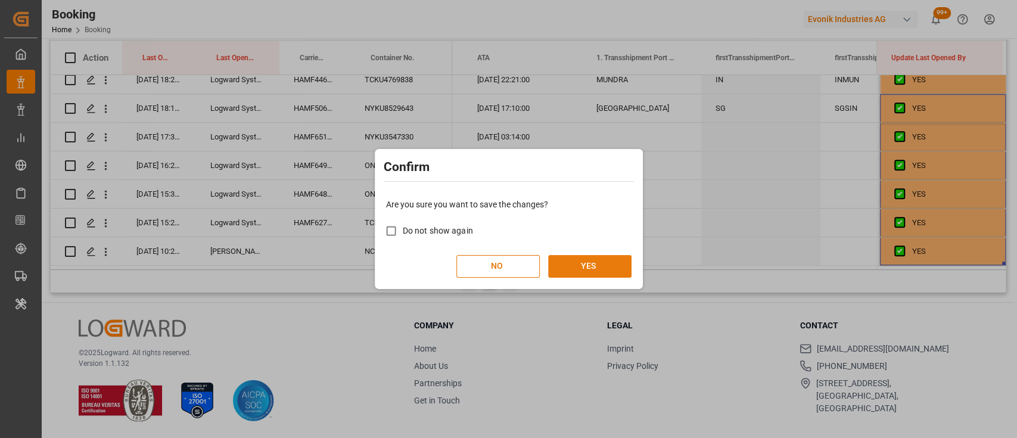
click at [601, 272] on button "YES" at bounding box center [589, 266] width 83 height 23
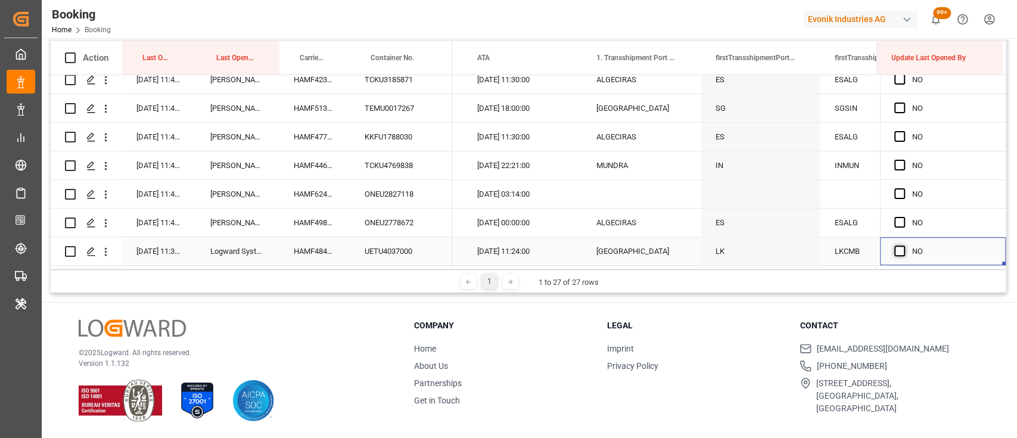
click at [896, 247] on span "Press SPACE to select this row." at bounding box center [899, 250] width 11 height 11
click at [903, 245] on input "Press SPACE to select this row." at bounding box center [903, 245] width 0 height 0
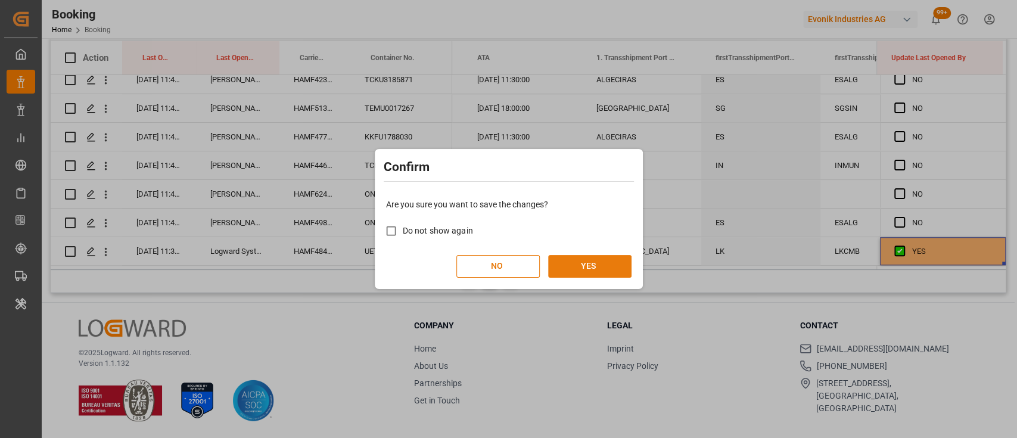
click at [606, 269] on button "YES" at bounding box center [589, 266] width 83 height 23
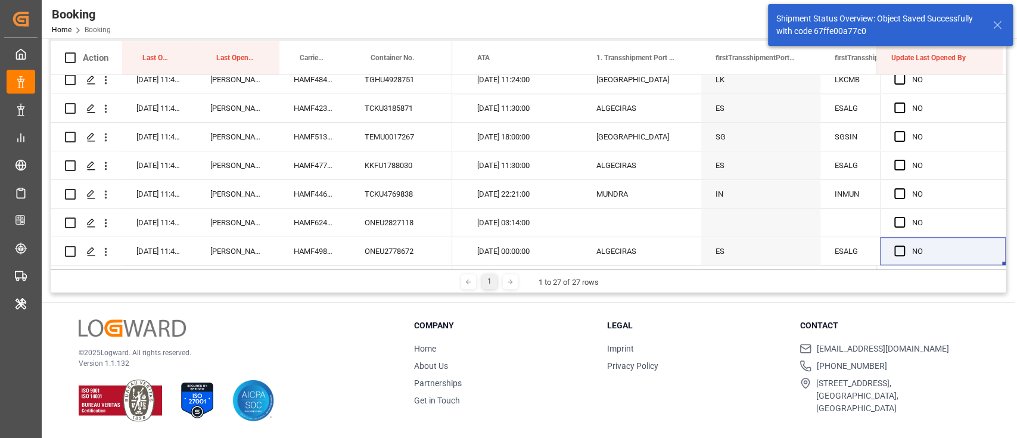
click at [338, 340] on div "© 2025 Logward. All rights reserved. Version 1.1.132" at bounding box center [231, 370] width 305 height 102
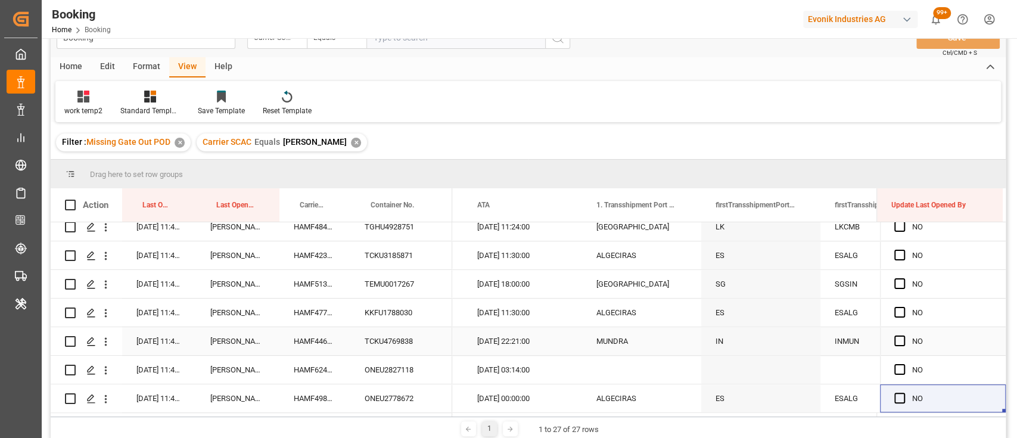
scroll to position [29, 0]
click at [351, 142] on div "✕" at bounding box center [356, 143] width 10 height 10
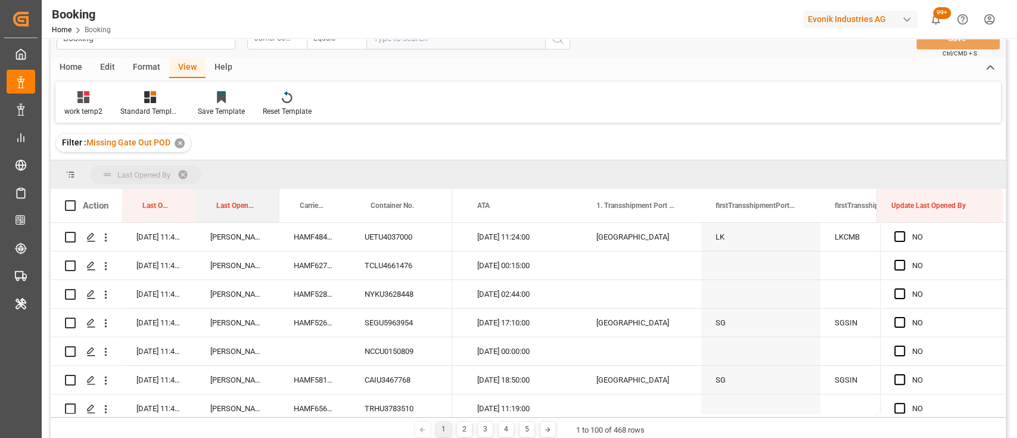
drag, startPoint x: 236, startPoint y: 198, endPoint x: 226, endPoint y: 161, distance: 37.7
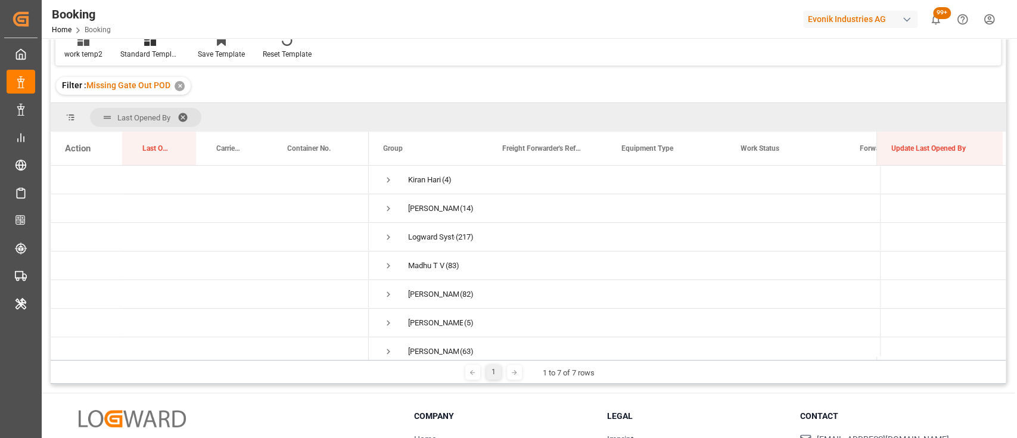
click at [186, 117] on span at bounding box center [186, 117] width 19 height 11
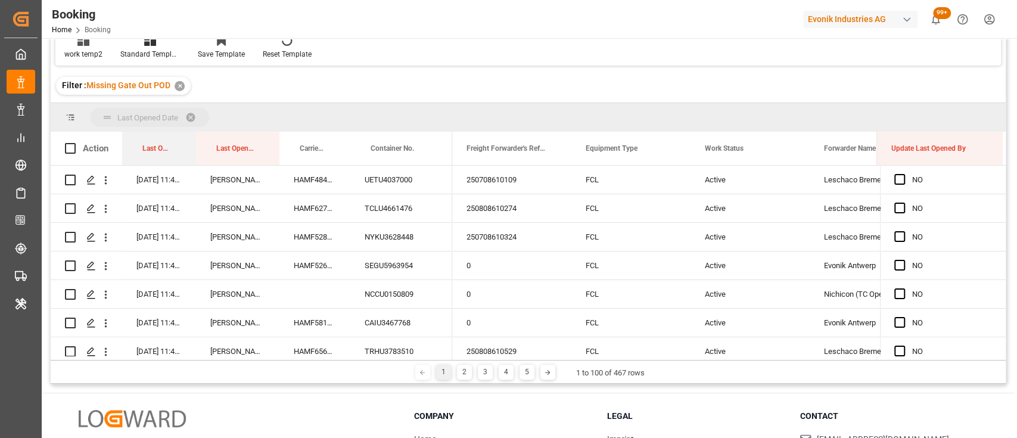
drag, startPoint x: 154, startPoint y: 149, endPoint x: 139, endPoint y: 119, distance: 33.3
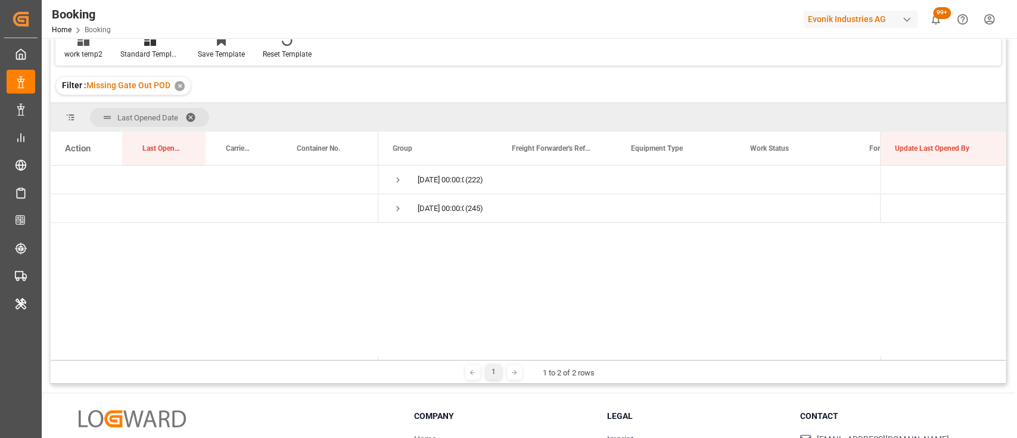
scroll to position [68, 0]
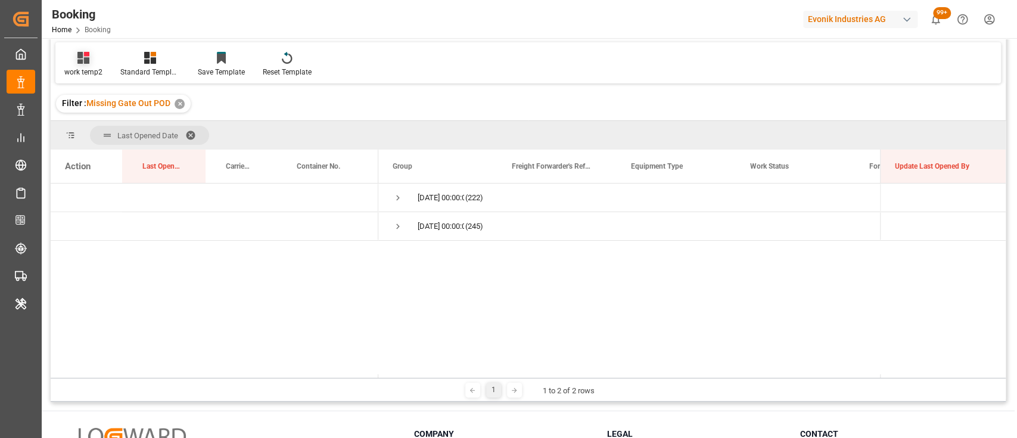
click at [79, 72] on div "work temp2" at bounding box center [83, 72] width 38 height 11
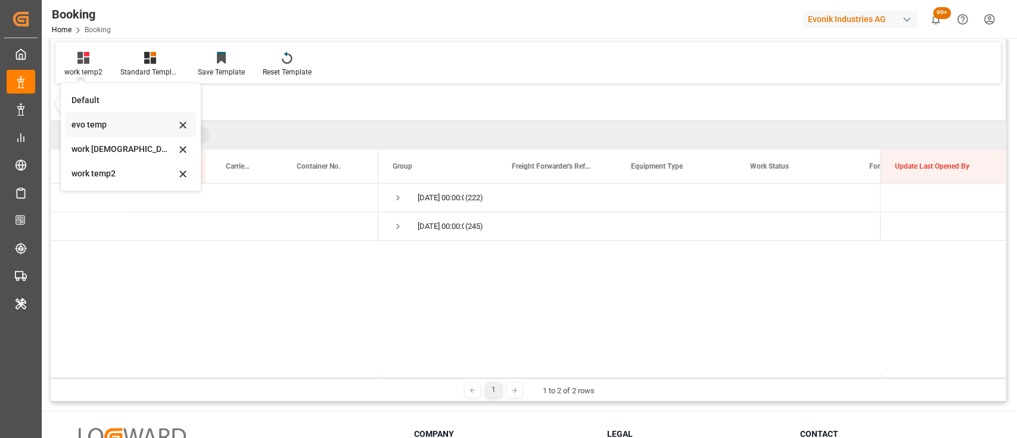
click at [94, 130] on div "evo temp" at bounding box center [123, 125] width 104 height 13
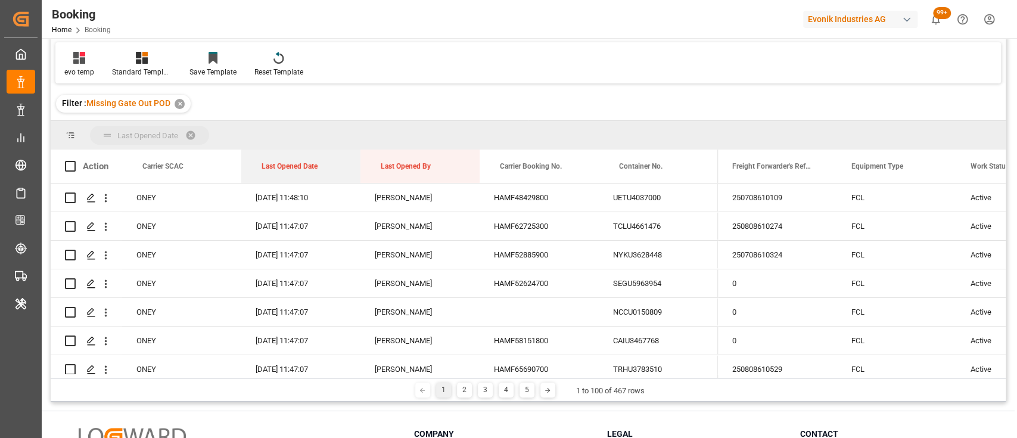
drag, startPoint x: 280, startPoint y: 173, endPoint x: 257, endPoint y: 140, distance: 40.2
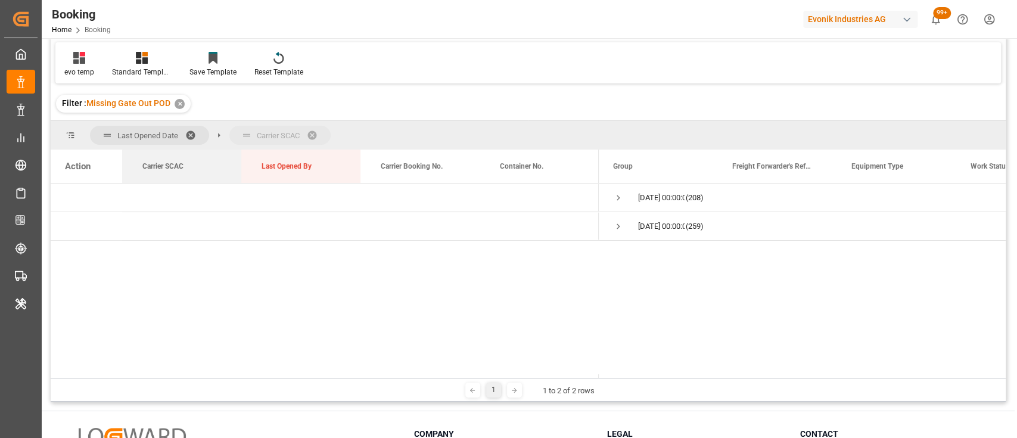
drag, startPoint x: 172, startPoint y: 164, endPoint x: 210, endPoint y: 146, distance: 42.1
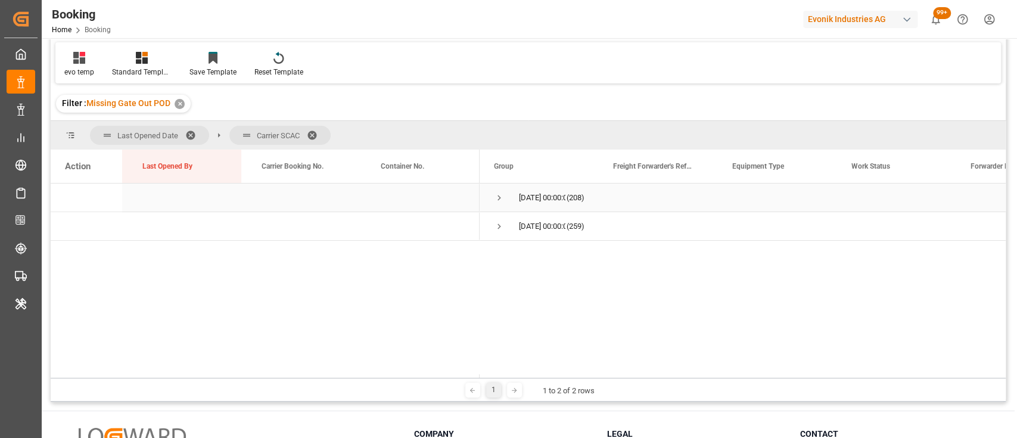
click at [498, 197] on span "Press SPACE to select this row." at bounding box center [499, 197] width 11 height 11
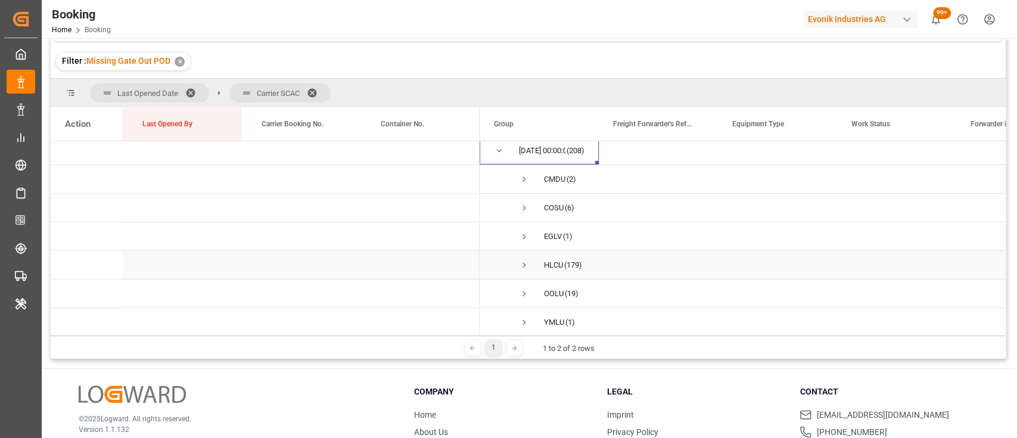
scroll to position [0, 0]
click at [523, 179] on span "Press SPACE to select this row." at bounding box center [524, 184] width 11 height 11
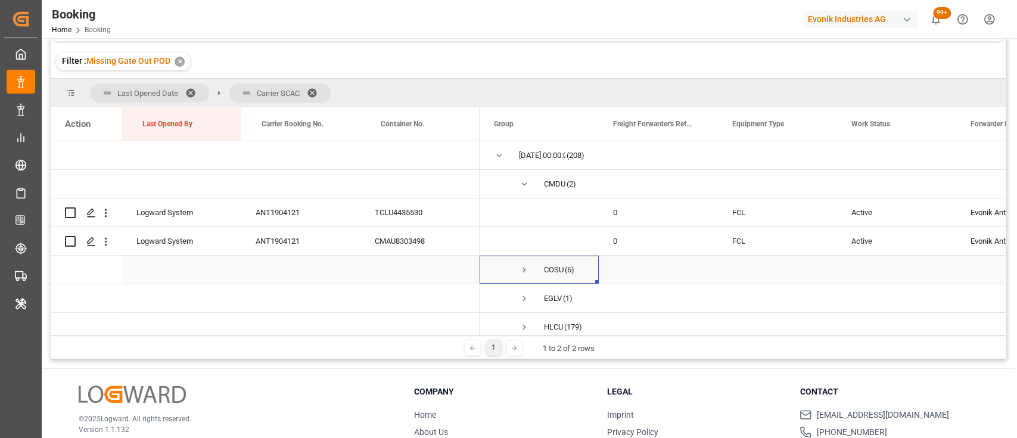
click at [524, 272] on span "Press SPACE to select this row." at bounding box center [524, 269] width 11 height 11
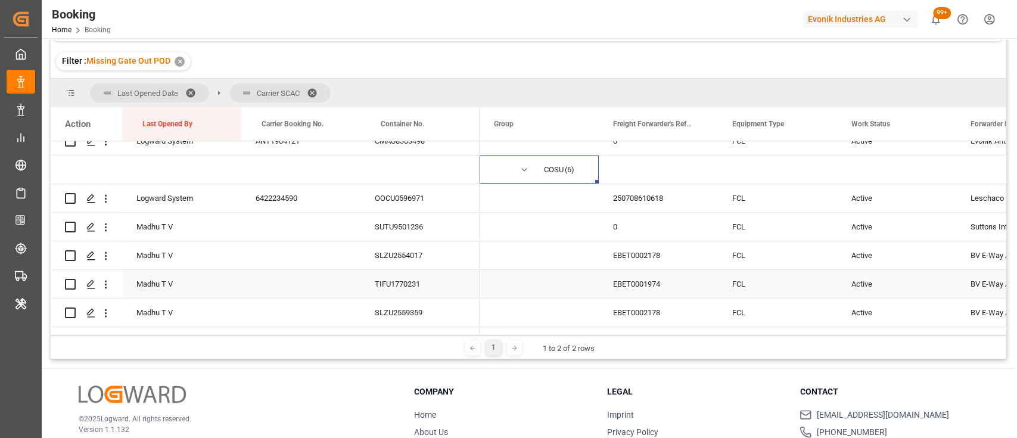
scroll to position [270, 0]
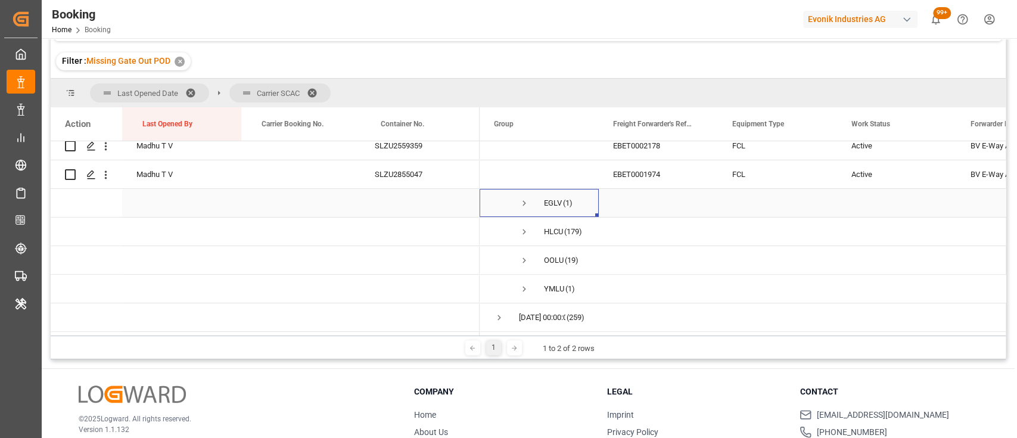
click at [523, 198] on span "Press SPACE to select this row." at bounding box center [524, 203] width 11 height 11
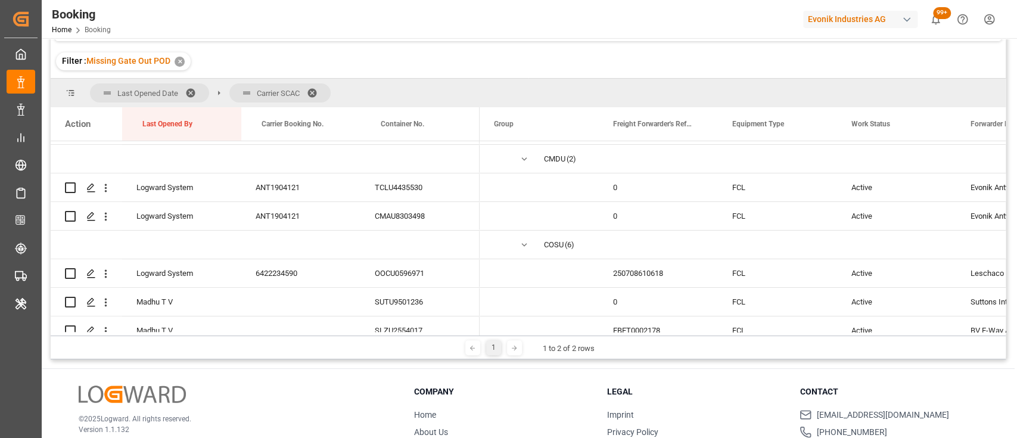
scroll to position [0, 0]
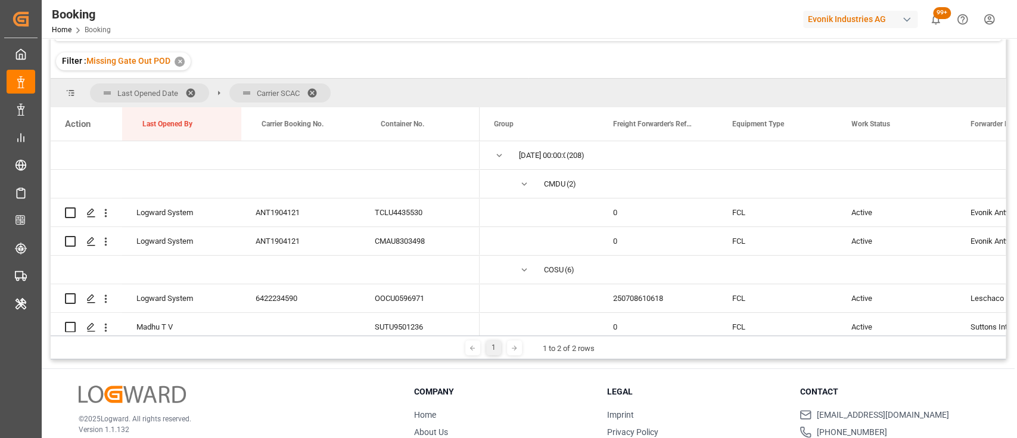
click at [482, 332] on div at bounding box center [740, 334] width 522 height 4
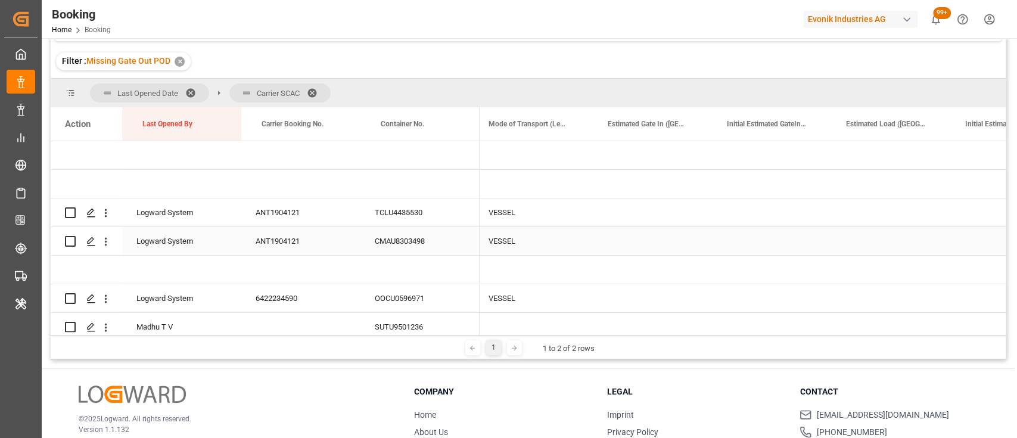
scroll to position [0, 20132]
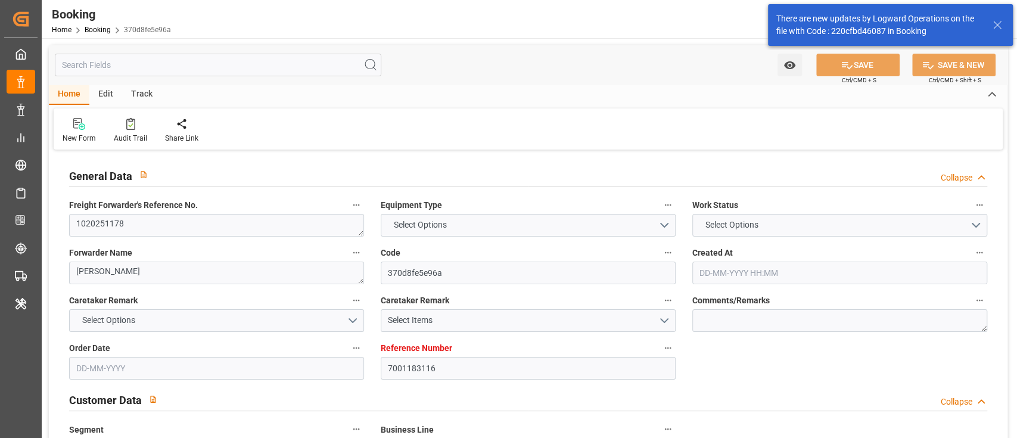
type input "7001183116"
type input "9478494"
type input "ONE"
type input "Ocean Network Express"
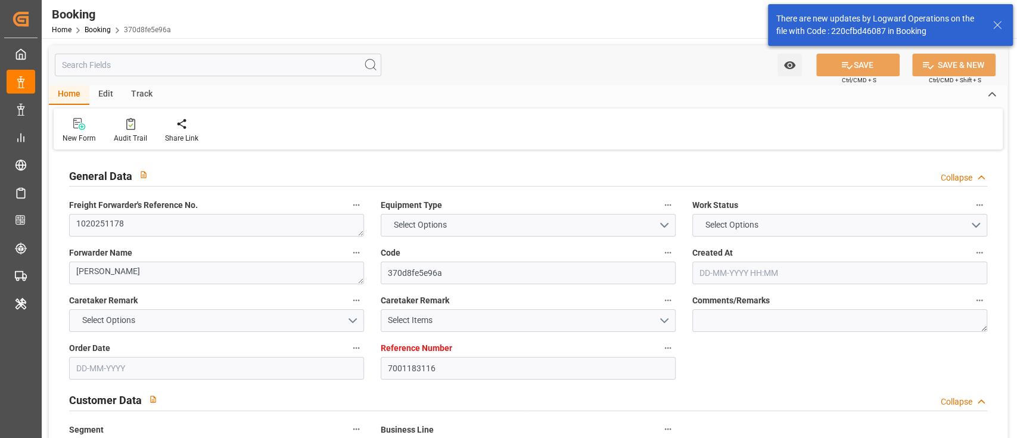
type input "BEANR"
type input "CIABJ"
type input "33"
type input "ESALG"
type input "MAPTM"
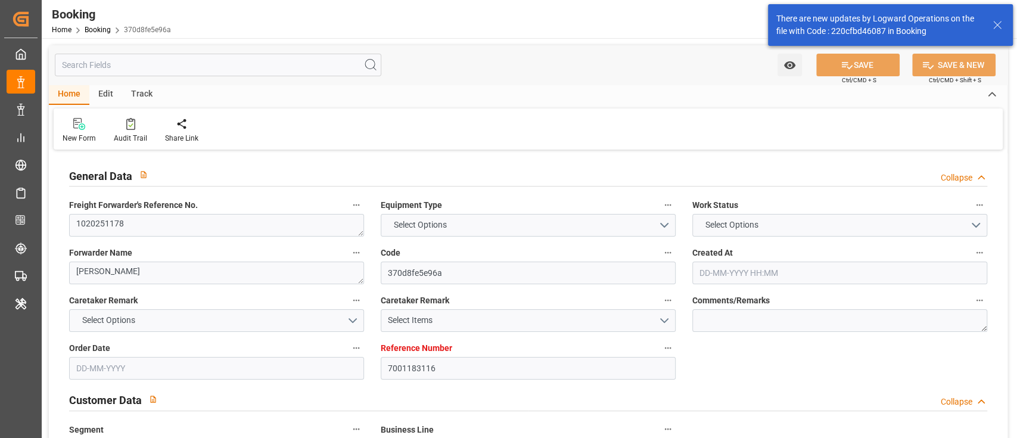
type input "MAPTM"
type input "0"
type input "BEANR"
type input "CIABJ"
type input "9143972"
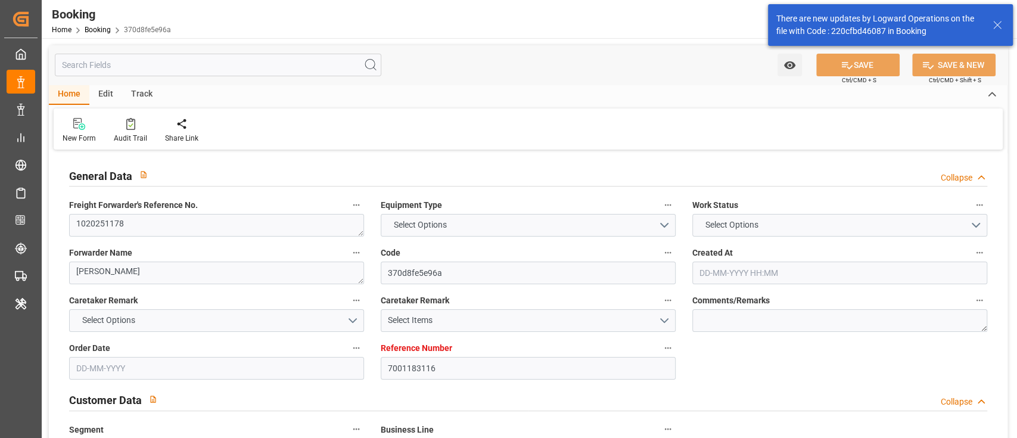
type input "9311787"
type input "9690080"
type input "9311787"
type input "30-05-2025 08:40"
type input "30-05-2025"
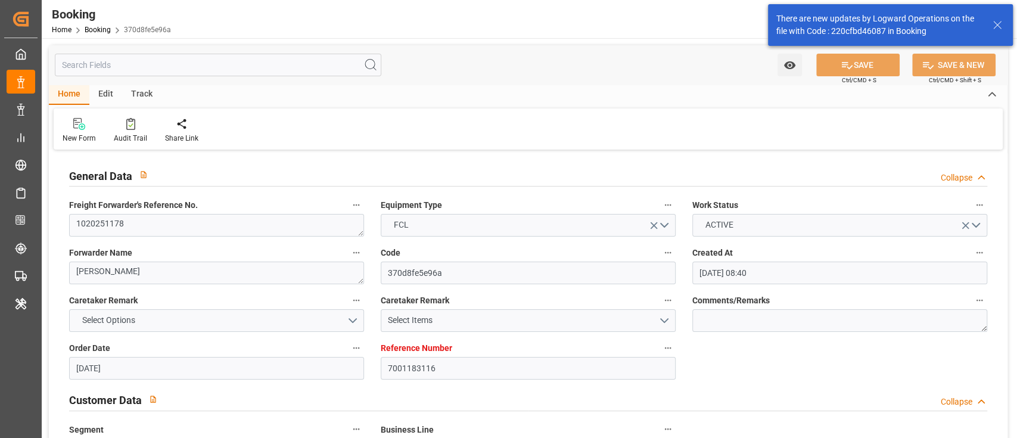
type input "[DATE]"
type input "18-06-2025"
type input "04-06-2025 00:00"
type input "18-06-2025 00:00"
type input "24-06-2025 16:21"
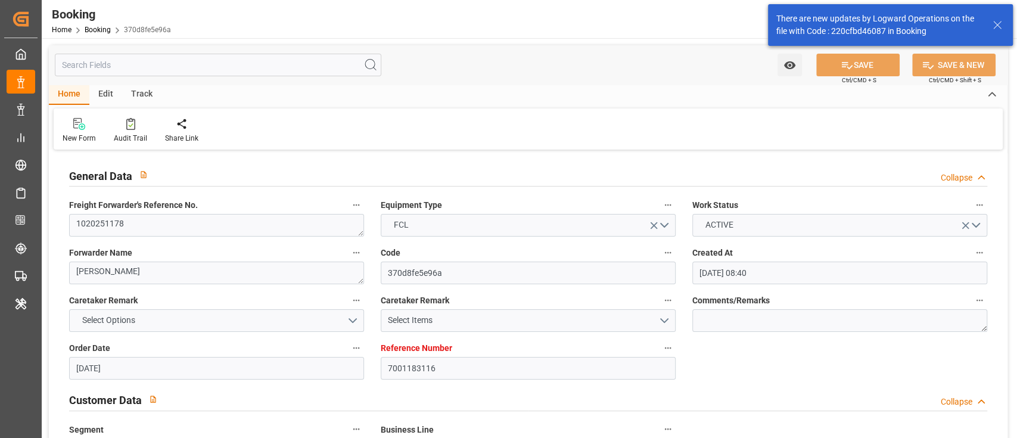
type input "04-07-2025 00:00"
type input "04-07-2025 10:35"
type input "01-07-2025 21:32"
type input "15-09-2025 22:00"
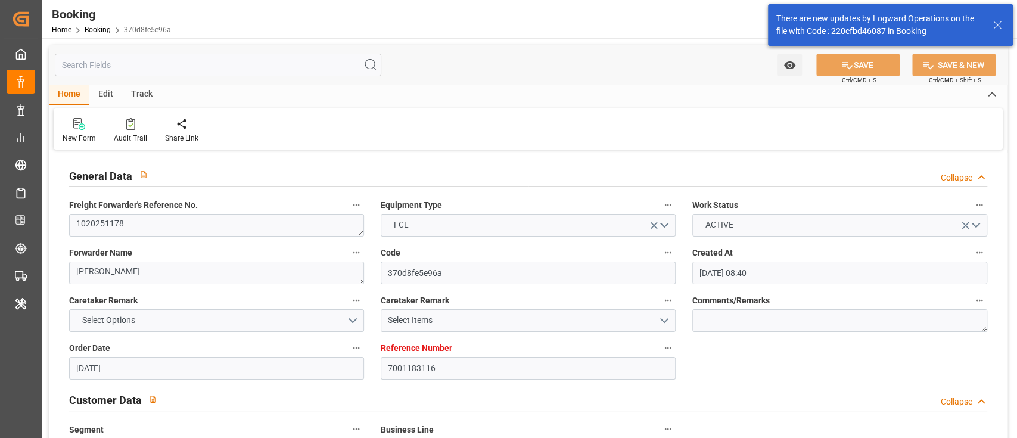
type input "30-07-2025 00:00"
type input "06-08-2025 15:00"
type input "11-07-2025 00:00"
type input "11-07-2025 04:45"
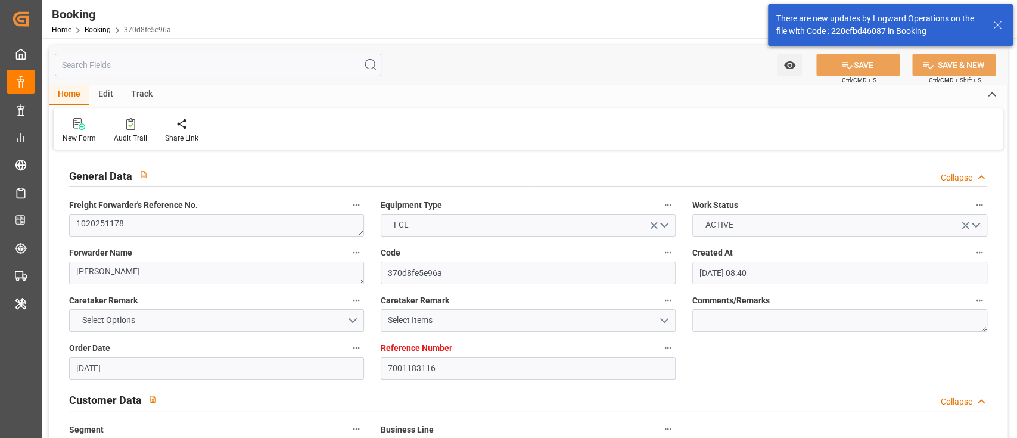
type input "26-07-2025 00:00"
type input "26-07-2025 11:46"
type input "26-07-2025 00:00"
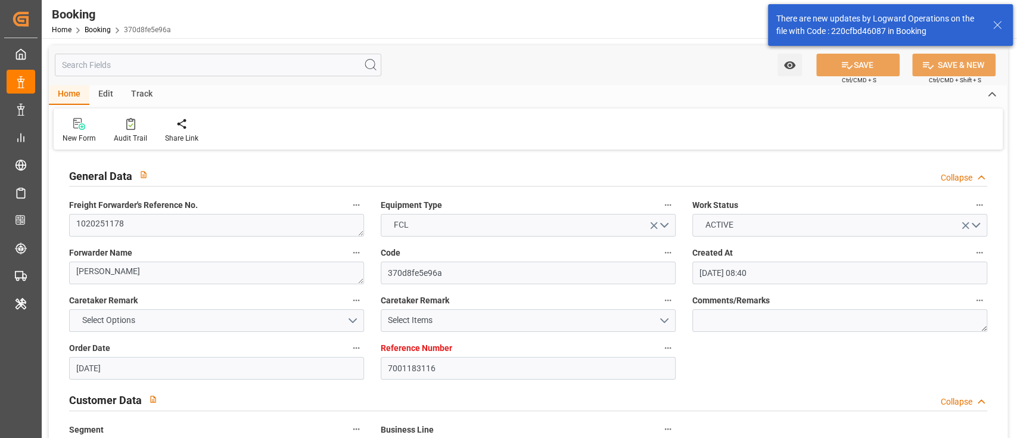
type input "26-07-2025 00:00"
type input "27-07-2025 00:00"
type input "15-08-2025 09:15"
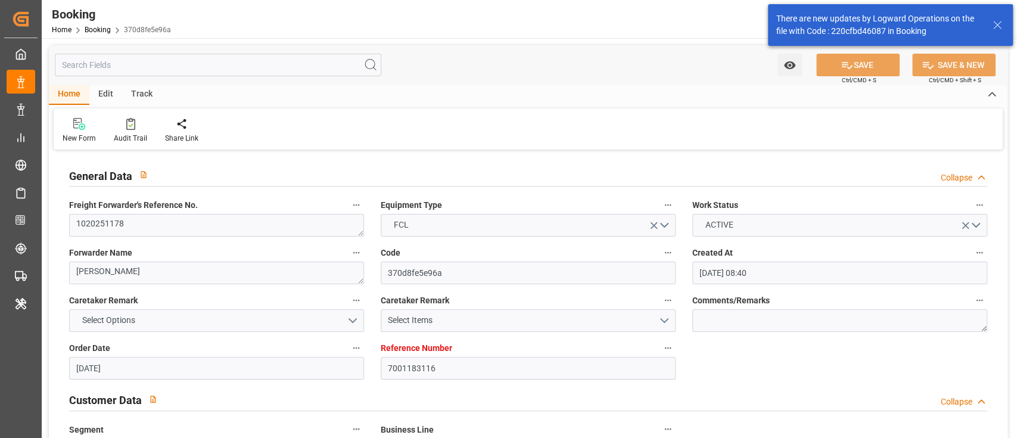
type input "02-09-2025 20:00"
type input "22-08-2025"
type input "16-09-2025 11:24"
type input "16-09-2025"
type input "24-06-2025 10:20"
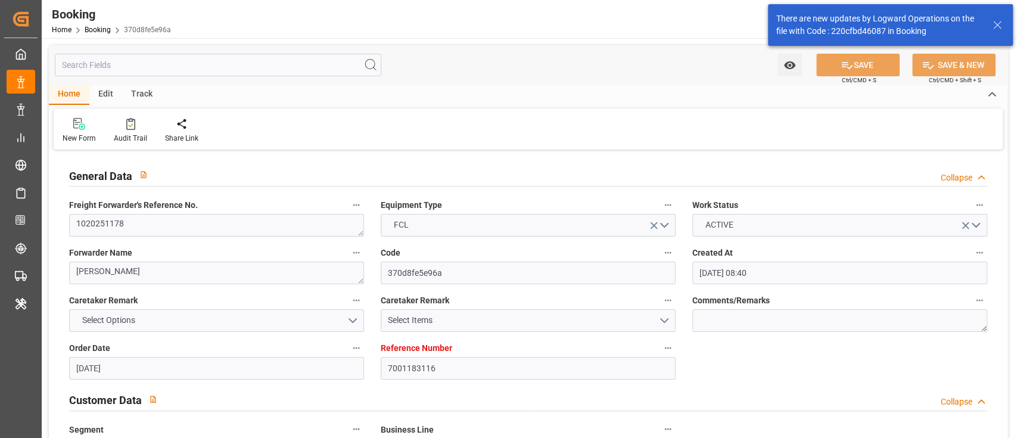
type input "24-06-2025 12:33"
type input "04-07-2025 04:52"
type input "04-07-2025 10:44"
type input "11-07-2025 04:53"
type input "11-07-2025 07:19"
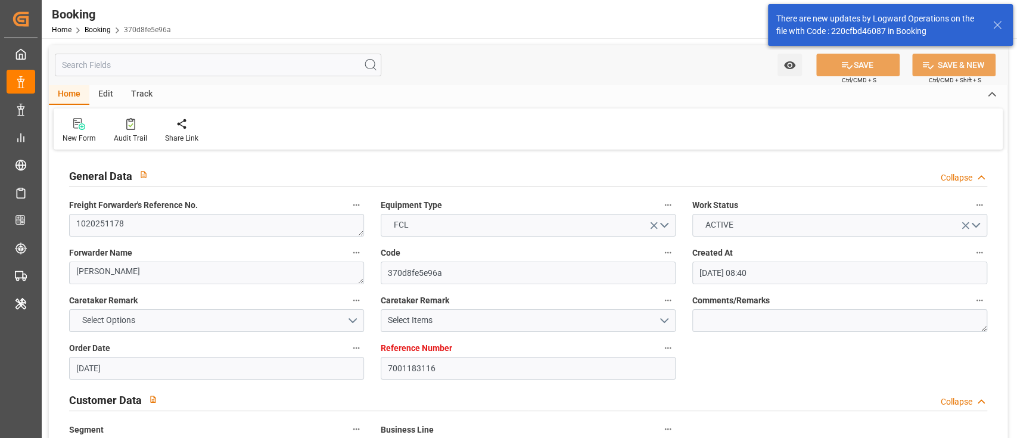
type input "26-07-2025 06:14"
type input "26-07-2025 11:46"
type input "26-07-2025 14:46"
type input "26-07-2025 18:40"
type input "27-07-2025 17:40"
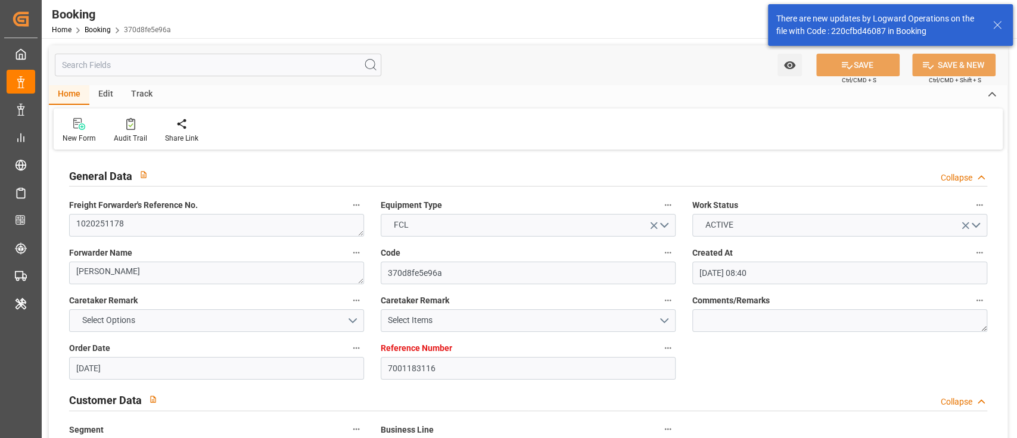
type input "28-07-2025 00:06"
type input "15-08-2025 09:15"
type input "20-08-2025 00:00"
type input "15-08-2025 10:29"
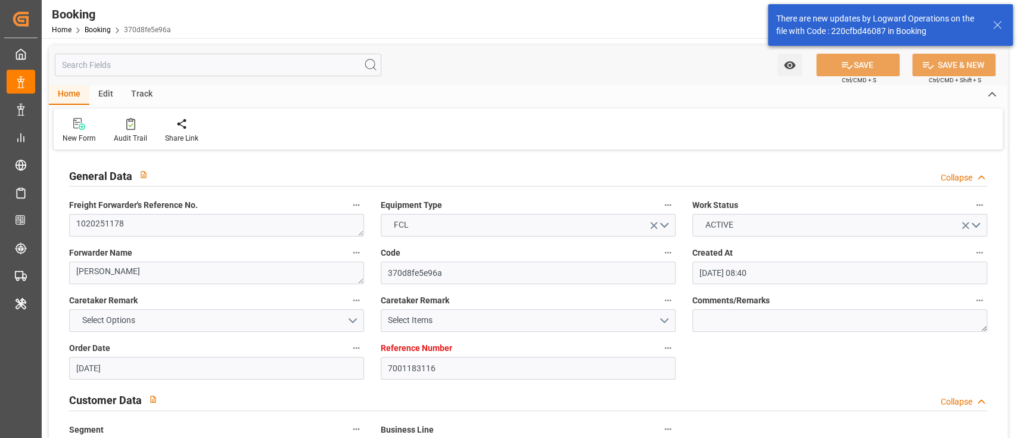
type input "02-09-2025 19:21"
type input "01-09-2025 21:51"
type input "06-08-2025 08:00"
type input "06-08-2025 11:05"
type input "06-08-2025 19:37"
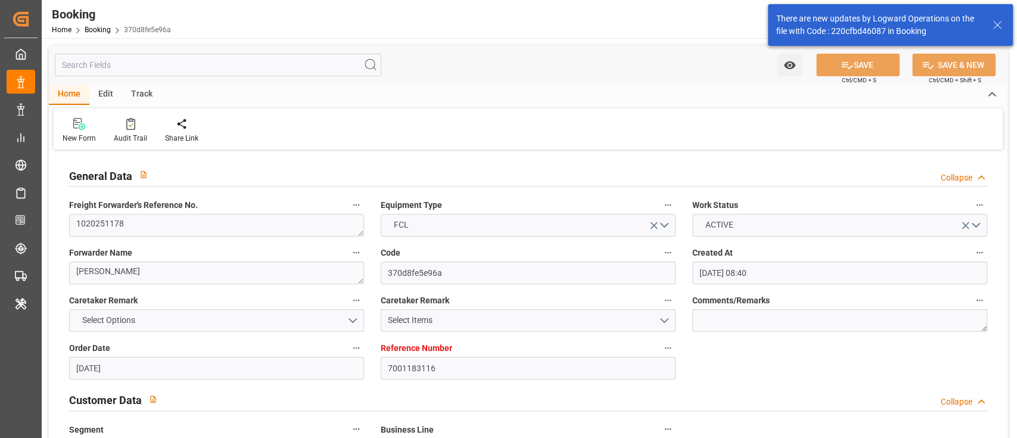
type input "15-09-2025 20:30"
type input "05-08-2025 00:30"
type input "07-08-2025 11:37"
type input "07-08-2025 17:52"
type input "07-08-2025 23:36"
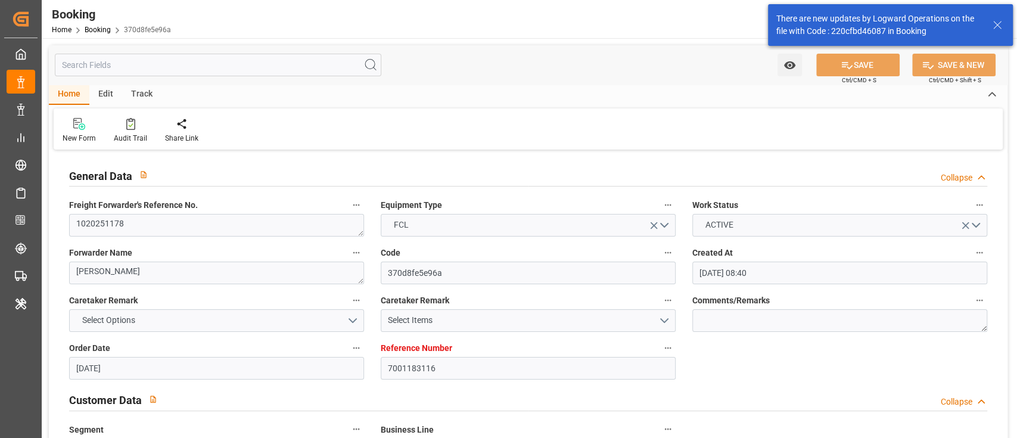
type input "07-08-2025 23:36"
type input "16-09-2025 01:00"
type input "05-08-2025 05:00"
type input "11-08-2025 11:37"
type input "16-09-2025 07:00"
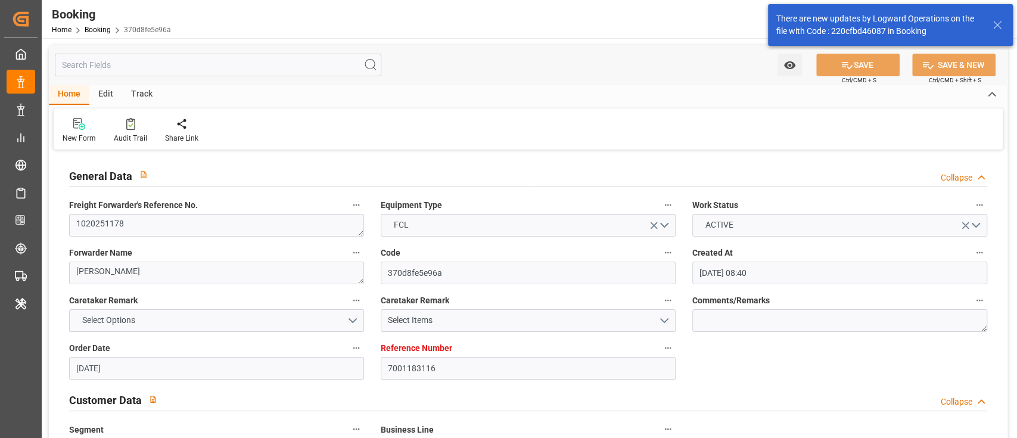
type input "05-08-2025 11:00"
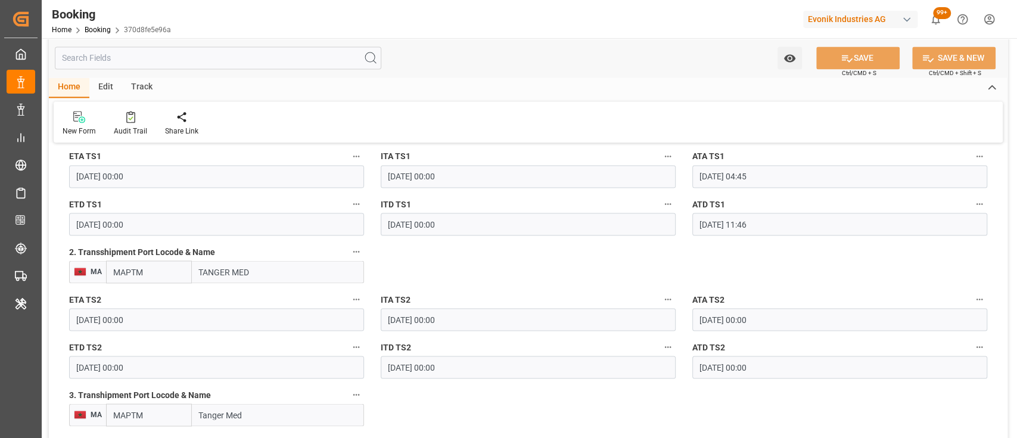
scroll to position [1368, 0]
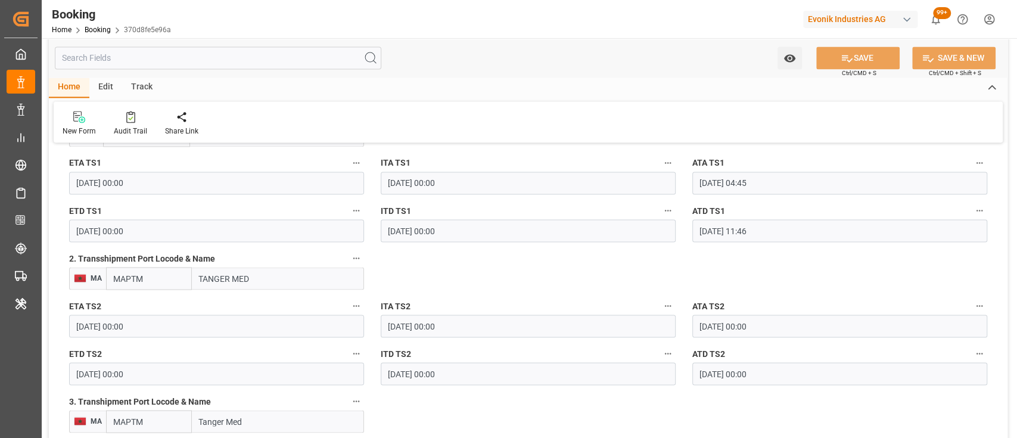
drag, startPoint x: 195, startPoint y: 277, endPoint x: 285, endPoint y: 292, distance: 91.0
click at [285, 292] on div "2. Transshipment Port Locode & Name MA MAPTM TANGER MED" at bounding box center [216, 270] width 311 height 48
paste input "IER"
type input "TANGIER"
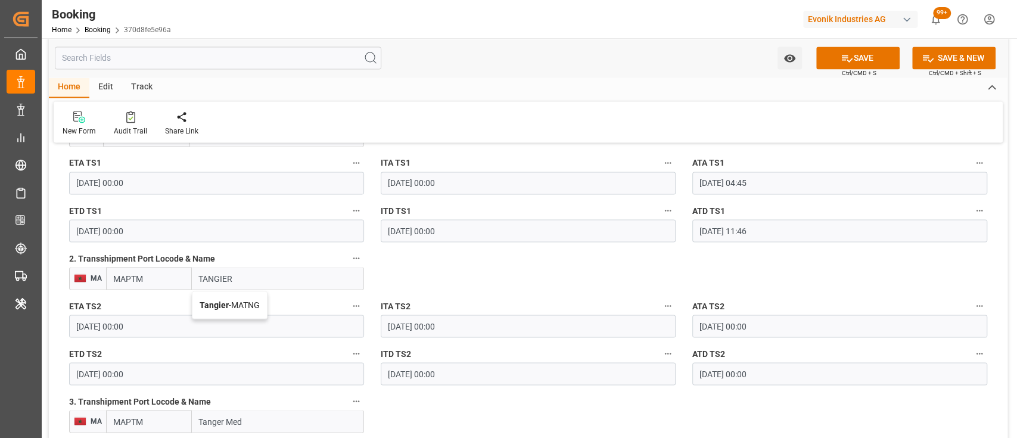
click at [249, 309] on div "Tangier - MATNG" at bounding box center [229, 304] width 74 height 27
type input "MATNG"
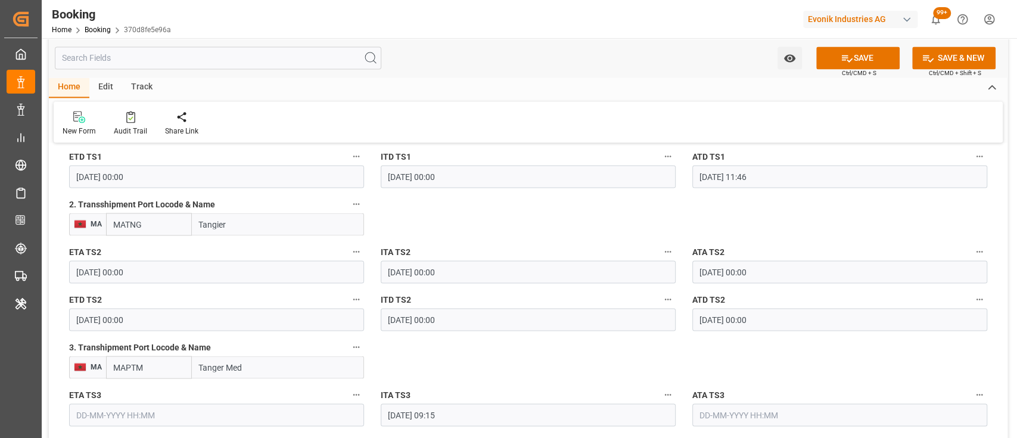
scroll to position [1423, 0]
type input "Tangier"
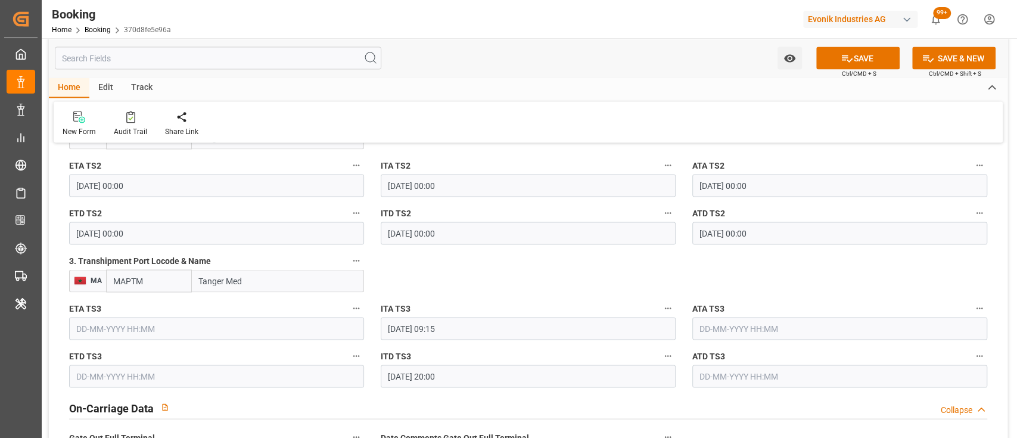
scroll to position [1541, 0]
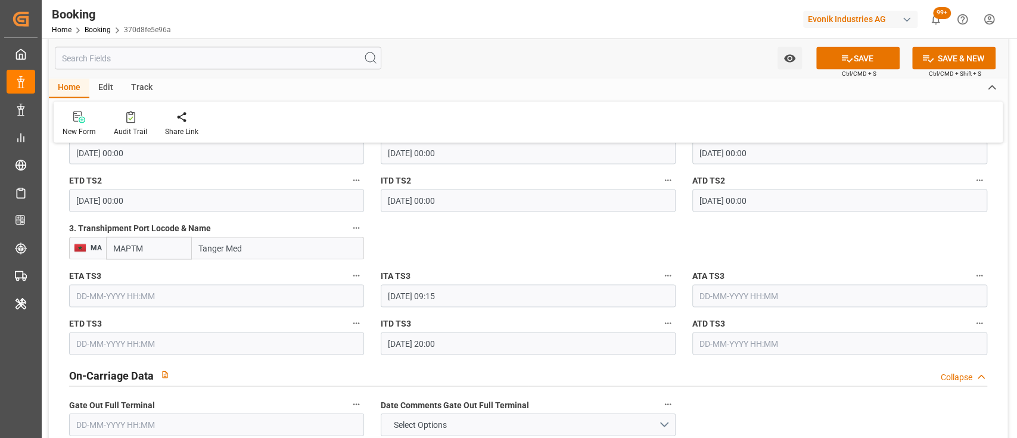
click at [350, 224] on button "3. Transhipment Port Locode & Name" at bounding box center [355, 227] width 15 height 15
click at [386, 265] on li "Tracking Details" at bounding box center [396, 266] width 96 height 20
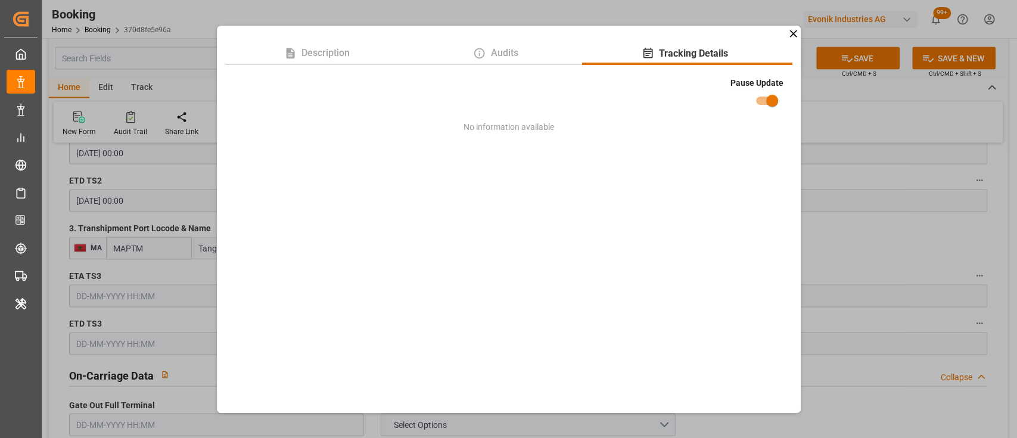
click at [763, 106] on input "checkbox" at bounding box center [772, 100] width 68 height 23
checkbox input "false"
click at [855, 242] on div "Description Audits Tracking Details Pause Update No information available" at bounding box center [508, 219] width 1017 height 438
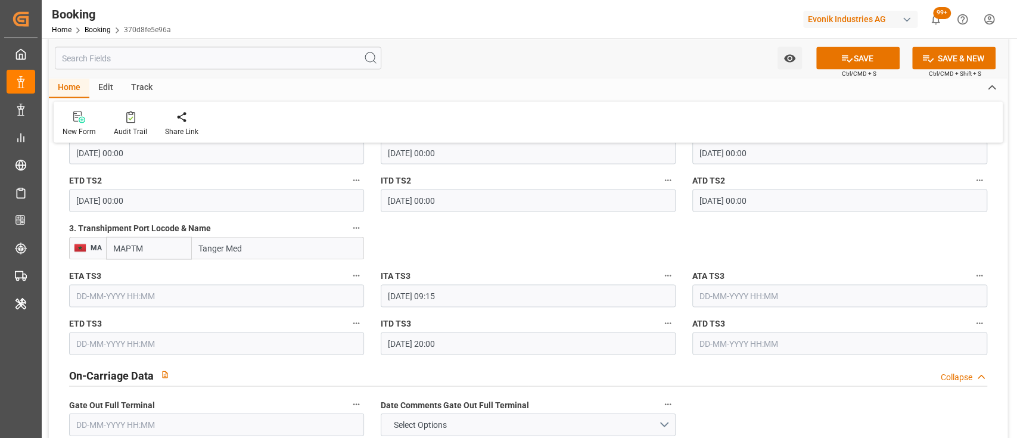
drag, startPoint x: 255, startPoint y: 239, endPoint x: 188, endPoint y: 245, distance: 67.0
click at [188, 245] on div "MAPTM Tanger Med" at bounding box center [235, 247] width 258 height 23
click at [176, 247] on input "MAPTM" at bounding box center [149, 247] width 86 height 23
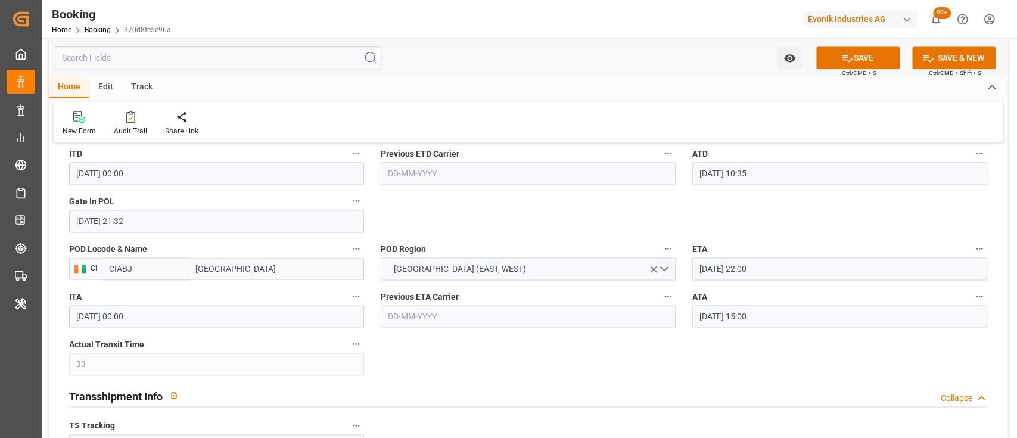
scroll to position [1008, 0]
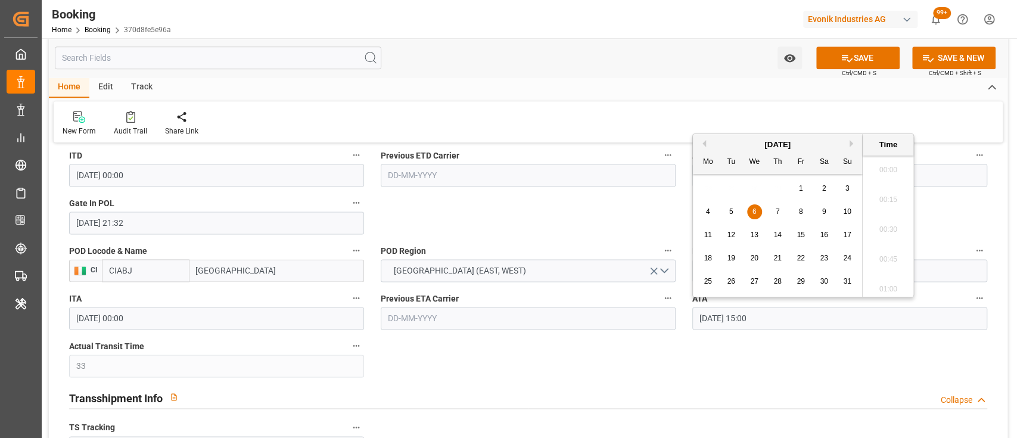
drag, startPoint x: 698, startPoint y: 318, endPoint x: 778, endPoint y: 331, distance: 81.5
click at [778, 331] on div "ATA 06-08-2025 15:00" at bounding box center [839, 310] width 311 height 48
type input "16-09-2025 00:00"
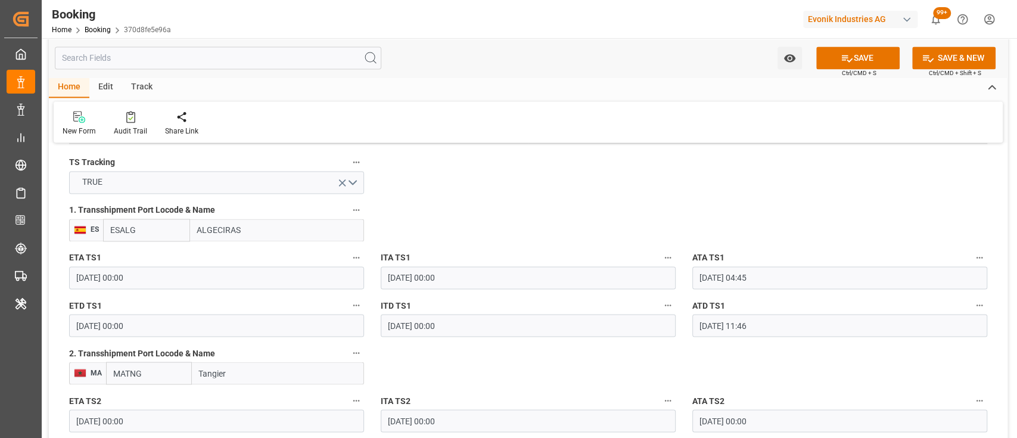
scroll to position [1274, 0]
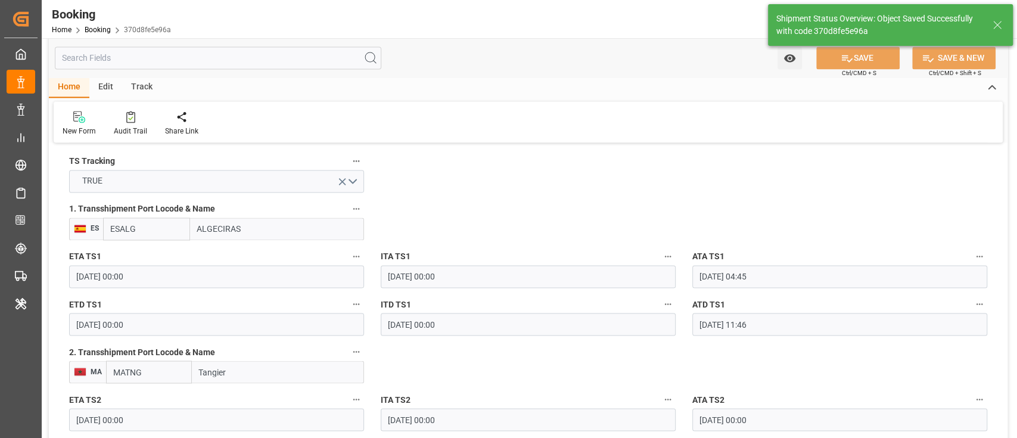
type textarea "shaini ghorai"
type input "74"
type input "16-09-2025 11:43"
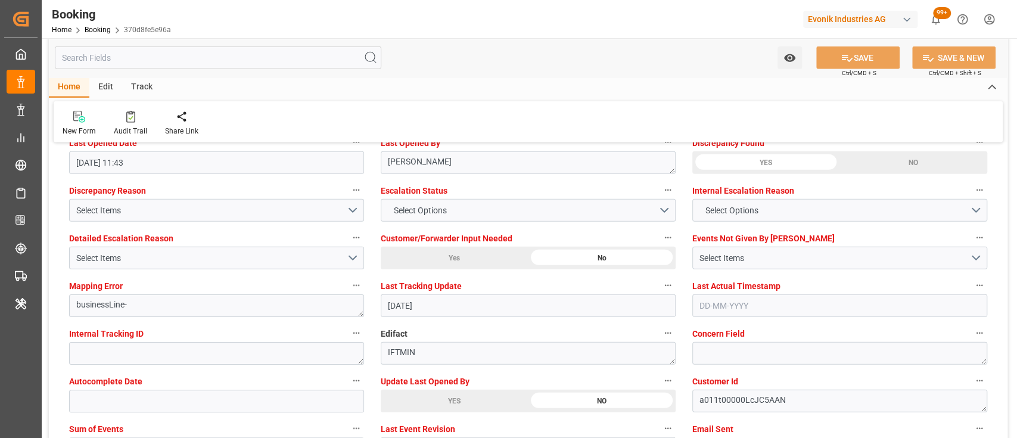
scroll to position [2202, 0]
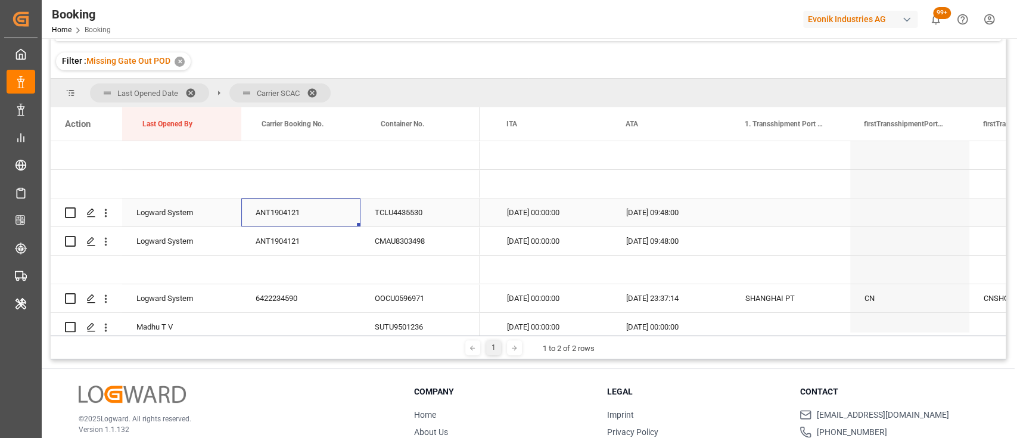
click at [276, 208] on div "ANT1904121" at bounding box center [300, 212] width 119 height 28
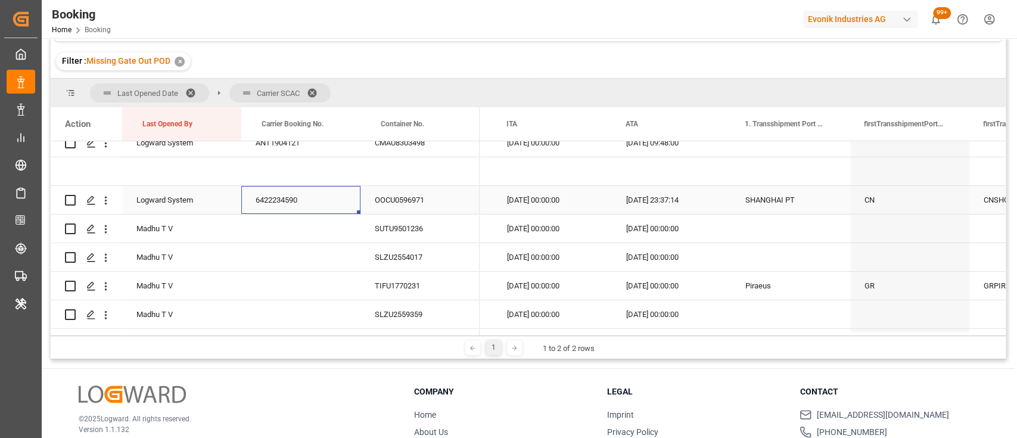
click at [276, 189] on div "6422234590" at bounding box center [300, 200] width 119 height 28
click at [410, 223] on div "SUTU9501236" at bounding box center [419, 228] width 119 height 28
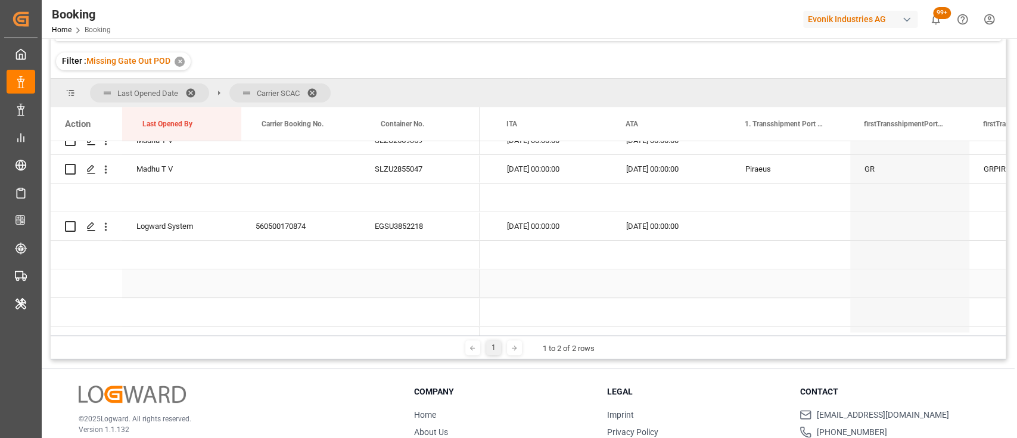
scroll to position [273, 0]
click at [282, 223] on div "560500170874" at bounding box center [300, 225] width 119 height 28
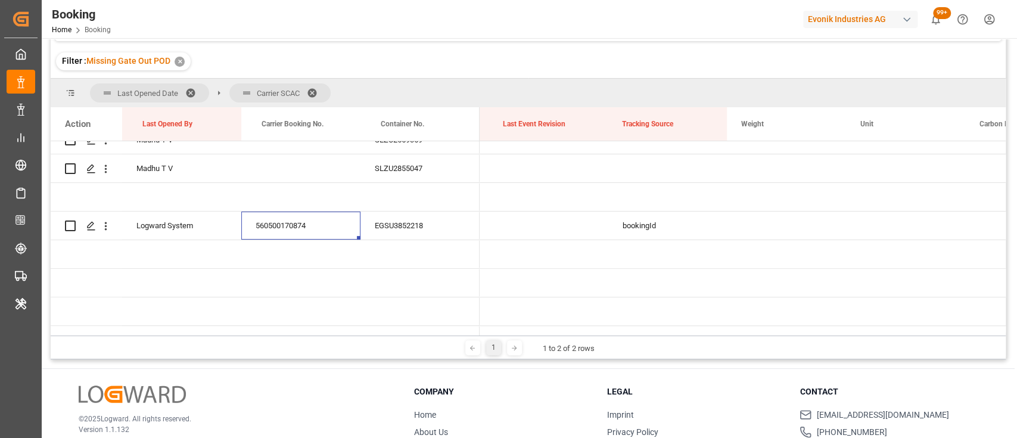
scroll to position [0, 9654]
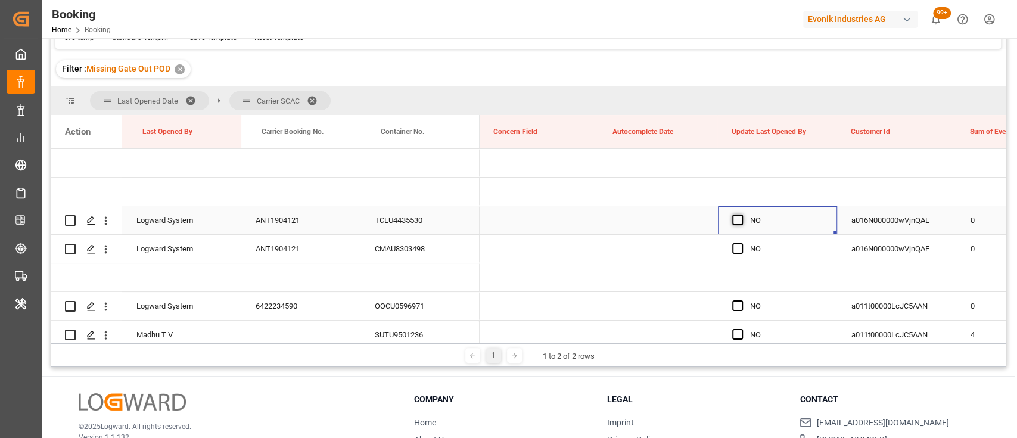
click at [733, 225] on span "Press SPACE to select this row." at bounding box center [737, 219] width 11 height 11
click at [741, 214] on input "Press SPACE to select this row." at bounding box center [741, 214] width 0 height 0
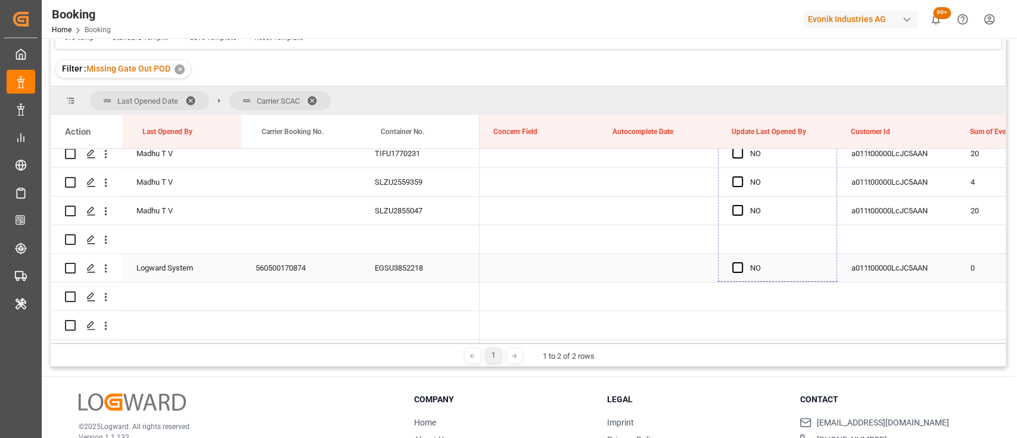
drag, startPoint x: 834, startPoint y: 230, endPoint x: 749, endPoint y: 266, distance: 91.8
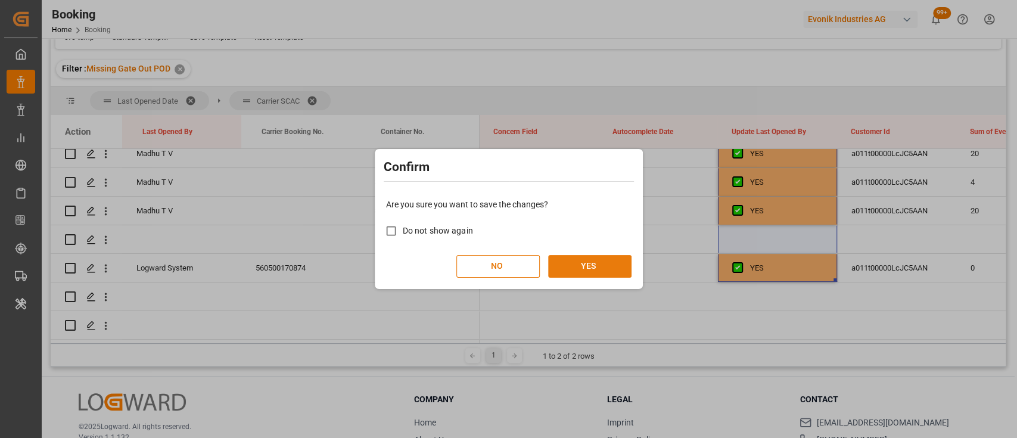
click at [605, 264] on button "YES" at bounding box center [589, 266] width 83 height 23
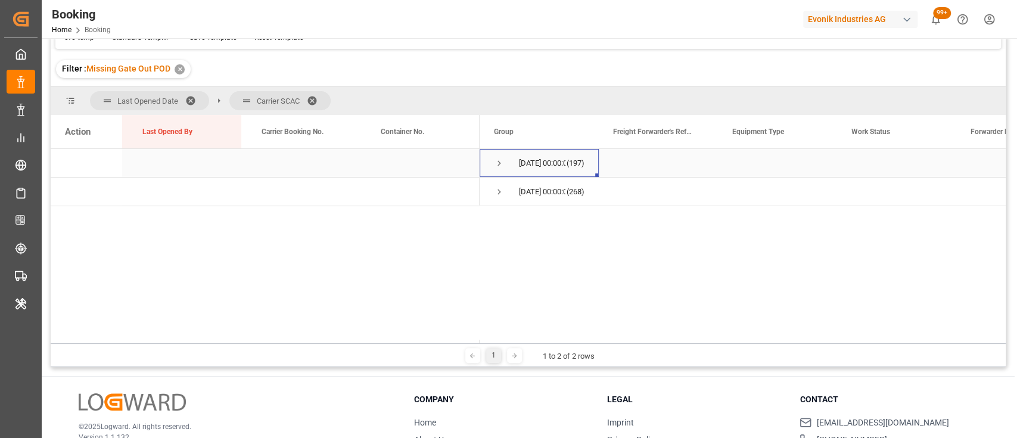
click at [500, 160] on span "Press SPACE to select this row." at bounding box center [499, 163] width 11 height 11
